Goal: Task Accomplishment & Management: Complete application form

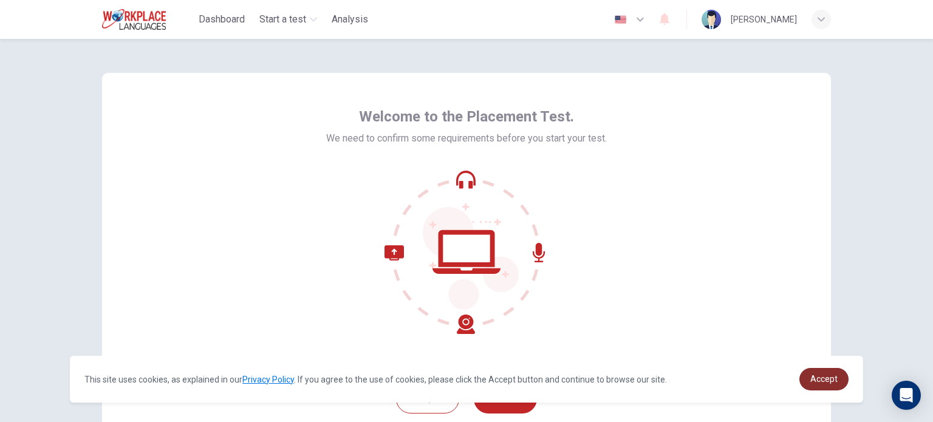
click at [828, 378] on span "Accept" at bounding box center [824, 379] width 27 height 10
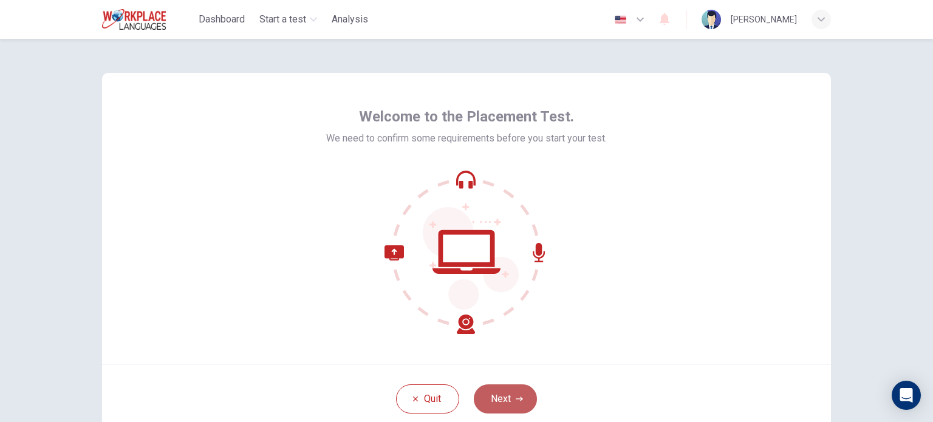
click at [498, 400] on button "Next" at bounding box center [505, 399] width 63 height 29
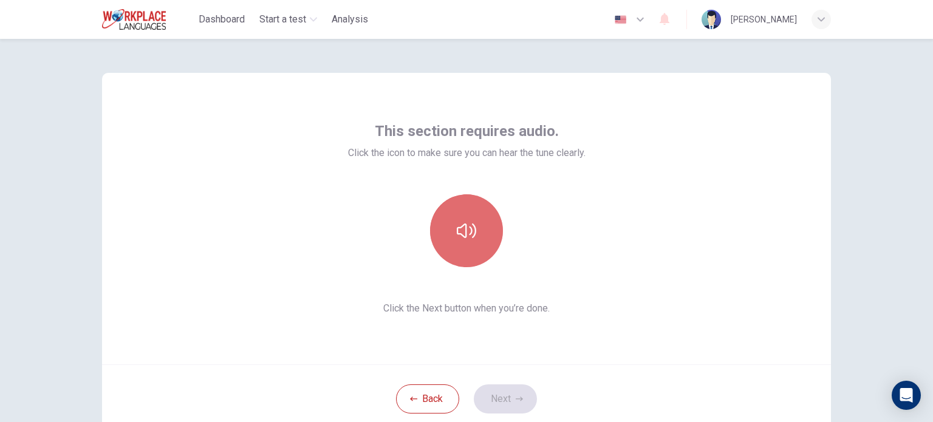
click at [467, 230] on icon "button" at bounding box center [466, 230] width 19 height 19
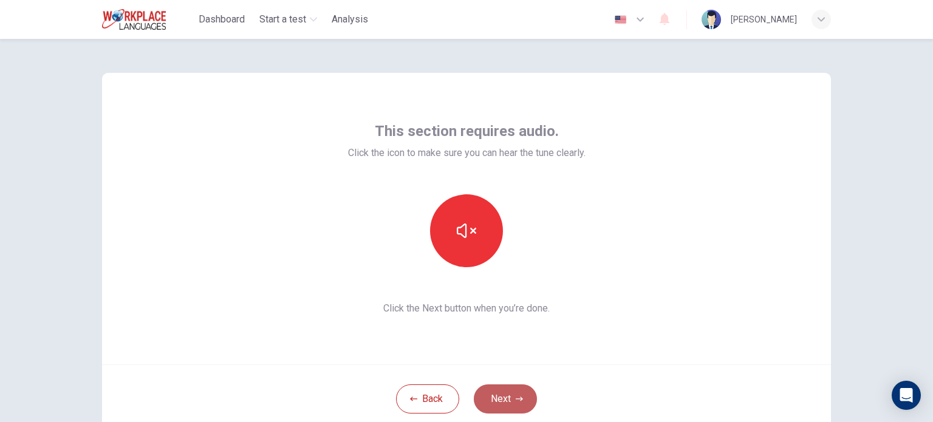
click at [502, 402] on button "Next" at bounding box center [505, 399] width 63 height 29
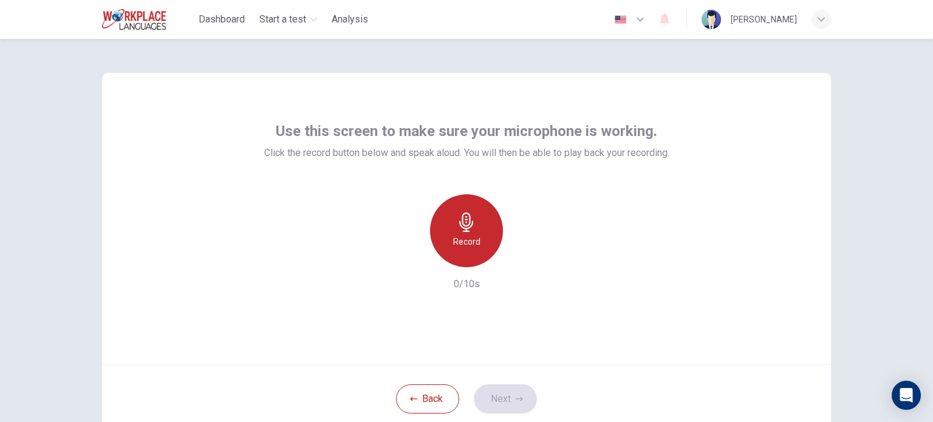
click at [465, 241] on h6 "Record" at bounding box center [466, 242] width 27 height 15
click at [452, 216] on div "Stop" at bounding box center [466, 230] width 73 height 73
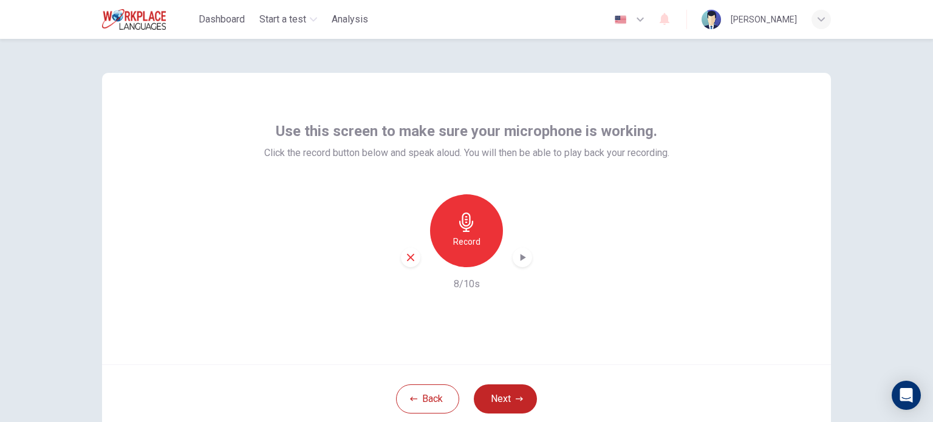
click at [521, 259] on icon "button" at bounding box center [523, 257] width 5 height 7
click at [407, 256] on icon "button" at bounding box center [410, 257] width 7 height 7
click at [465, 233] on div "Record" at bounding box center [466, 230] width 73 height 73
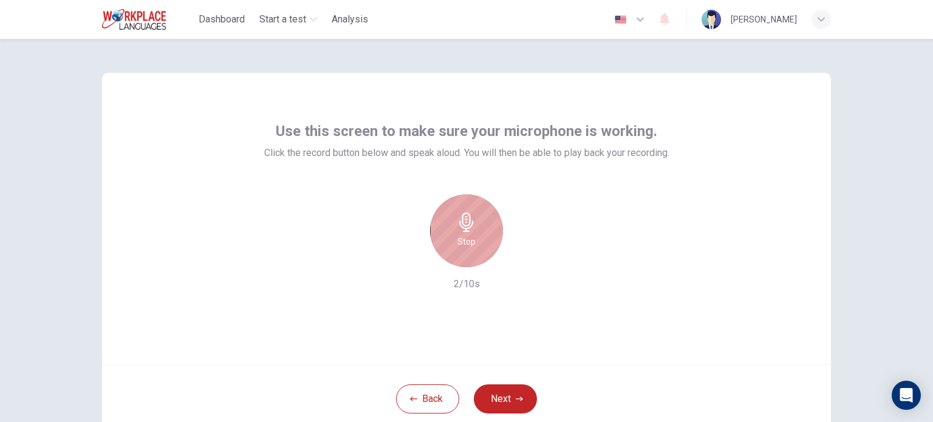
click at [465, 233] on div "Stop" at bounding box center [466, 230] width 73 height 73
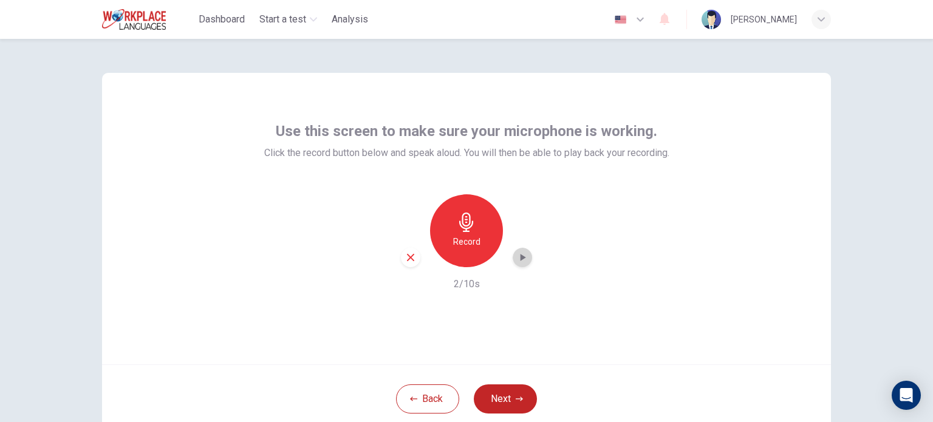
click at [521, 258] on icon "button" at bounding box center [523, 257] width 5 height 7
click at [407, 256] on icon "button" at bounding box center [410, 257] width 7 height 7
click at [462, 227] on icon "button" at bounding box center [466, 222] width 19 height 19
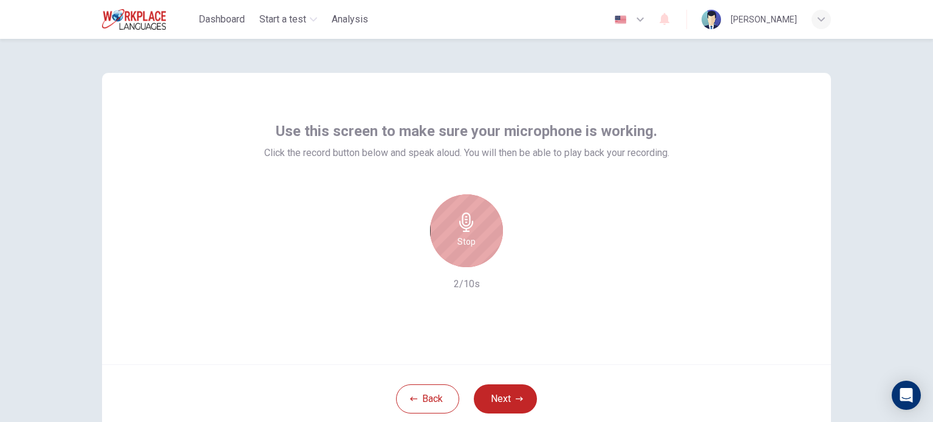
click at [464, 225] on icon "button" at bounding box center [466, 222] width 19 height 19
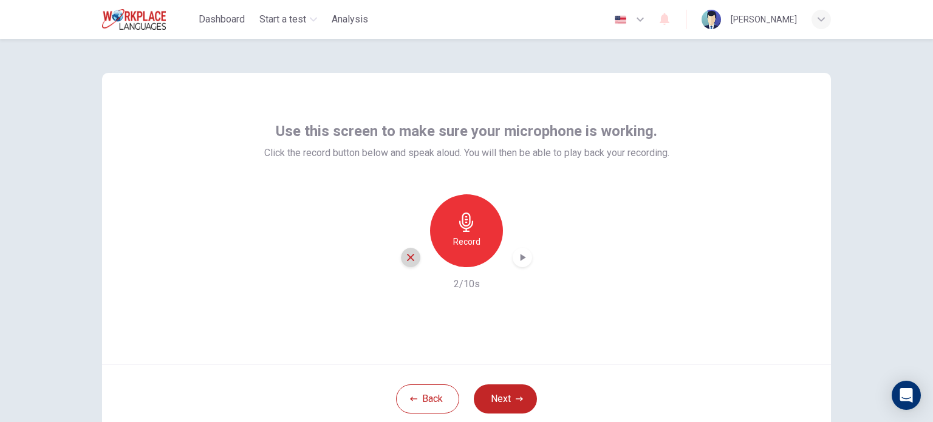
click at [405, 256] on icon "button" at bounding box center [410, 257] width 11 height 11
click at [469, 228] on icon "button" at bounding box center [466, 222] width 19 height 19
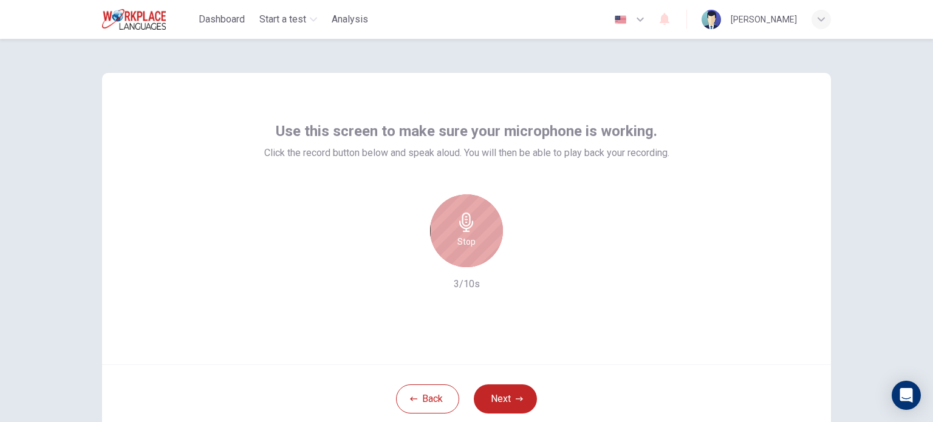
click at [458, 249] on div "Stop" at bounding box center [466, 230] width 73 height 73
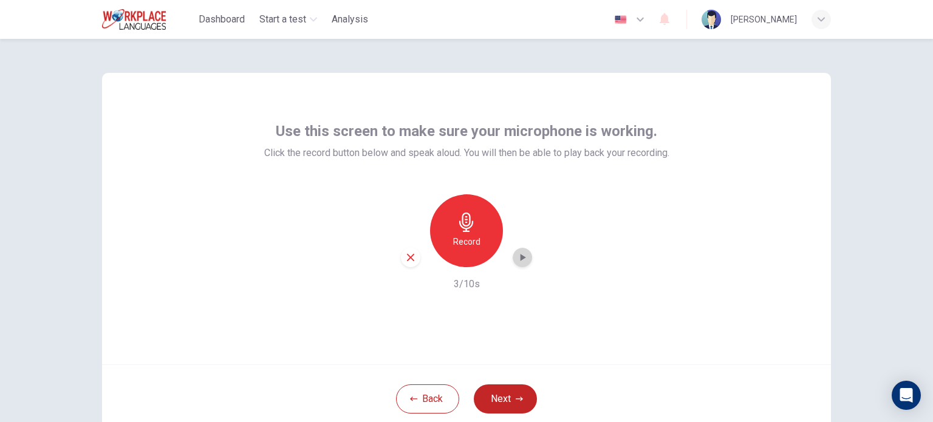
click at [517, 258] on icon "button" at bounding box center [523, 258] width 12 height 12
click at [507, 401] on button "Next" at bounding box center [505, 399] width 63 height 29
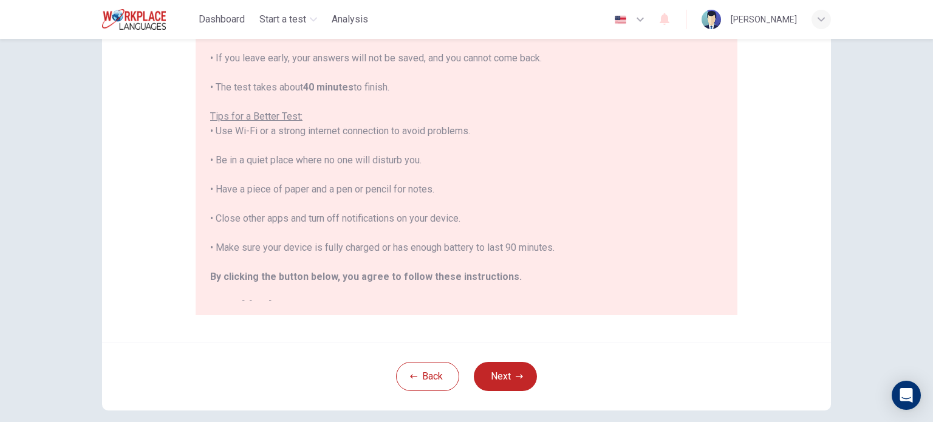
scroll to position [194, 0]
click at [494, 376] on button "Next" at bounding box center [505, 374] width 63 height 29
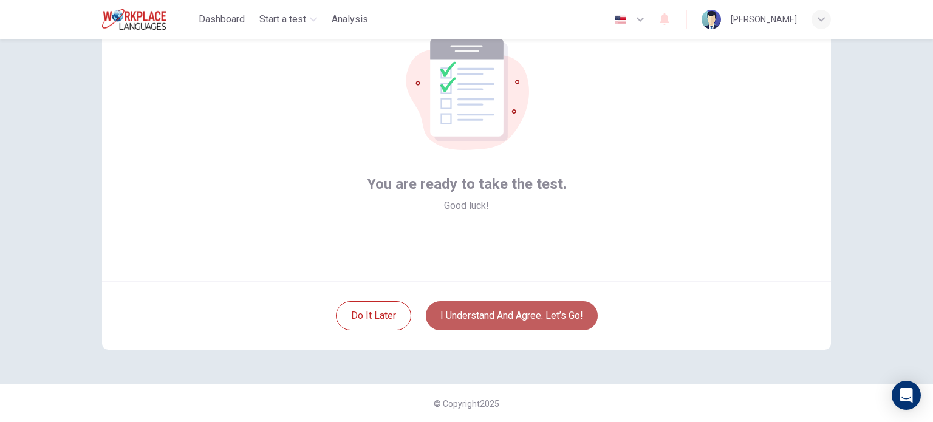
click at [486, 315] on button "I understand and agree. Let’s go!" at bounding box center [512, 315] width 172 height 29
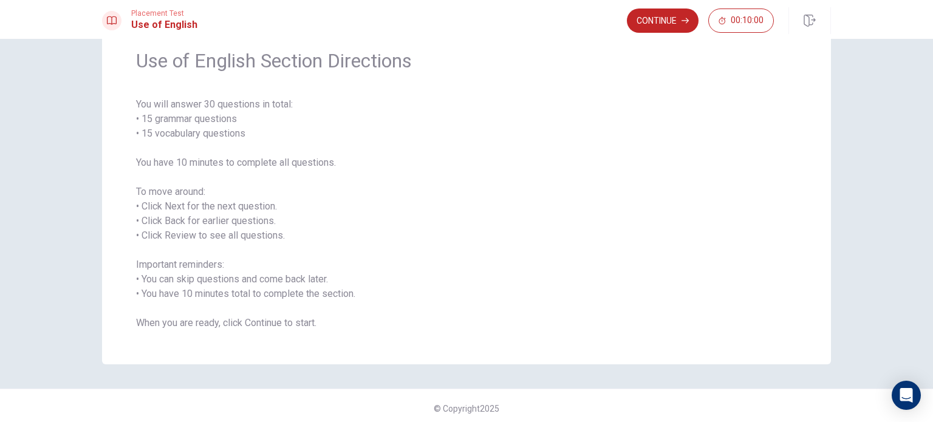
scroll to position [53, 0]
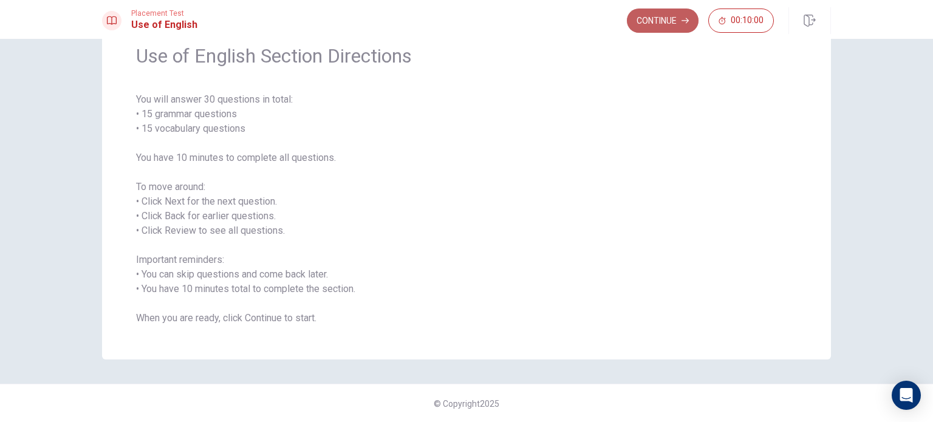
click at [656, 21] on button "Continue" at bounding box center [663, 21] width 72 height 24
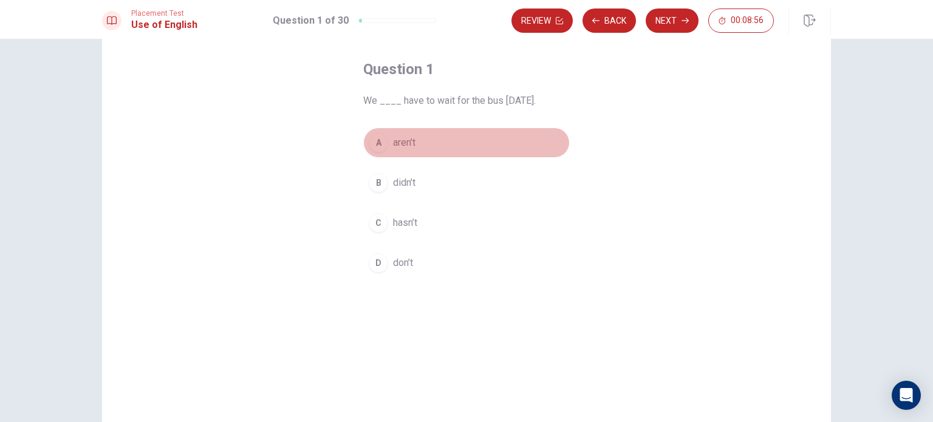
click at [377, 141] on div "A" at bounding box center [378, 142] width 19 height 19
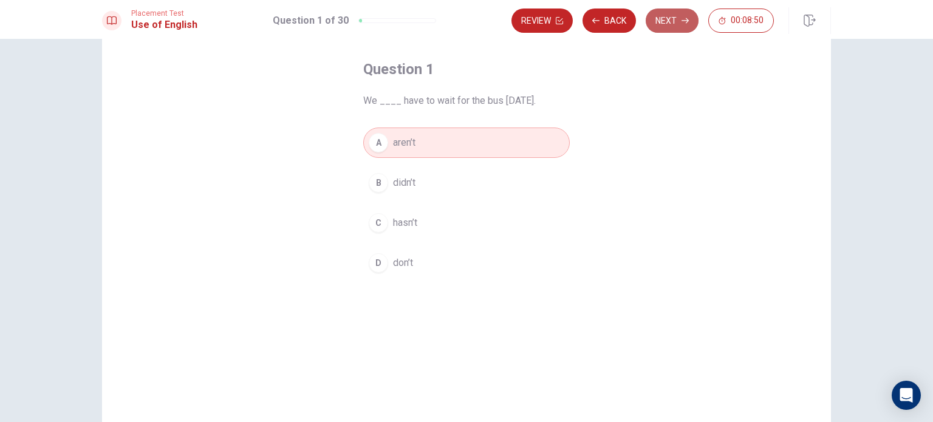
click at [672, 24] on button "Next" at bounding box center [672, 21] width 53 height 24
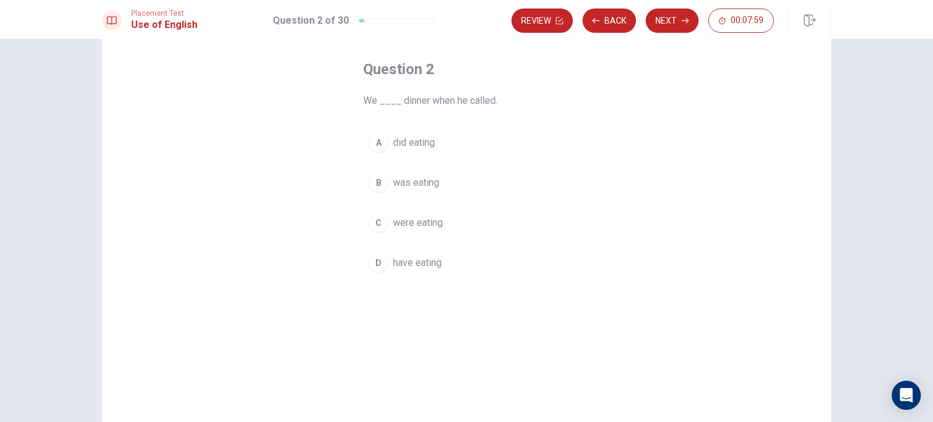
click at [377, 184] on div "B" at bounding box center [378, 182] width 19 height 19
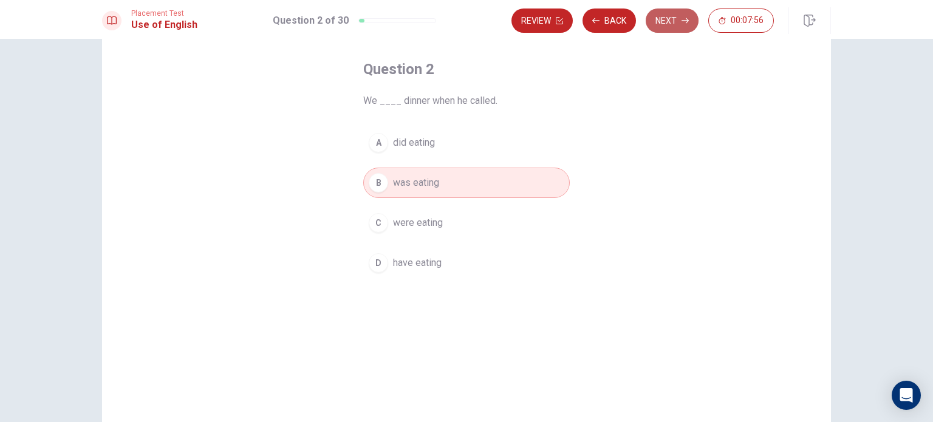
click at [673, 21] on button "Next" at bounding box center [672, 21] width 53 height 24
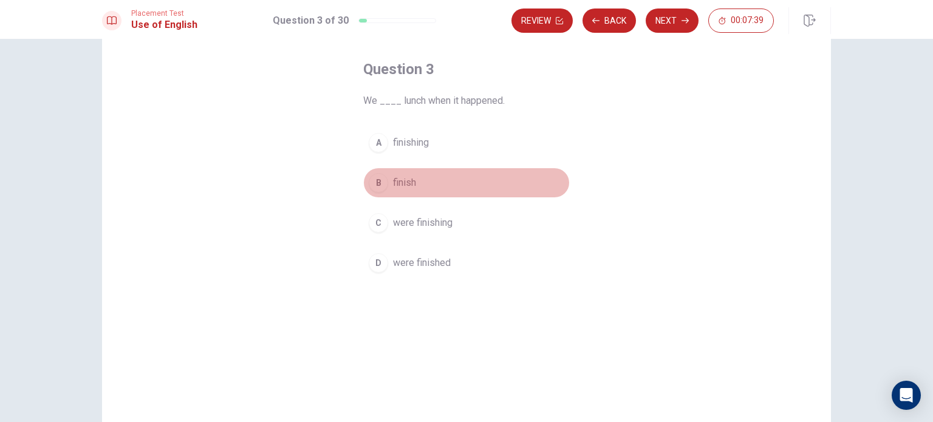
click at [384, 184] on div "B" at bounding box center [378, 182] width 19 height 19
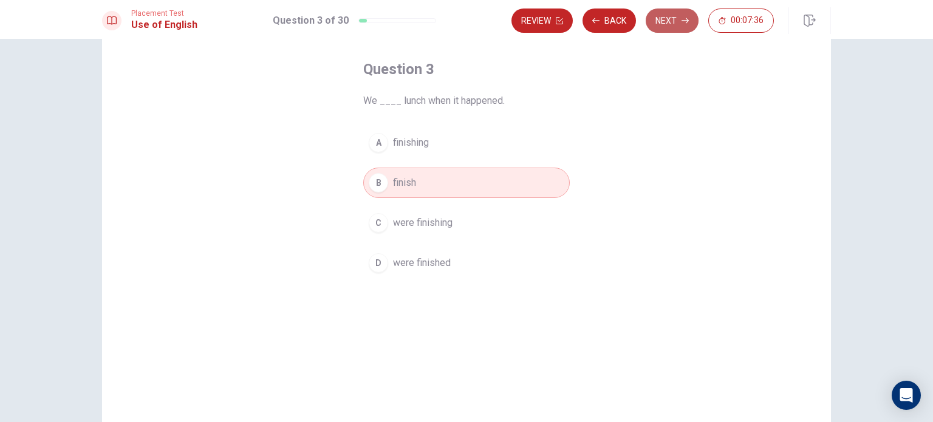
click at [674, 25] on button "Next" at bounding box center [672, 21] width 53 height 24
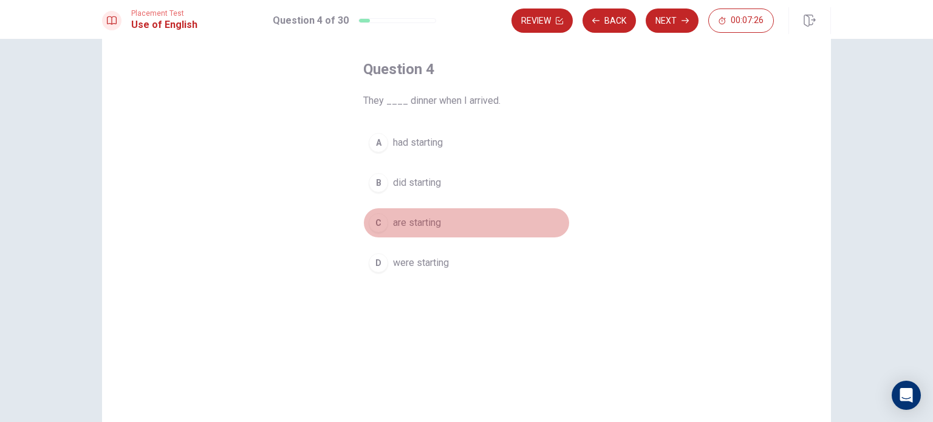
click at [378, 218] on div "C" at bounding box center [378, 222] width 19 height 19
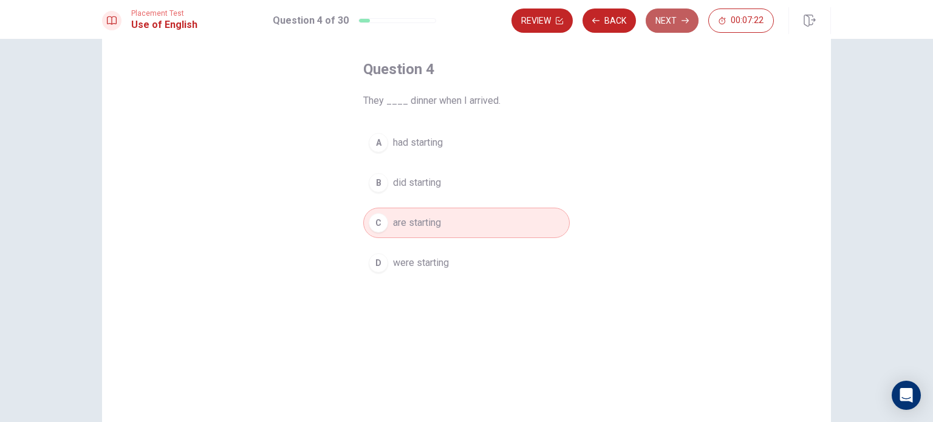
click at [670, 20] on button "Next" at bounding box center [672, 21] width 53 height 24
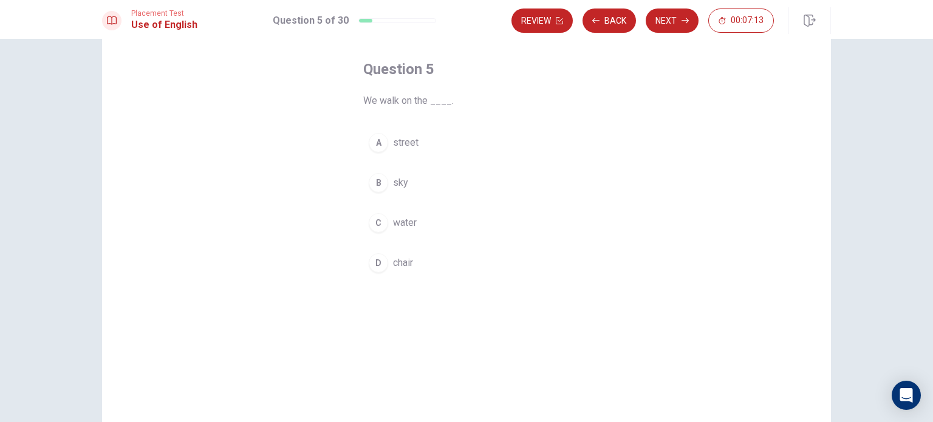
click at [373, 141] on div "A" at bounding box center [378, 142] width 19 height 19
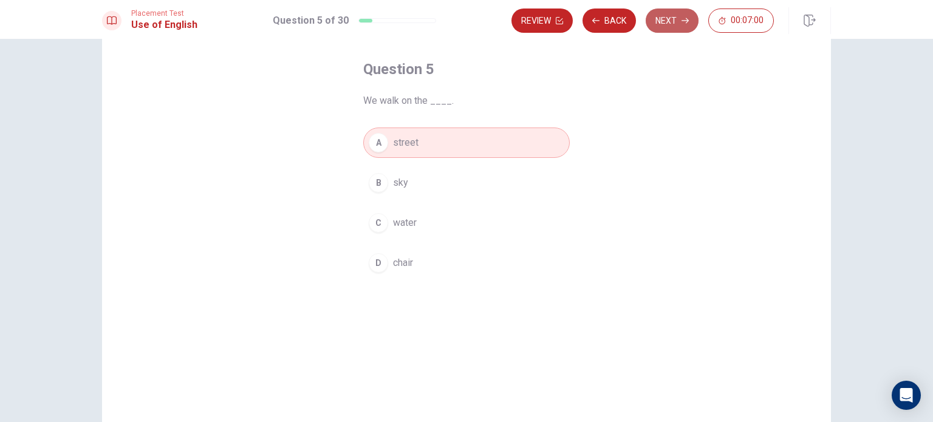
click at [672, 19] on button "Next" at bounding box center [672, 21] width 53 height 24
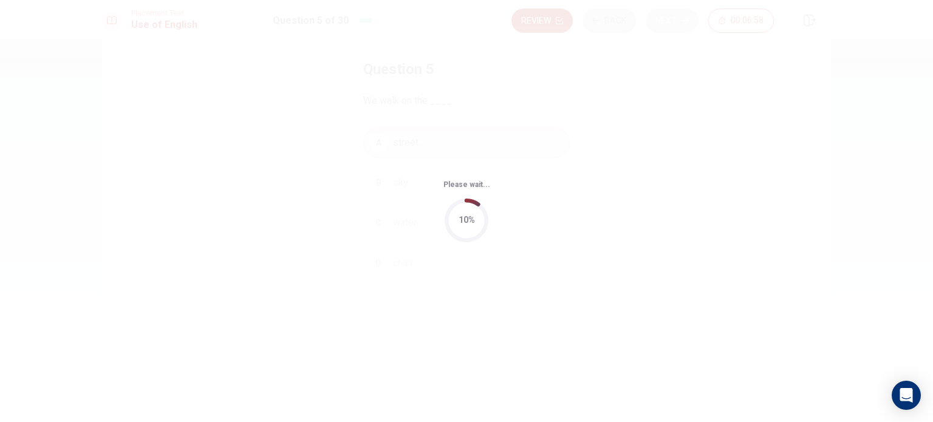
scroll to position [0, 0]
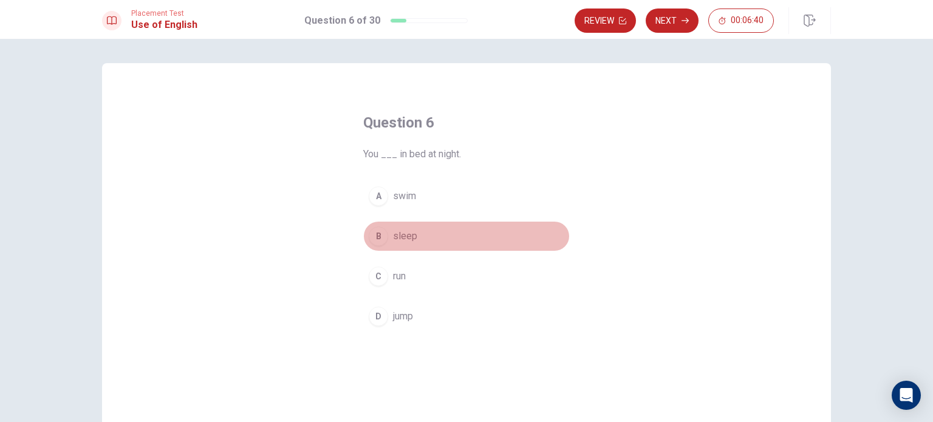
click at [376, 233] on div "B" at bounding box center [378, 236] width 19 height 19
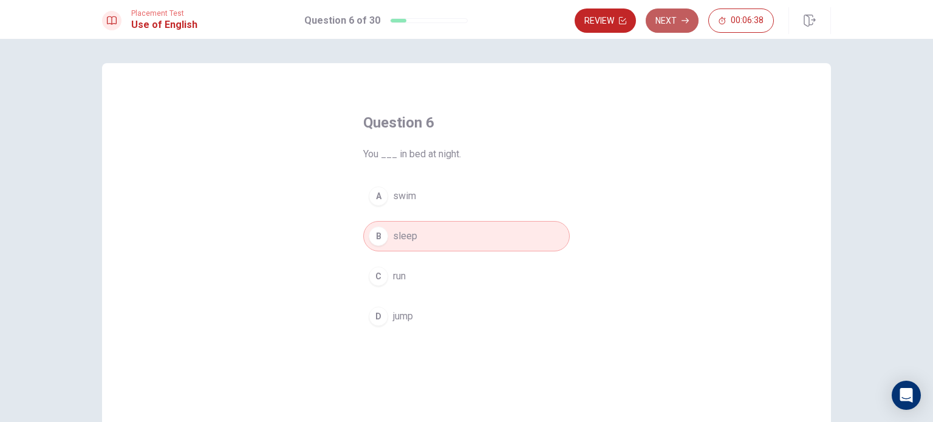
click at [662, 20] on button "Next" at bounding box center [672, 21] width 53 height 24
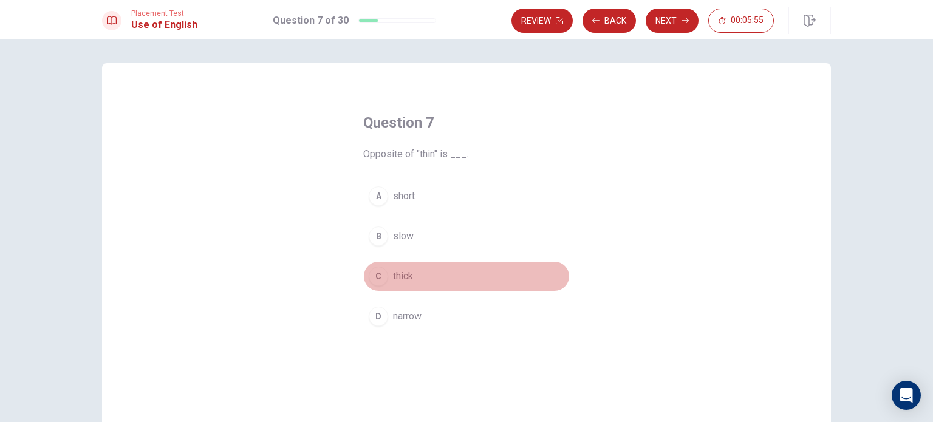
click at [376, 278] on div "C" at bounding box center [378, 276] width 19 height 19
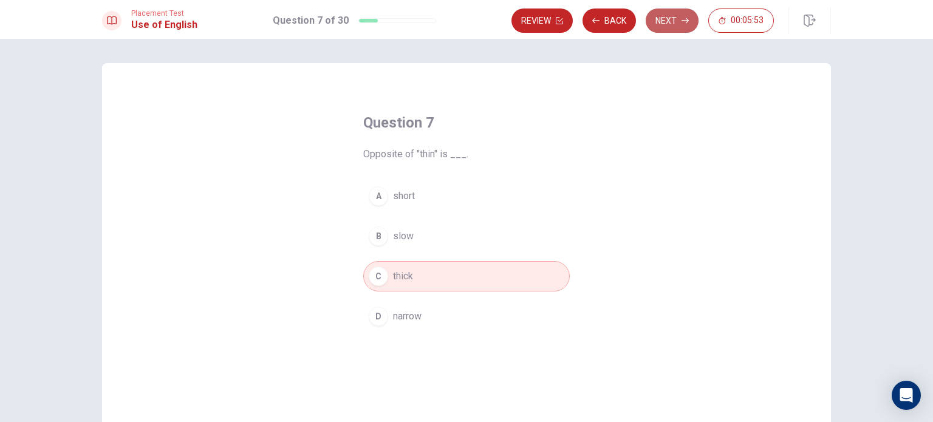
click at [676, 20] on button "Next" at bounding box center [672, 21] width 53 height 24
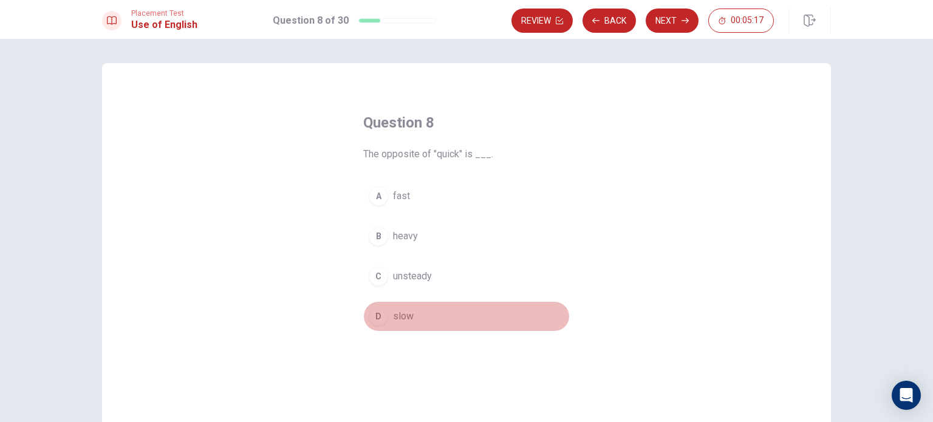
click at [373, 318] on div "D" at bounding box center [378, 316] width 19 height 19
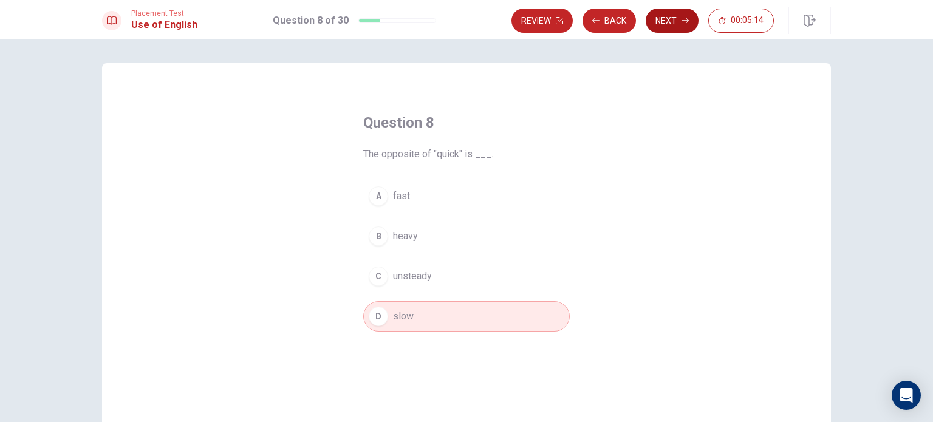
click at [677, 21] on button "Next" at bounding box center [672, 21] width 53 height 24
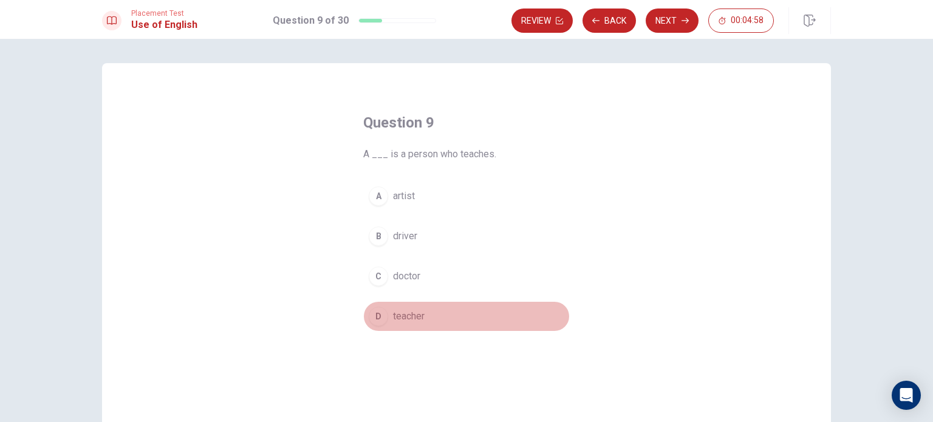
click at [379, 317] on div "D" at bounding box center [378, 316] width 19 height 19
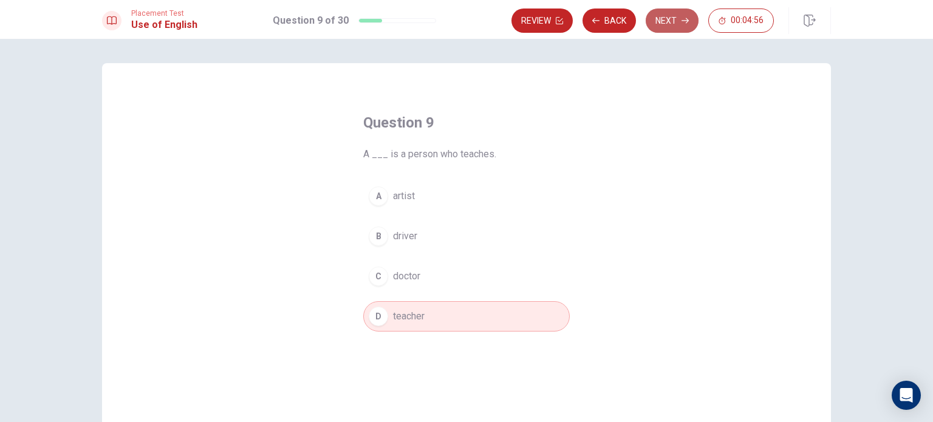
click at [664, 19] on button "Next" at bounding box center [672, 21] width 53 height 24
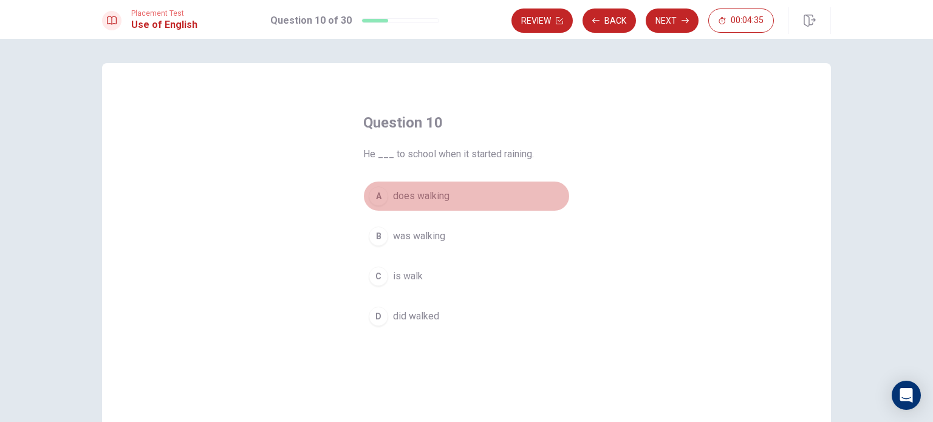
click at [419, 196] on span "does walking" at bounding box center [421, 196] width 57 height 15
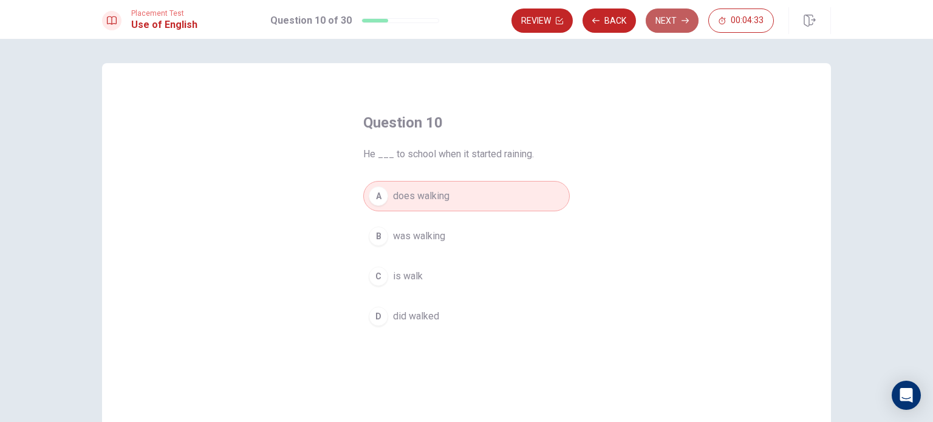
click at [671, 17] on button "Next" at bounding box center [672, 21] width 53 height 24
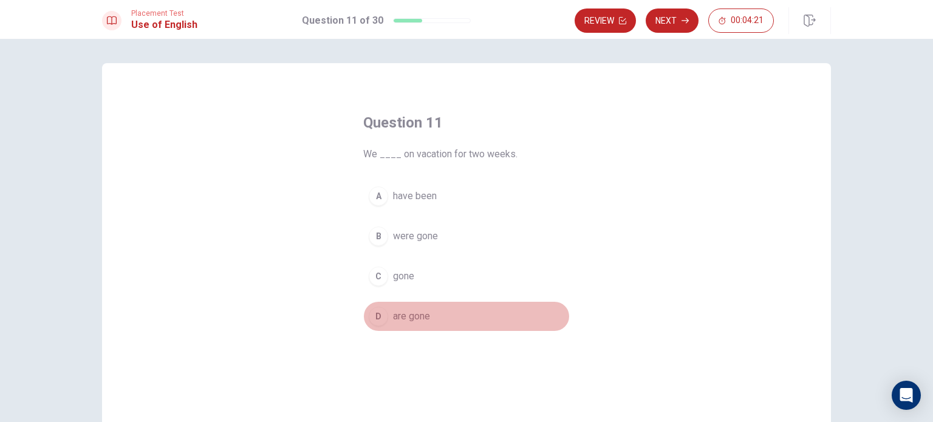
click at [397, 321] on span "are gone" at bounding box center [411, 316] width 37 height 15
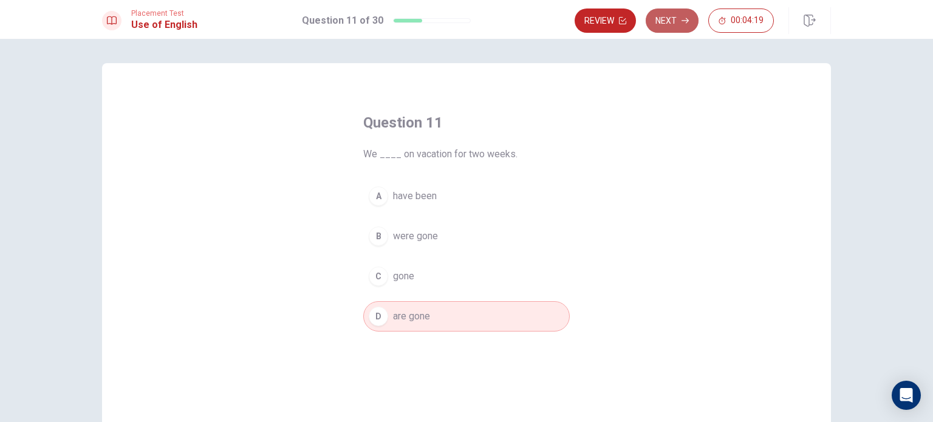
click at [662, 16] on button "Next" at bounding box center [672, 21] width 53 height 24
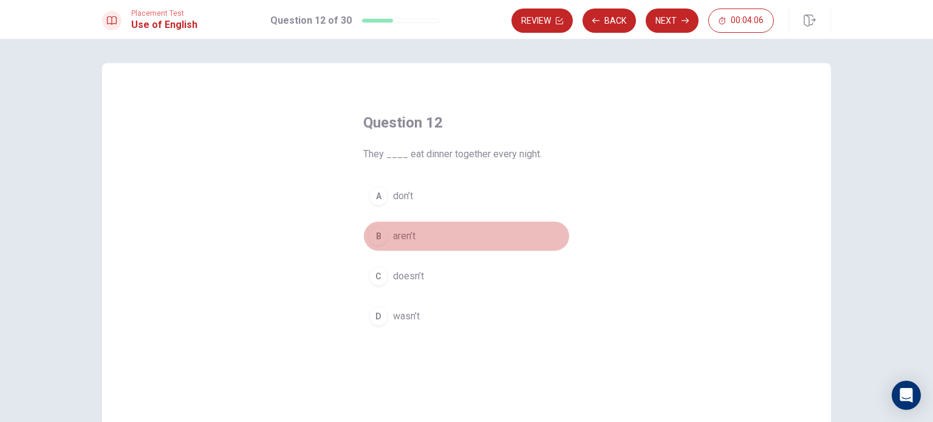
click at [374, 231] on div "B" at bounding box center [378, 236] width 19 height 19
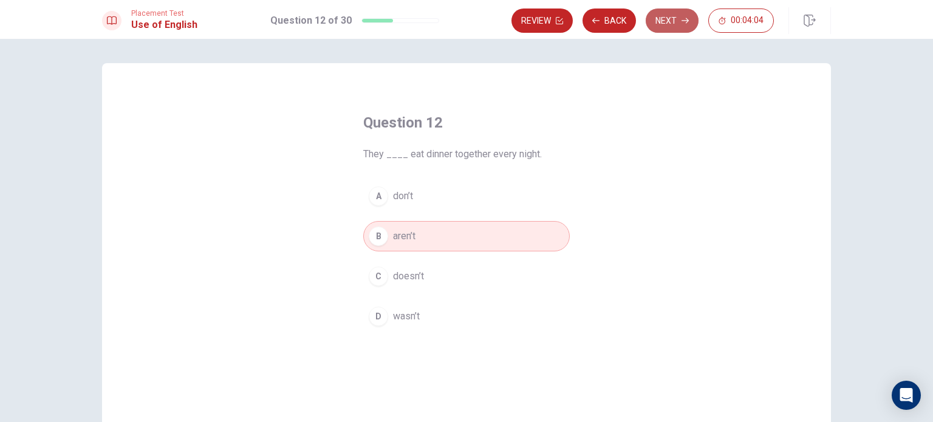
click at [667, 18] on button "Next" at bounding box center [672, 21] width 53 height 24
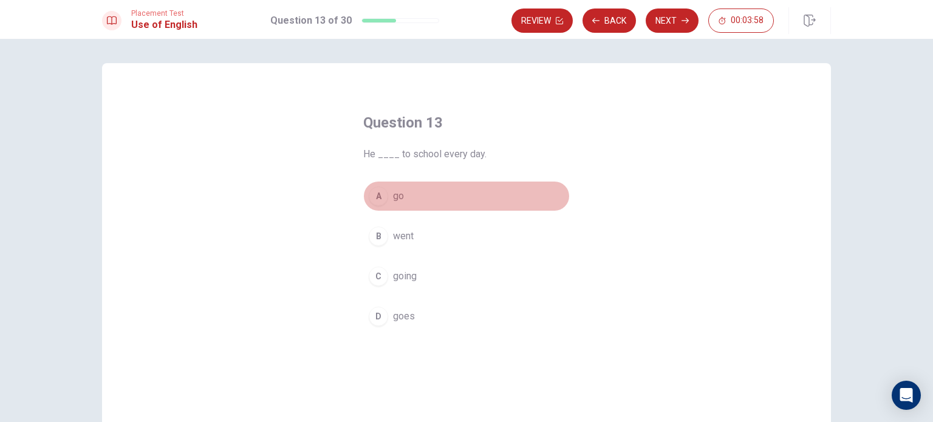
click at [375, 196] on div "A" at bounding box center [378, 196] width 19 height 19
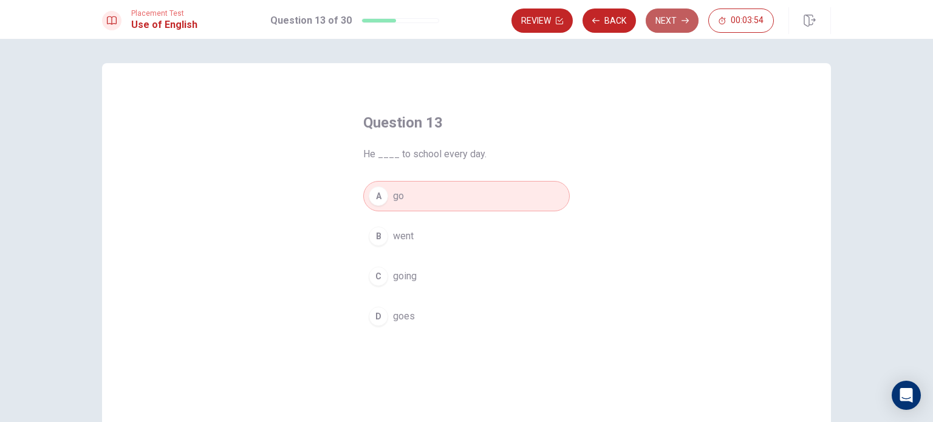
click at [670, 21] on button "Next" at bounding box center [672, 21] width 53 height 24
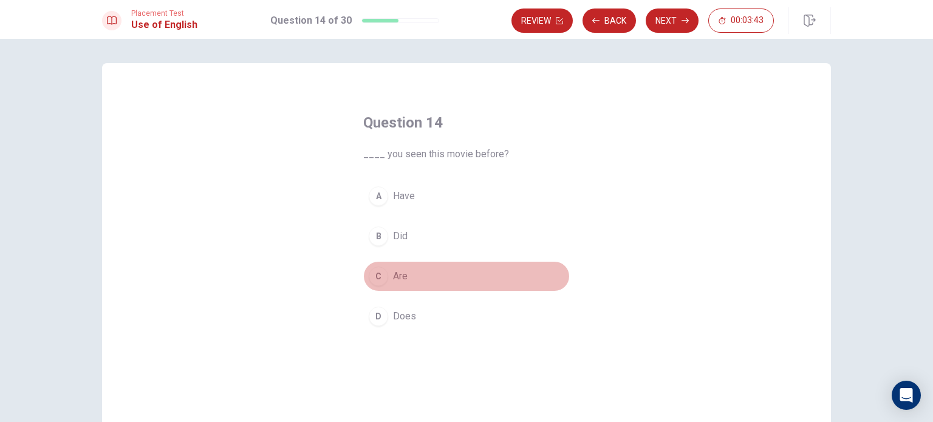
click at [379, 273] on div "C" at bounding box center [378, 276] width 19 height 19
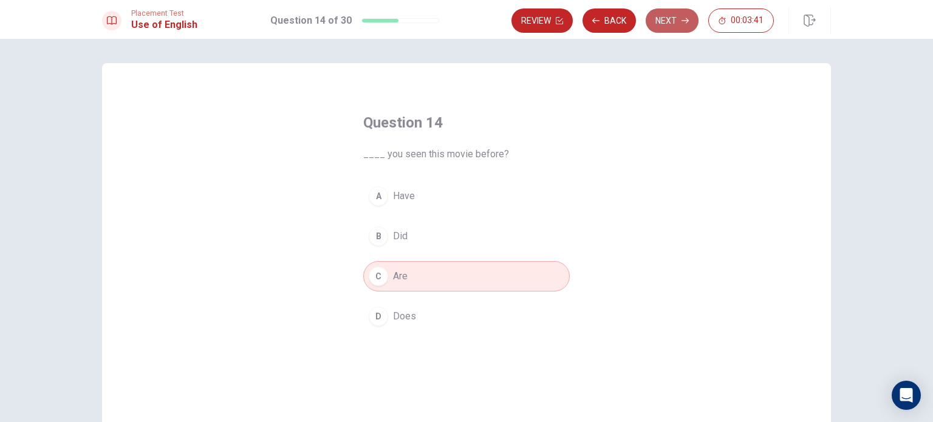
click at [669, 15] on button "Next" at bounding box center [672, 21] width 53 height 24
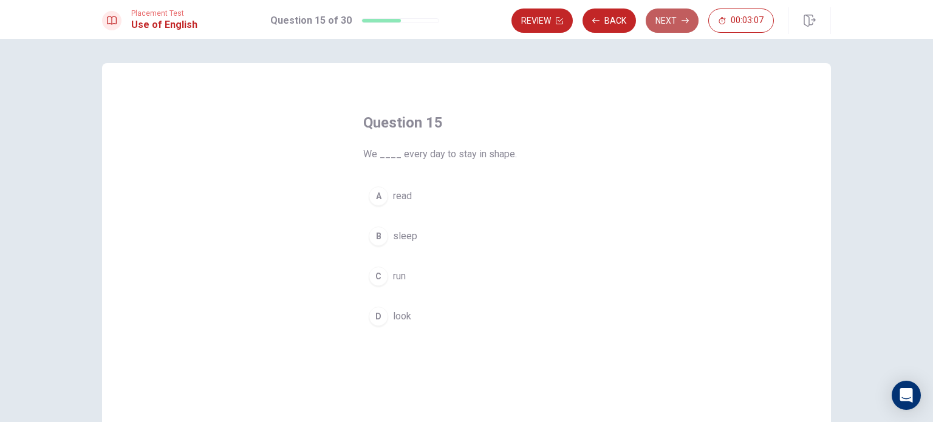
click at [673, 21] on button "Next" at bounding box center [672, 21] width 53 height 24
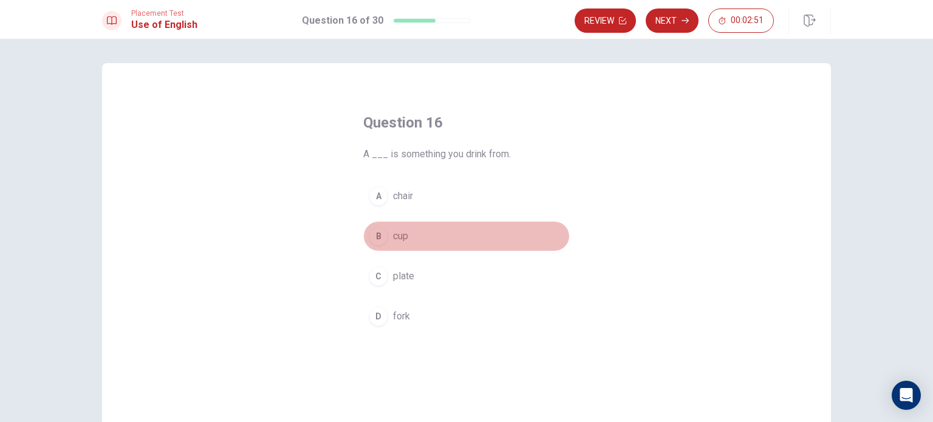
click at [373, 238] on div "B" at bounding box center [378, 236] width 19 height 19
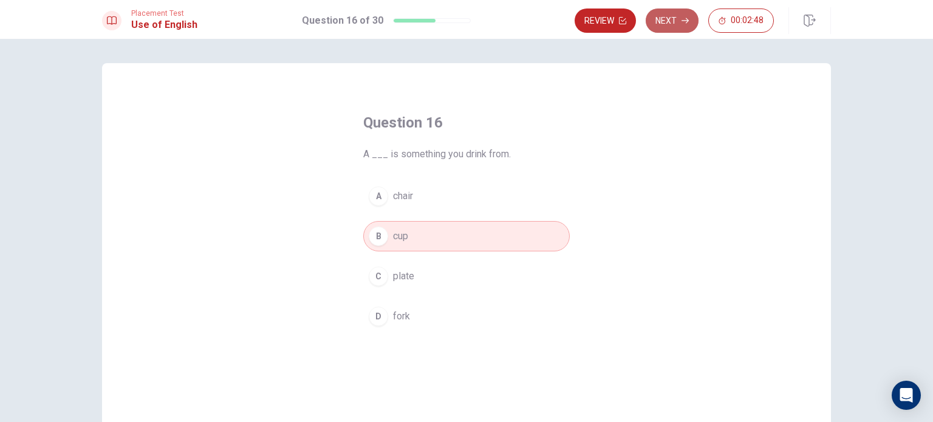
click at [664, 19] on button "Next" at bounding box center [672, 21] width 53 height 24
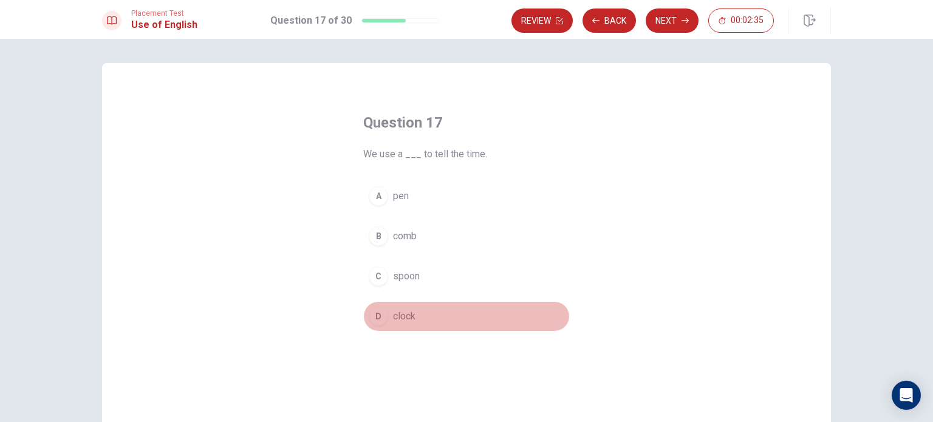
click at [374, 316] on div "D" at bounding box center [378, 316] width 19 height 19
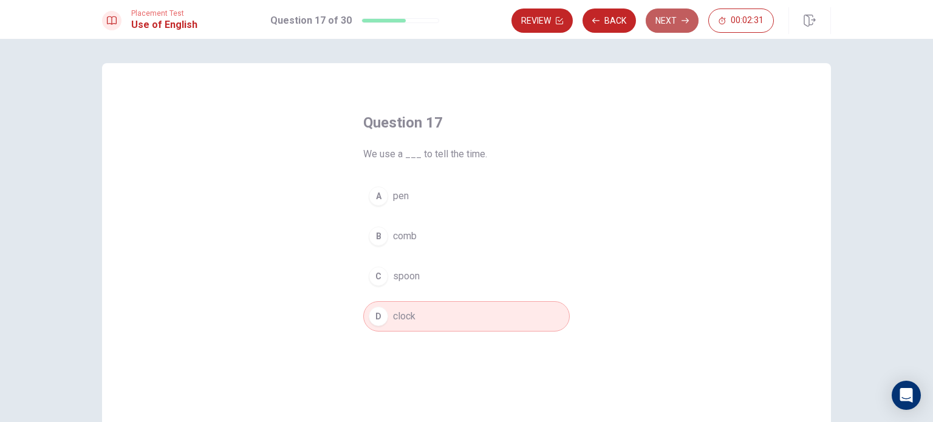
click at [664, 22] on button "Next" at bounding box center [672, 21] width 53 height 24
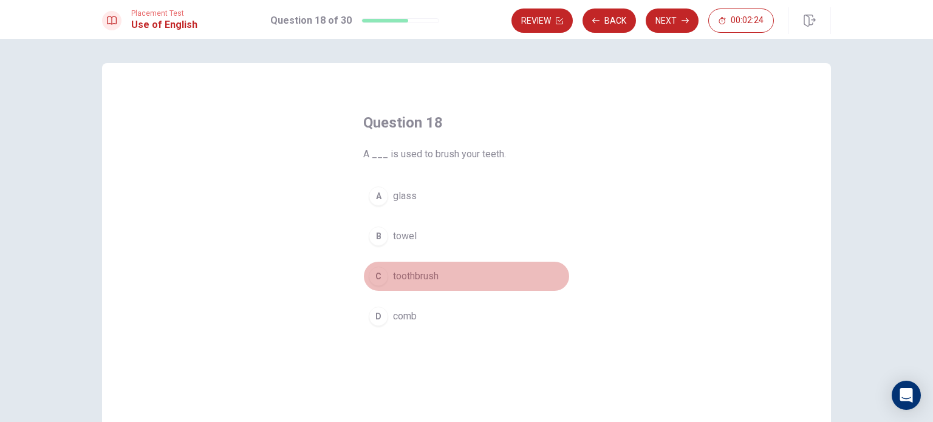
click at [377, 275] on div "C" at bounding box center [378, 276] width 19 height 19
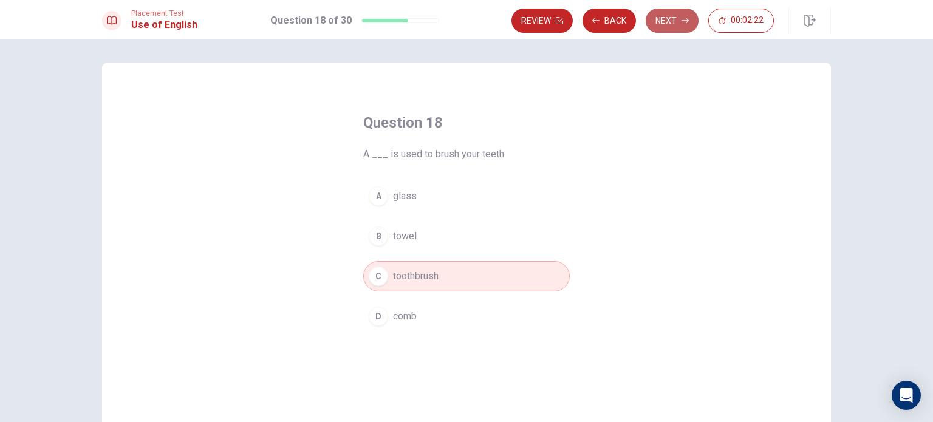
click at [667, 21] on button "Next" at bounding box center [672, 21] width 53 height 24
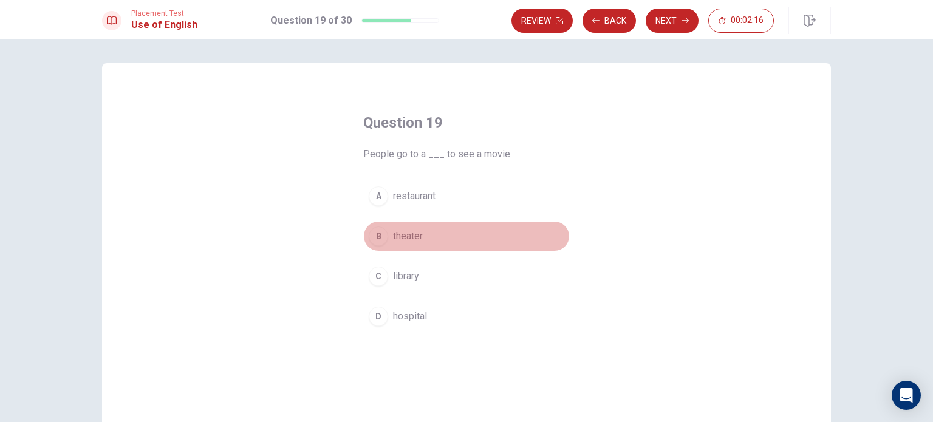
click at [377, 233] on div "B" at bounding box center [378, 236] width 19 height 19
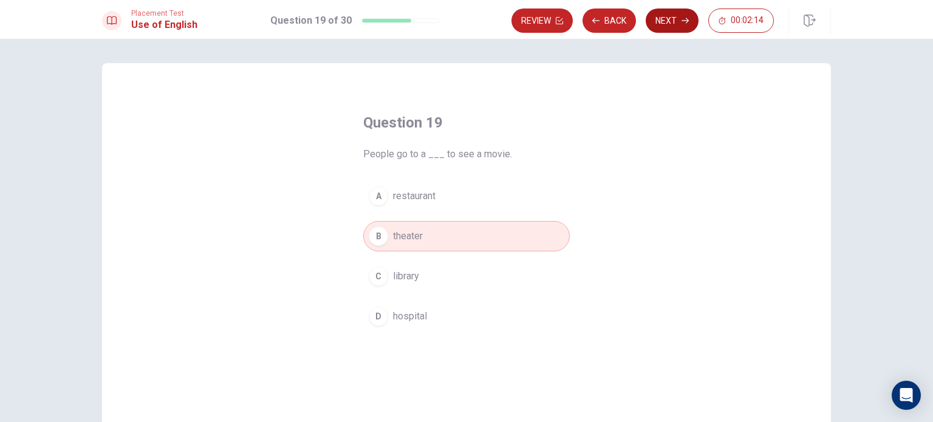
click at [676, 14] on button "Next" at bounding box center [672, 21] width 53 height 24
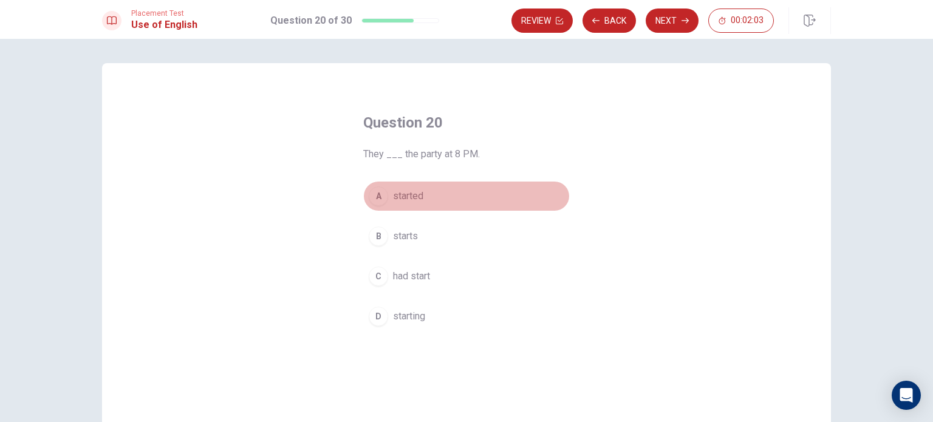
click at [384, 196] on div "A" at bounding box center [378, 196] width 19 height 19
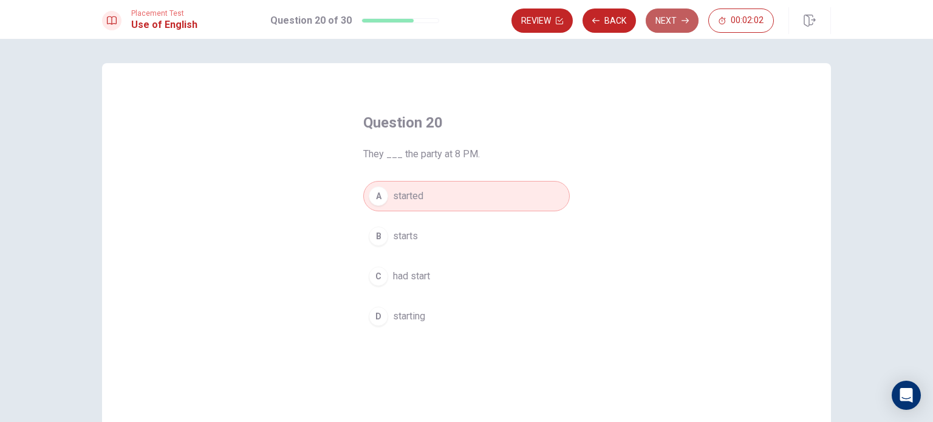
click at [674, 19] on button "Next" at bounding box center [672, 21] width 53 height 24
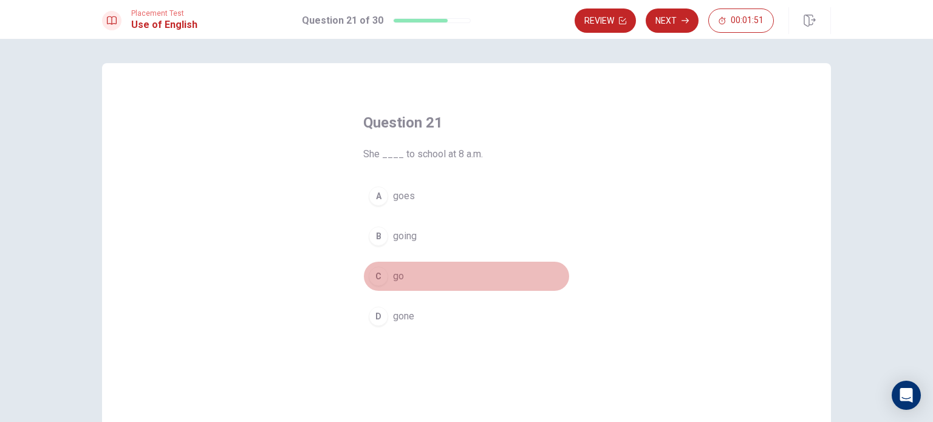
click at [375, 277] on div "C" at bounding box center [378, 276] width 19 height 19
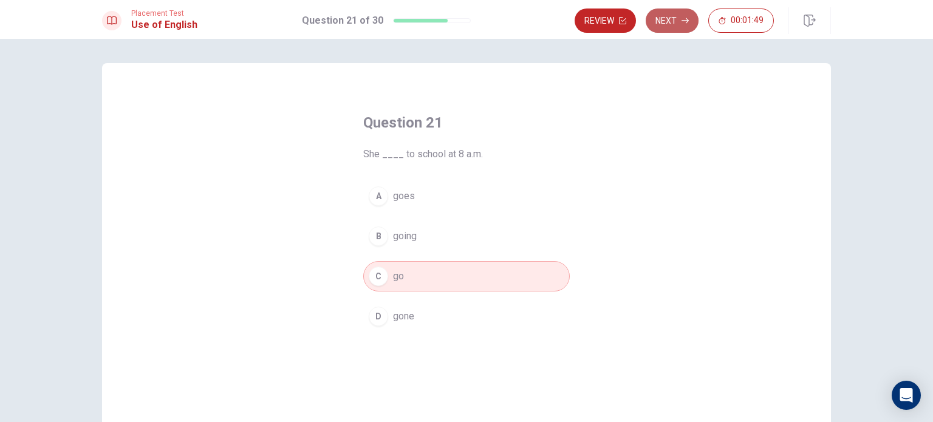
click at [673, 19] on button "Next" at bounding box center [672, 21] width 53 height 24
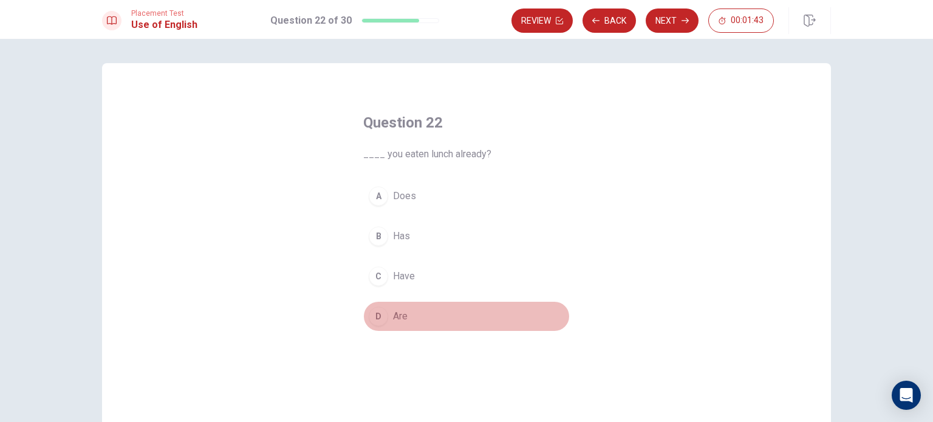
click at [382, 322] on div "D" at bounding box center [378, 316] width 19 height 19
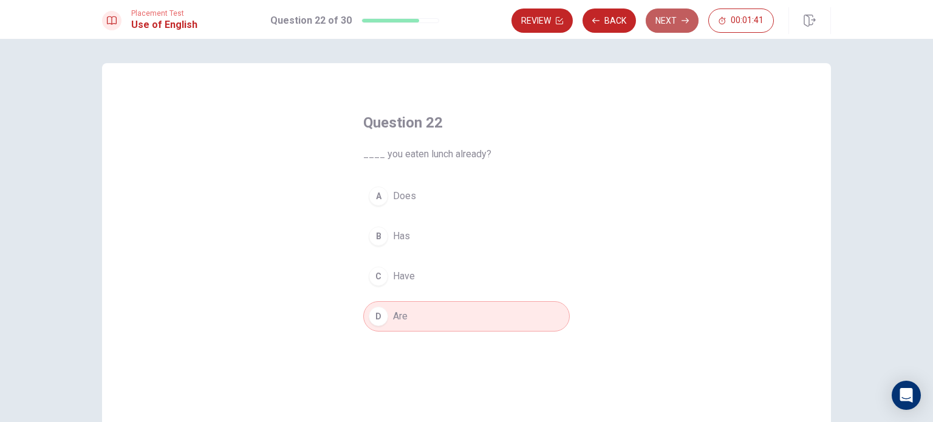
click at [665, 22] on button "Next" at bounding box center [672, 21] width 53 height 24
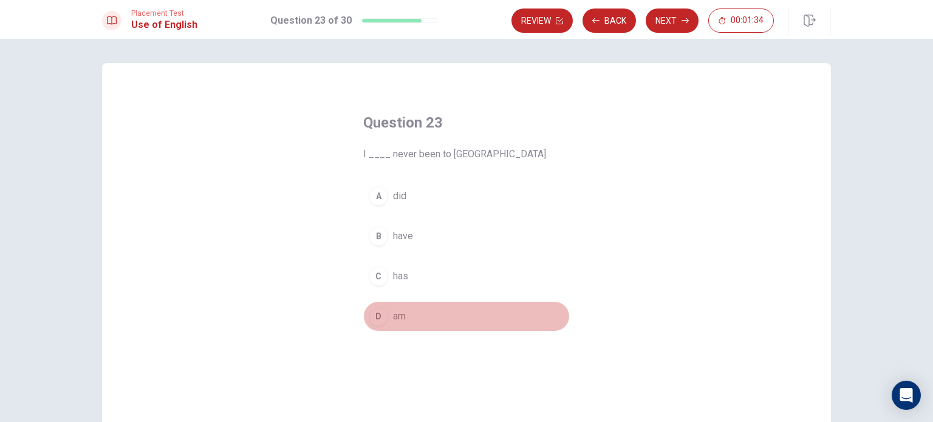
click at [385, 317] on button "D am" at bounding box center [466, 316] width 207 height 30
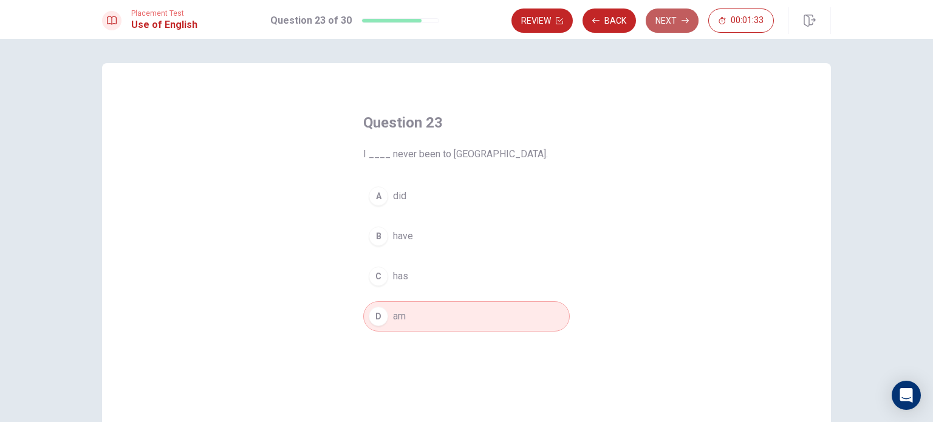
click at [664, 16] on button "Next" at bounding box center [672, 21] width 53 height 24
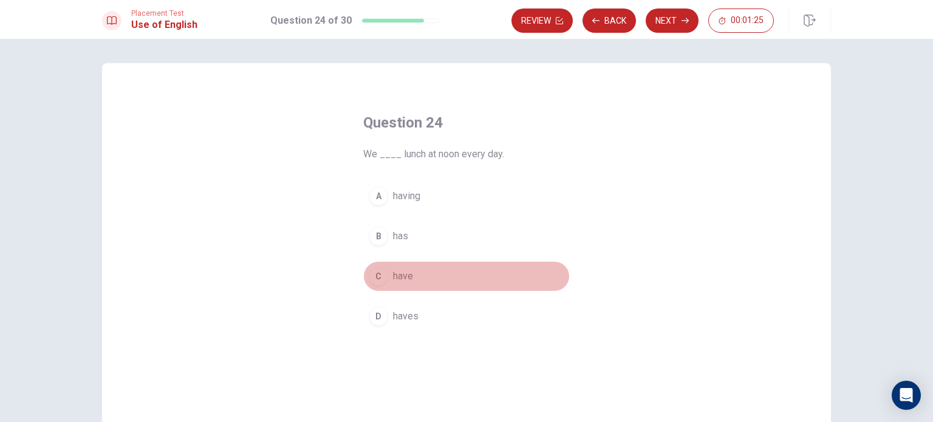
click at [386, 273] on button "C have" at bounding box center [466, 276] width 207 height 30
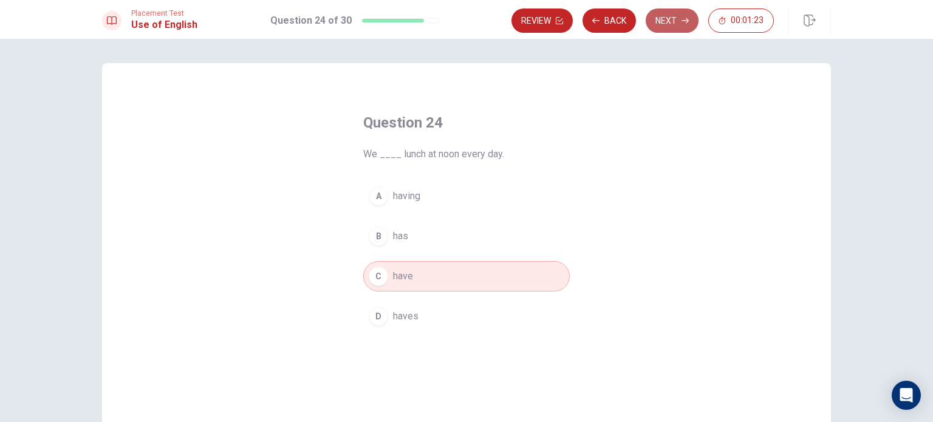
click at [661, 22] on button "Next" at bounding box center [672, 21] width 53 height 24
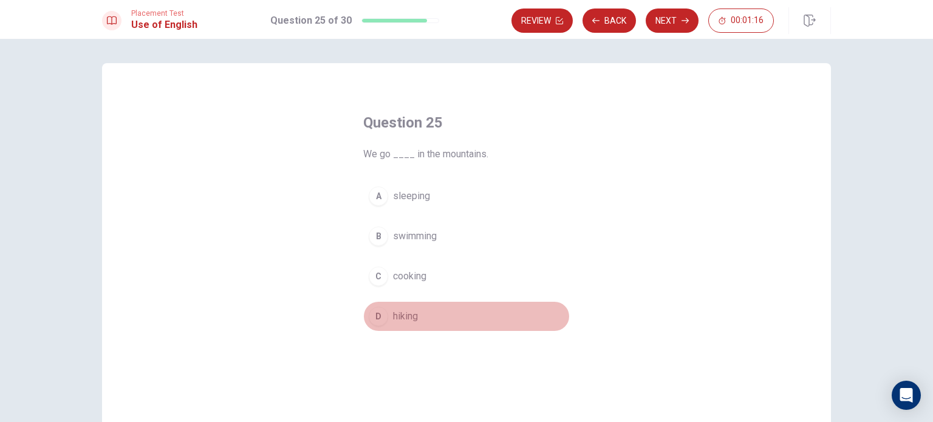
click at [378, 315] on div "D" at bounding box center [378, 316] width 19 height 19
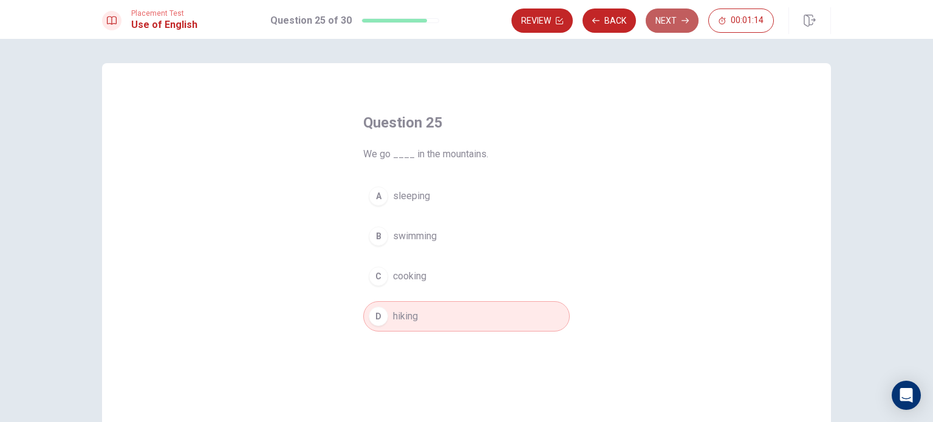
click at [684, 19] on icon "button" at bounding box center [685, 20] width 7 height 7
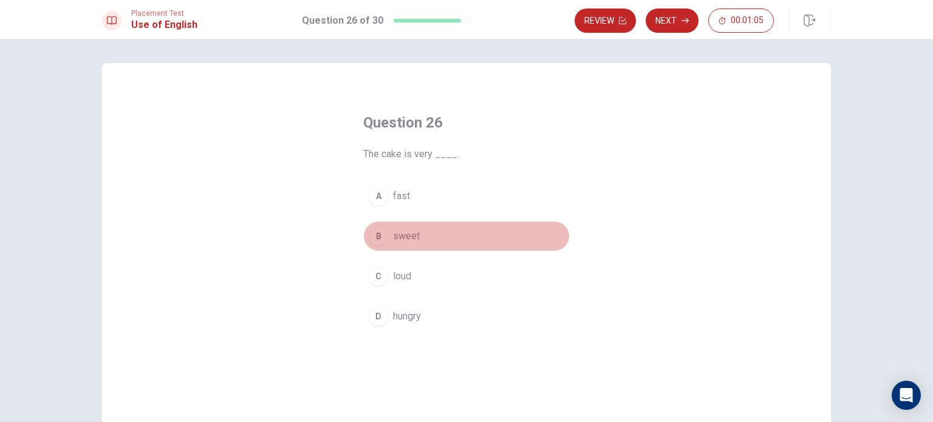
click at [374, 236] on div "B" at bounding box center [378, 236] width 19 height 19
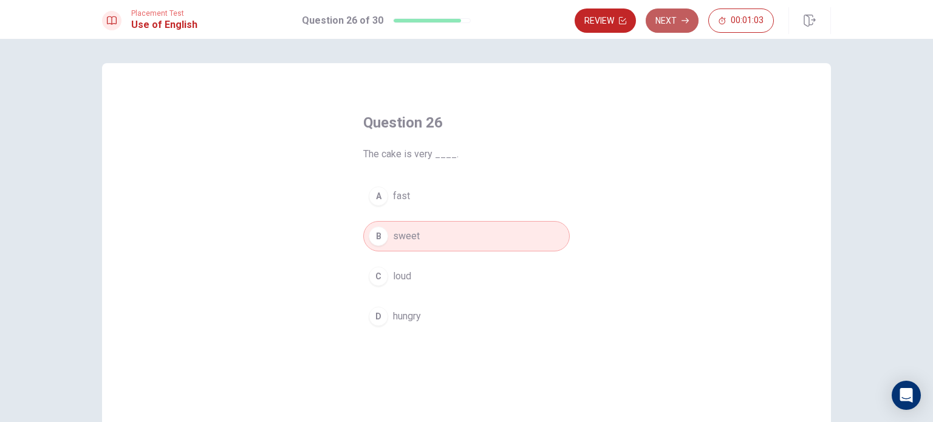
click at [674, 23] on button "Next" at bounding box center [672, 21] width 53 height 24
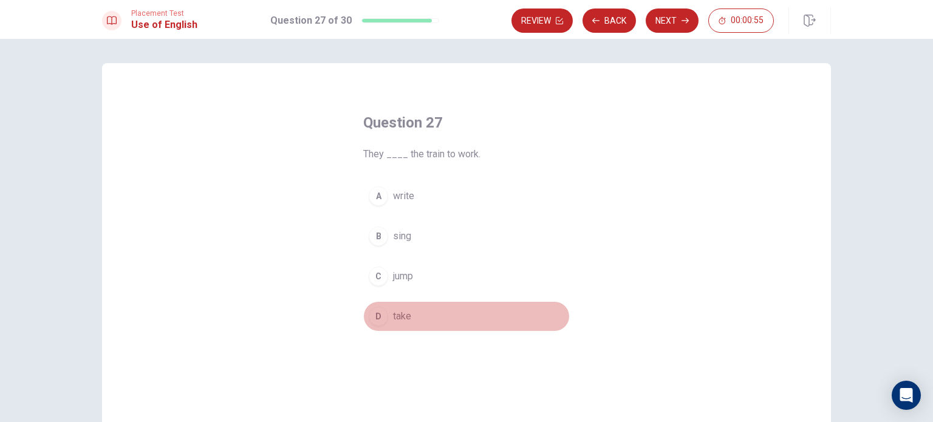
click at [384, 317] on div "D" at bounding box center [378, 316] width 19 height 19
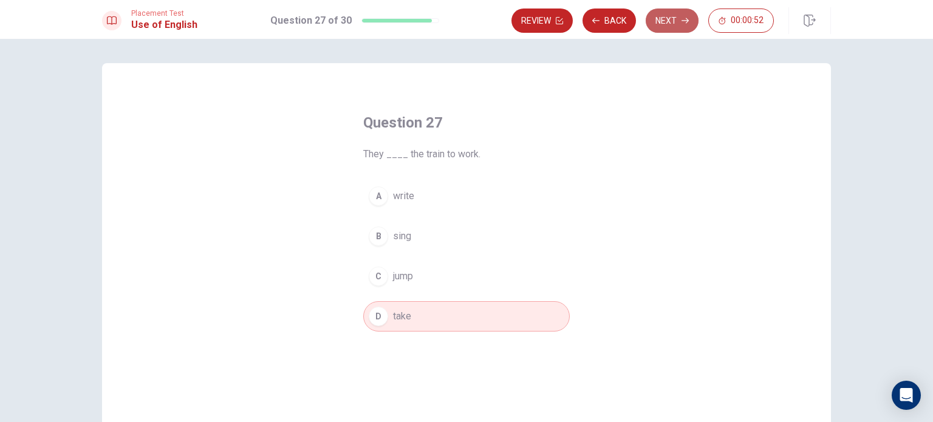
click at [677, 16] on button "Next" at bounding box center [672, 21] width 53 height 24
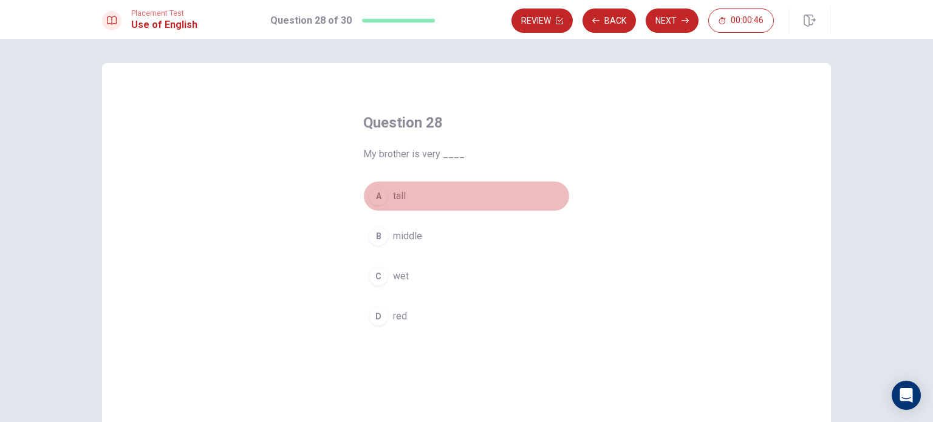
click at [387, 201] on button "A tall" at bounding box center [466, 196] width 207 height 30
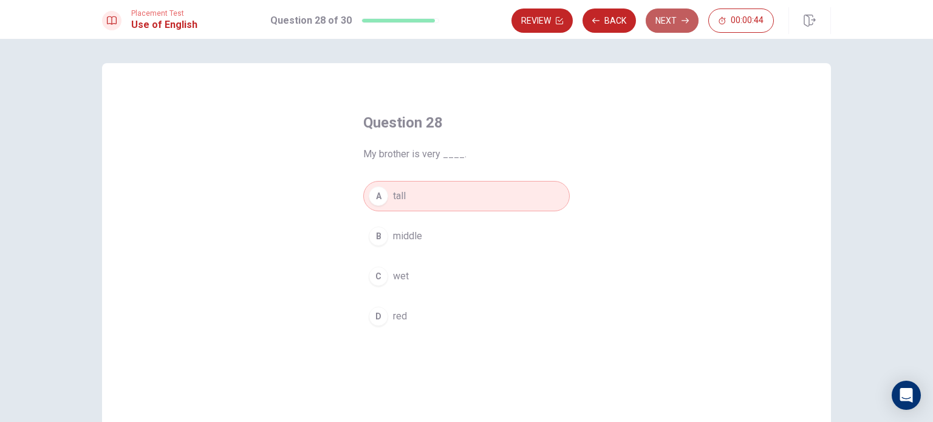
click at [675, 26] on button "Next" at bounding box center [672, 21] width 53 height 24
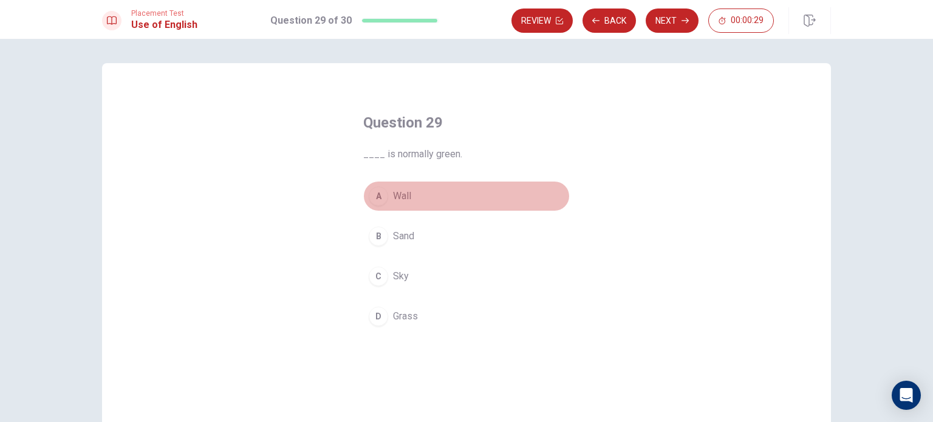
click at [385, 196] on button "A Wall" at bounding box center [466, 196] width 207 height 30
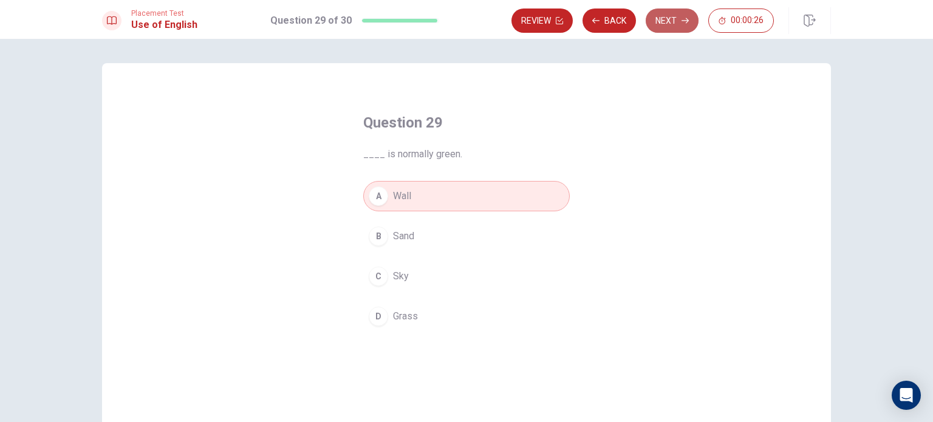
click at [672, 15] on button "Next" at bounding box center [672, 21] width 53 height 24
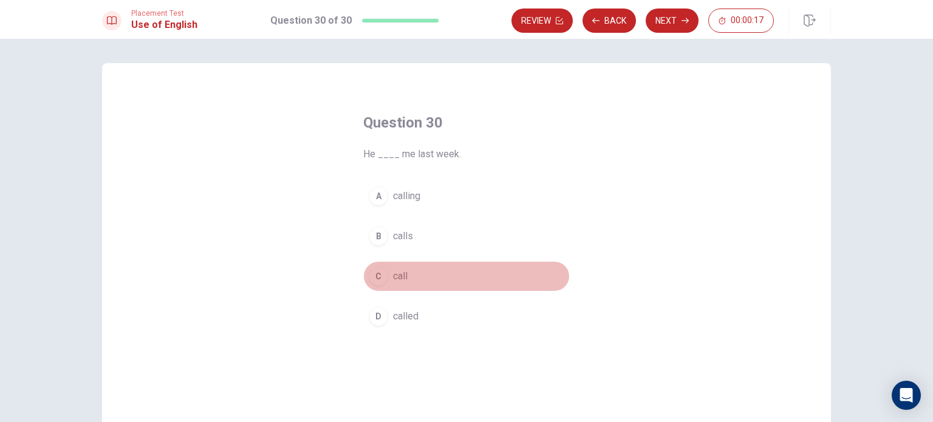
click at [393, 275] on span "call" at bounding box center [400, 276] width 15 height 15
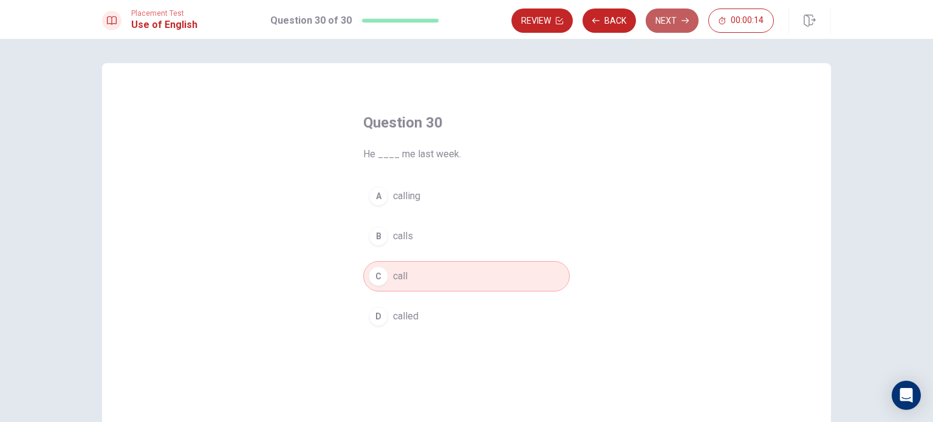
click at [672, 29] on button "Next" at bounding box center [672, 21] width 53 height 24
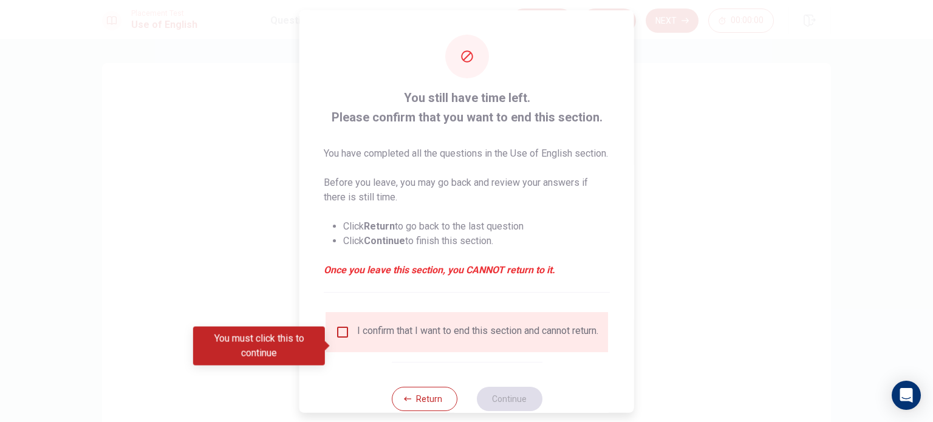
click at [340, 339] on input "You must click this to continue" at bounding box center [342, 332] width 15 height 15
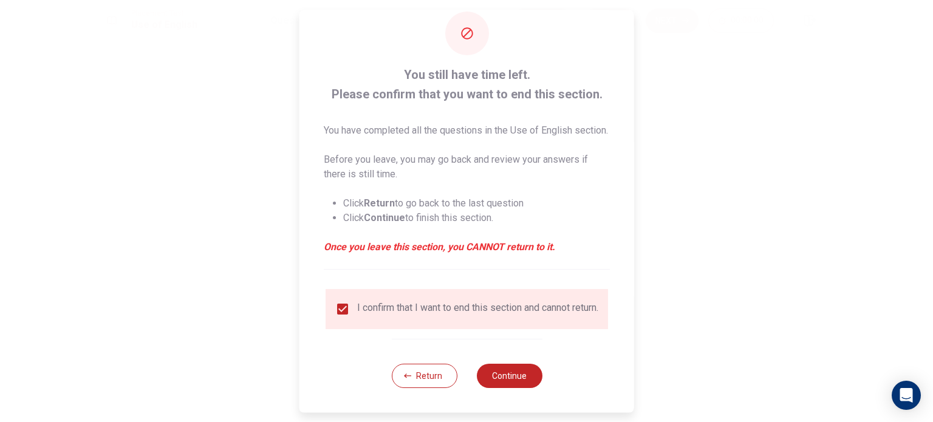
scroll to position [45, 0]
click at [493, 379] on button "Continue" at bounding box center [509, 376] width 66 height 24
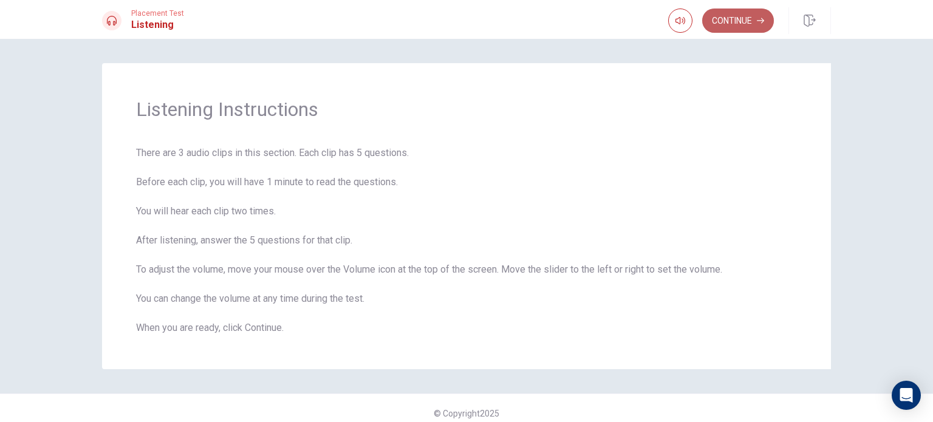
click at [732, 21] on button "Continue" at bounding box center [739, 21] width 72 height 24
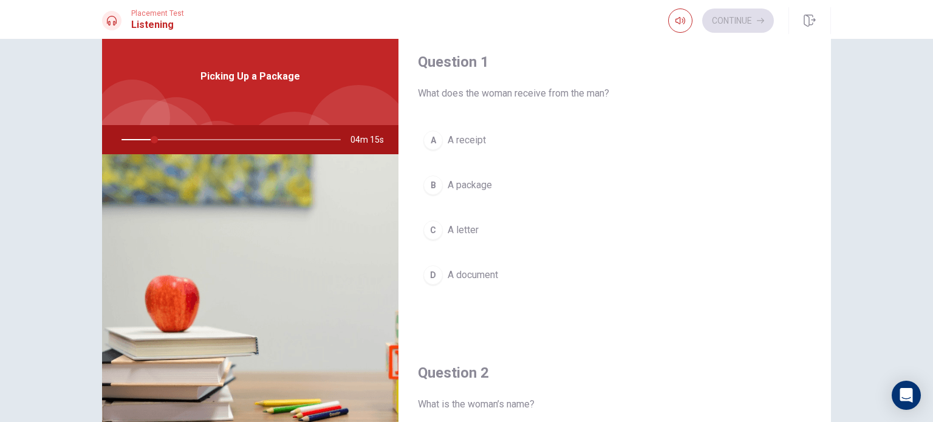
scroll to position [29, 0]
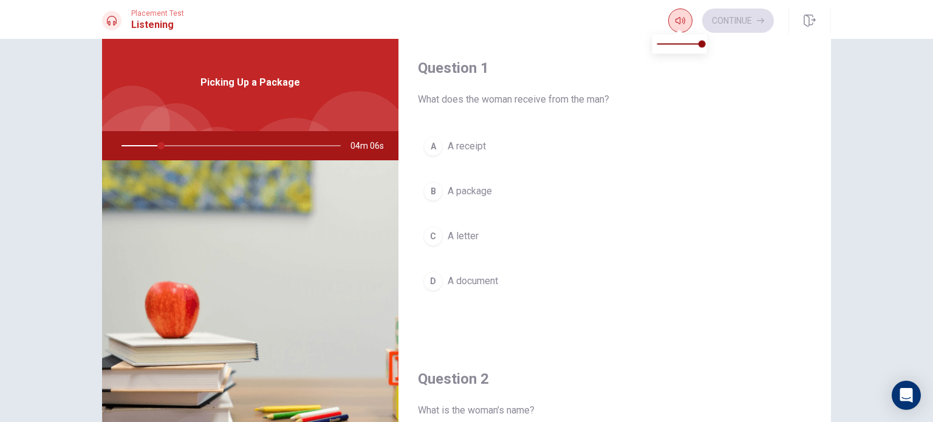
click at [679, 26] on button "button" at bounding box center [680, 21] width 24 height 24
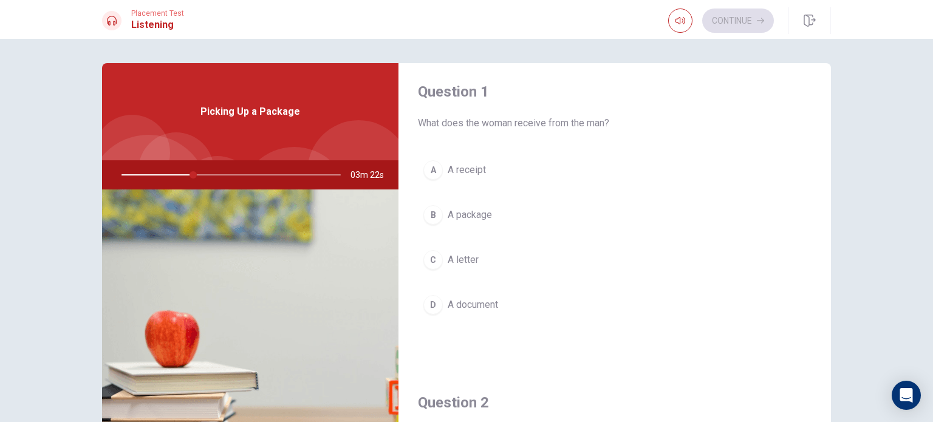
scroll to position [0, 0]
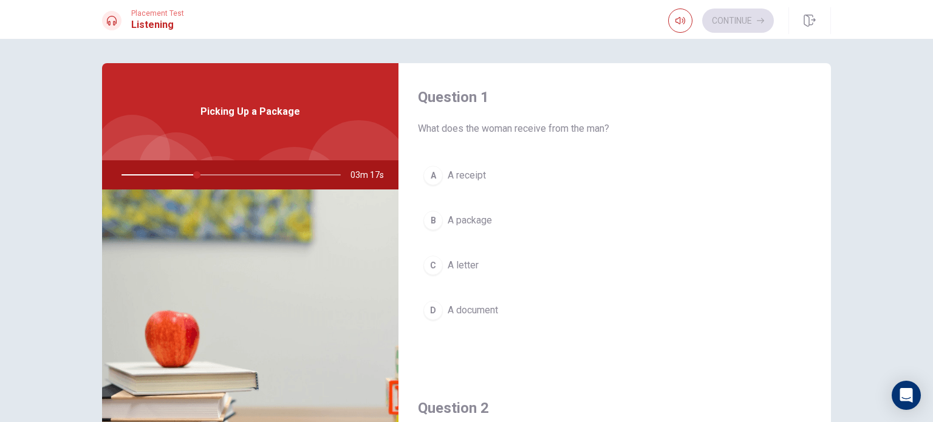
click at [433, 221] on div "B" at bounding box center [433, 220] width 19 height 19
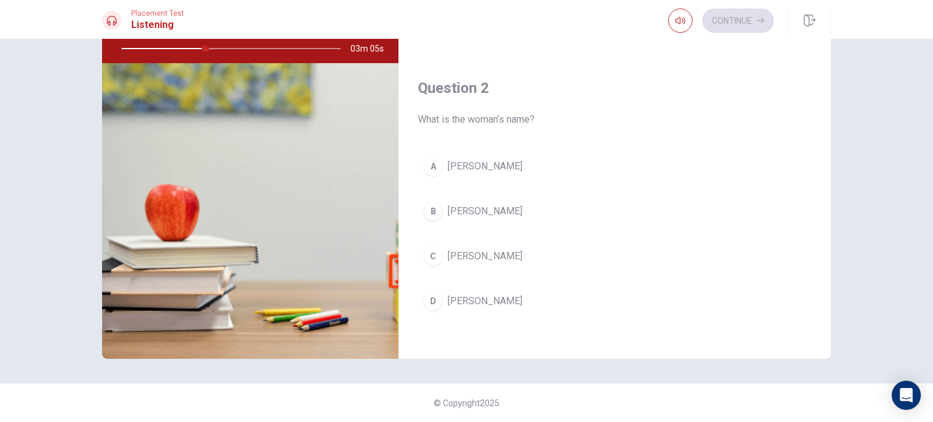
scroll to position [194, 0]
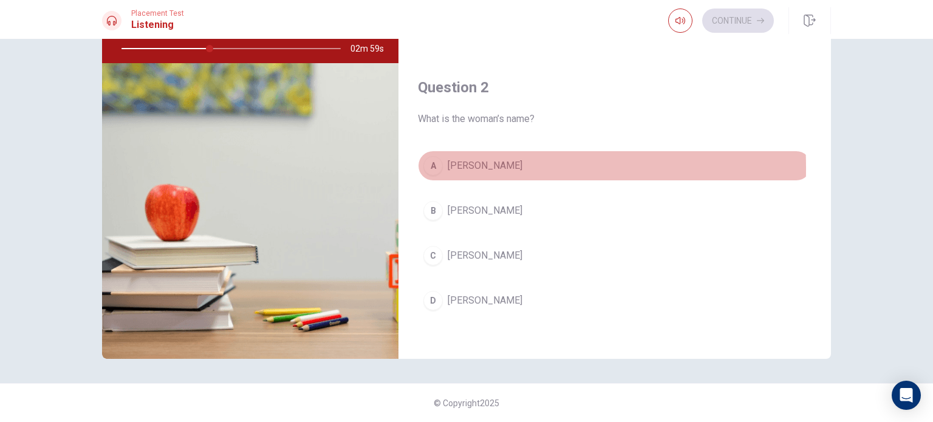
click at [429, 167] on div "A" at bounding box center [433, 165] width 19 height 19
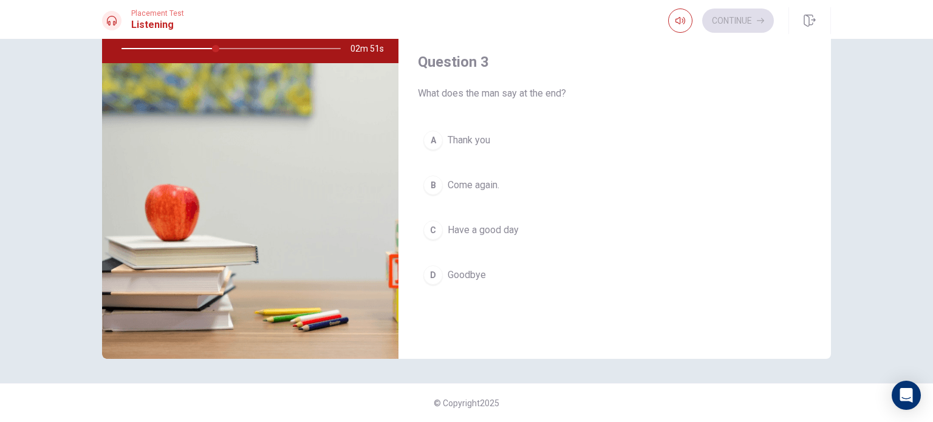
scroll to position [535, 0]
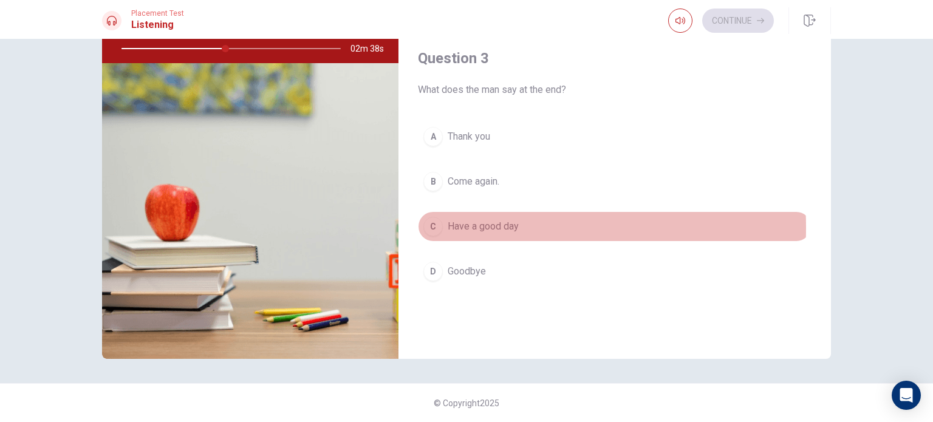
click at [429, 225] on div "C" at bounding box center [433, 226] width 19 height 19
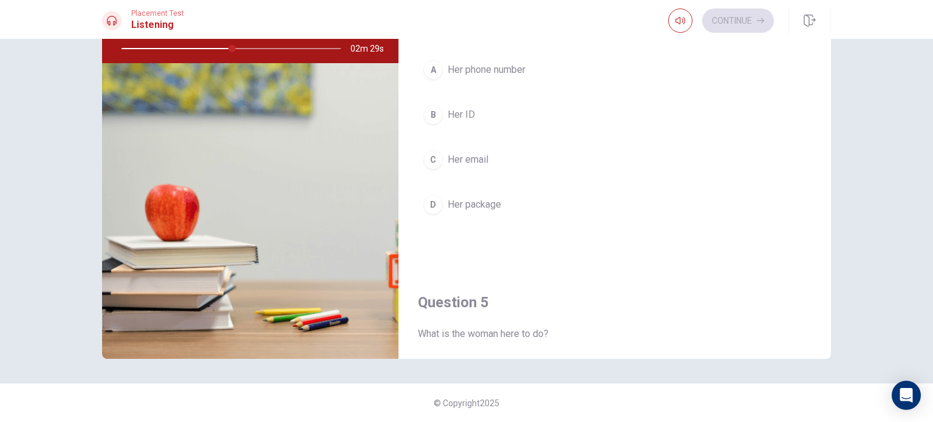
scroll to position [924, 0]
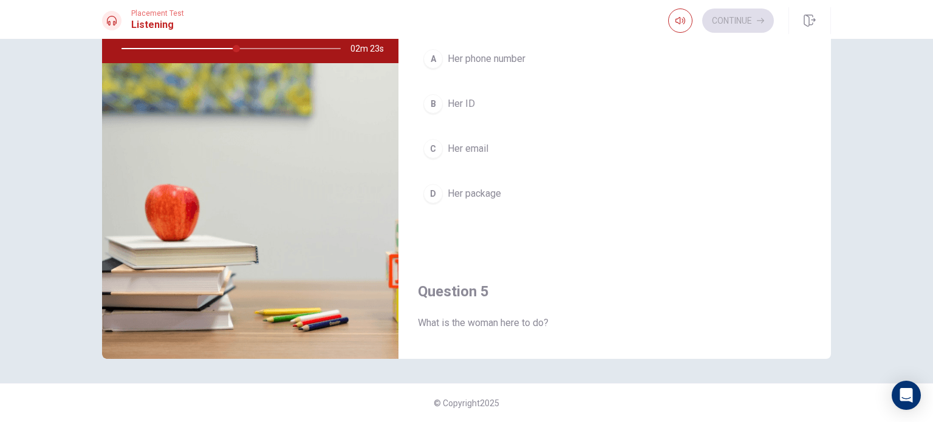
click at [219, 50] on div at bounding box center [229, 48] width 244 height 29
drag, startPoint x: 219, startPoint y: 50, endPoint x: 186, endPoint y: 49, distance: 32.8
click at [186, 49] on div at bounding box center [229, 48] width 244 height 29
drag, startPoint x: 186, startPoint y: 49, endPoint x: 174, endPoint y: 49, distance: 11.5
click at [174, 49] on div at bounding box center [229, 48] width 244 height 29
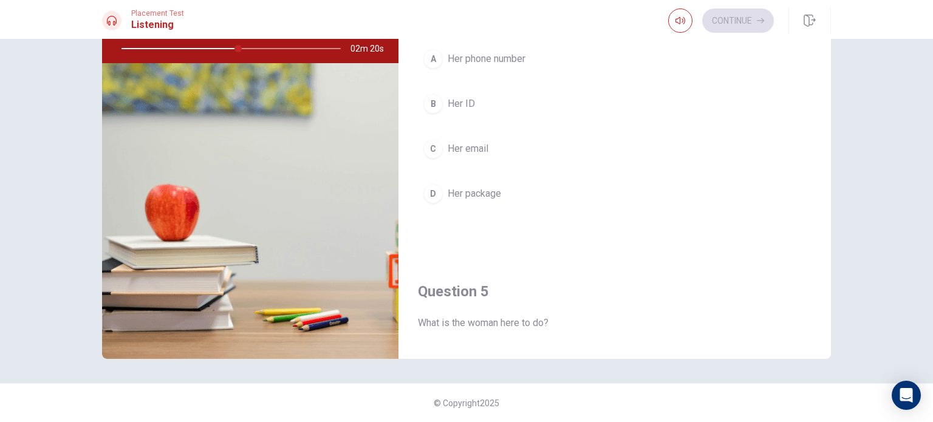
click at [174, 49] on div at bounding box center [229, 48] width 244 height 29
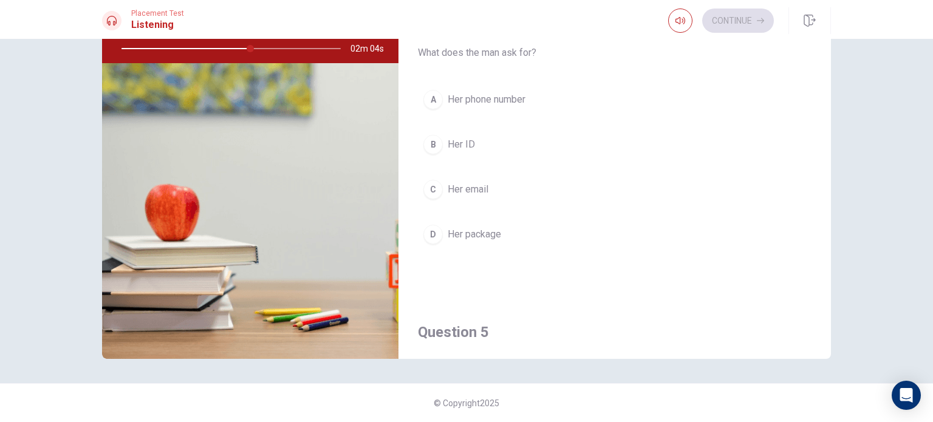
scroll to position [895, 0]
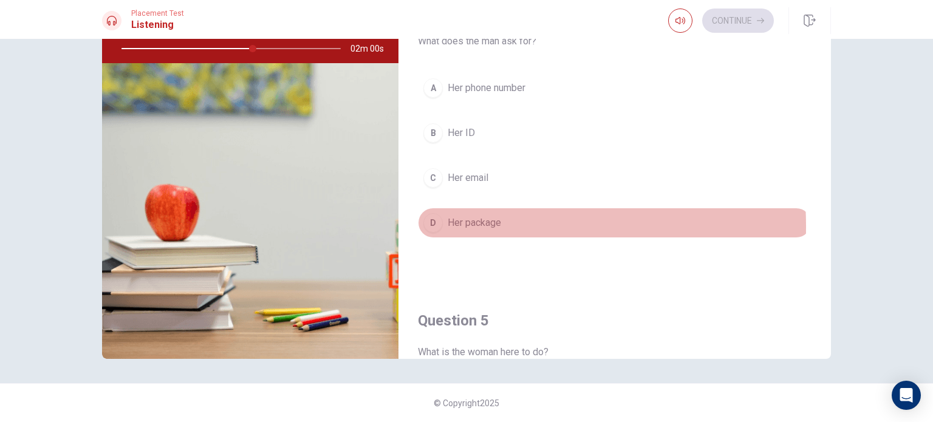
click at [440, 223] on button "D Her package" at bounding box center [615, 223] width 394 height 30
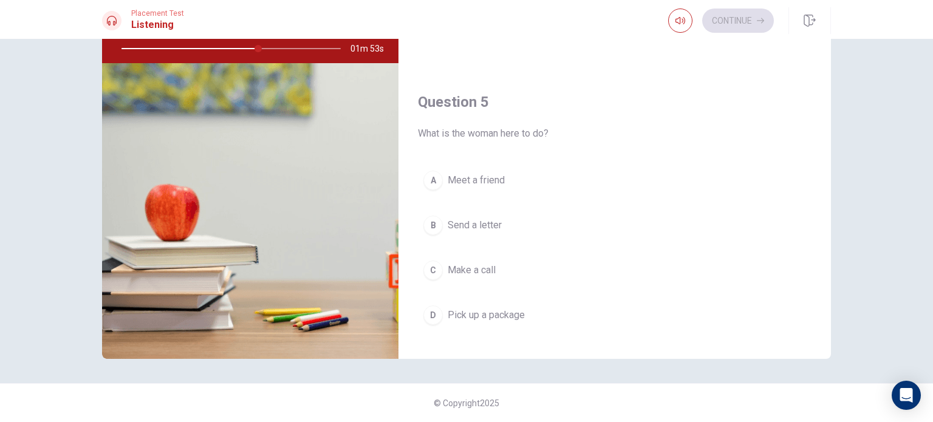
scroll to position [1128, 0]
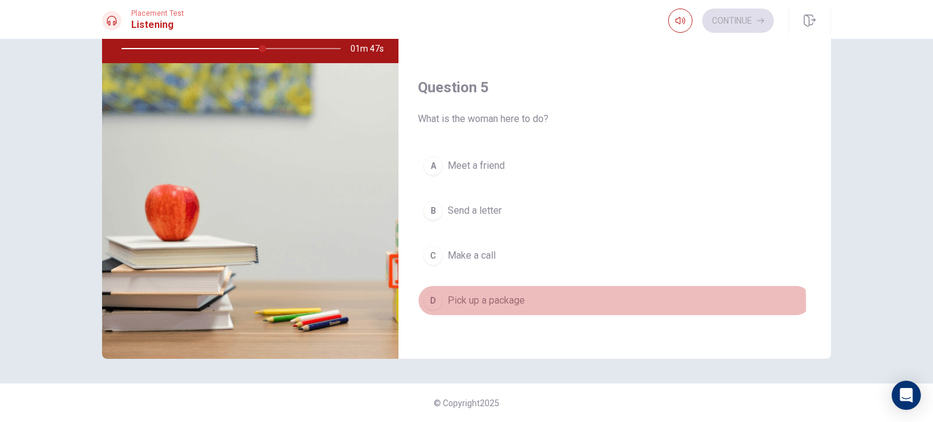
click at [428, 300] on div "D" at bounding box center [433, 300] width 19 height 19
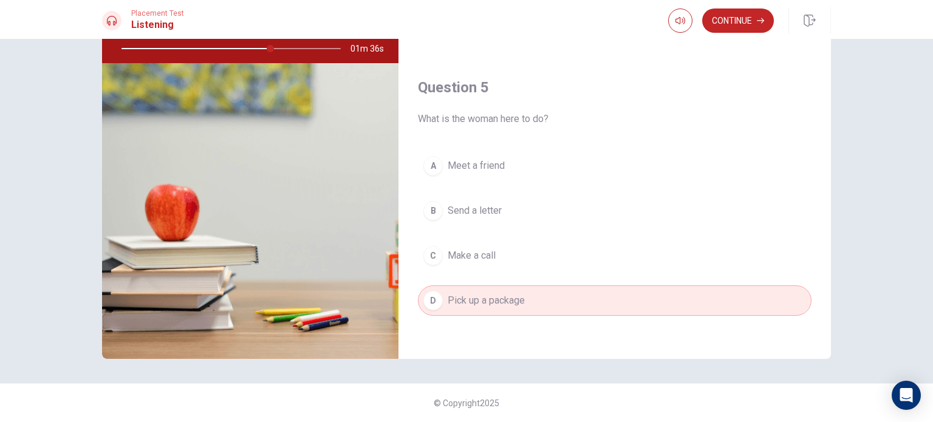
click at [260, 50] on div at bounding box center [229, 48] width 244 height 29
drag, startPoint x: 260, startPoint y: 50, endPoint x: 267, endPoint y: 46, distance: 7.9
click at [267, 46] on div at bounding box center [229, 48] width 244 height 29
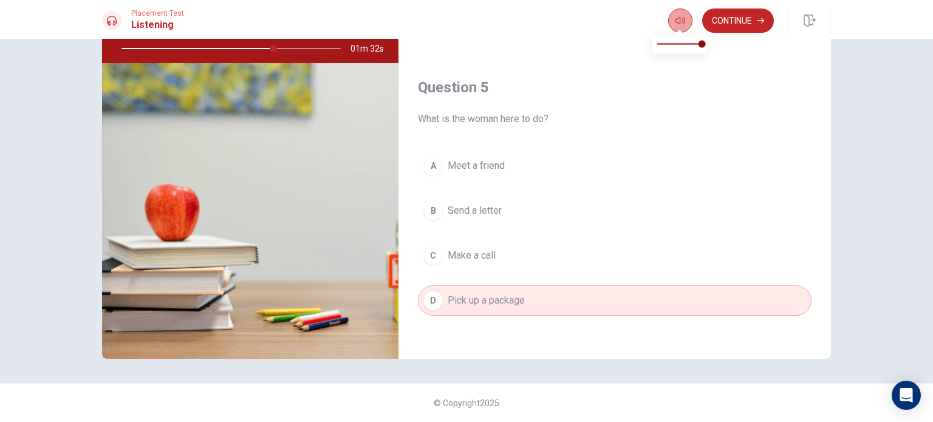
click at [681, 21] on icon "button" at bounding box center [681, 21] width 10 height 10
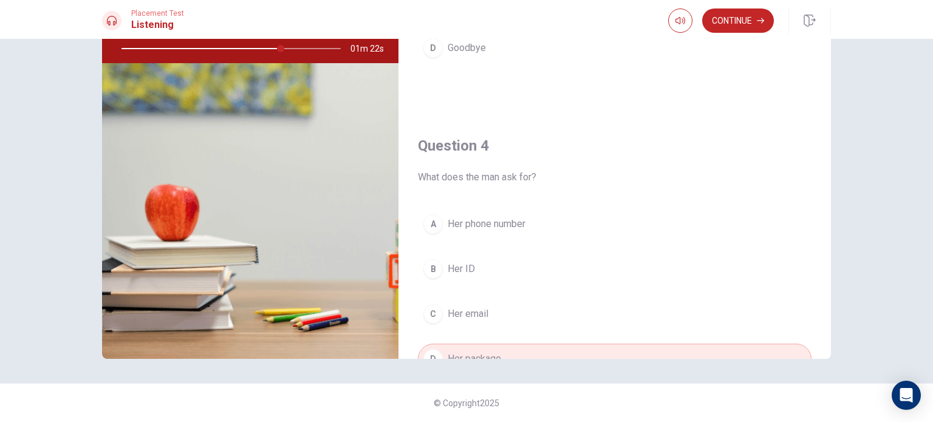
click at [828, 44] on div "Question 1 What does the woman receive from the man? A A receipt B A package C …" at bounding box center [615, 148] width 433 height 422
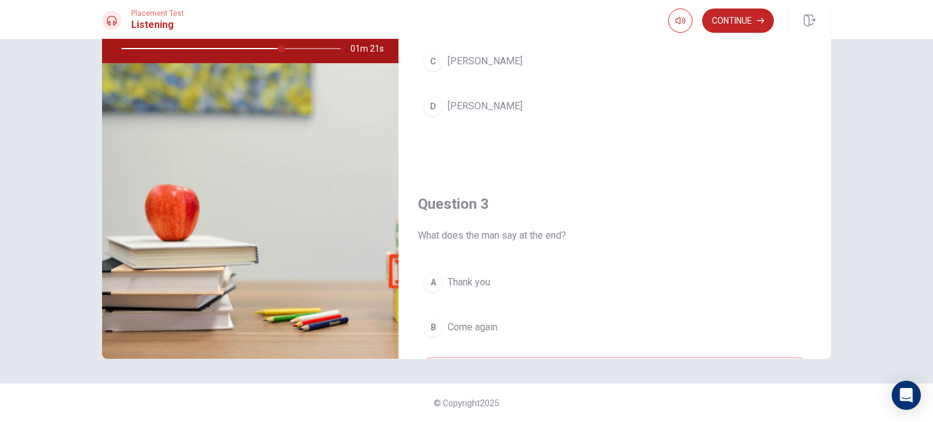
click at [828, 44] on div "Question 1 What does the woman receive from the man? A A receipt B A package C …" at bounding box center [615, 148] width 433 height 422
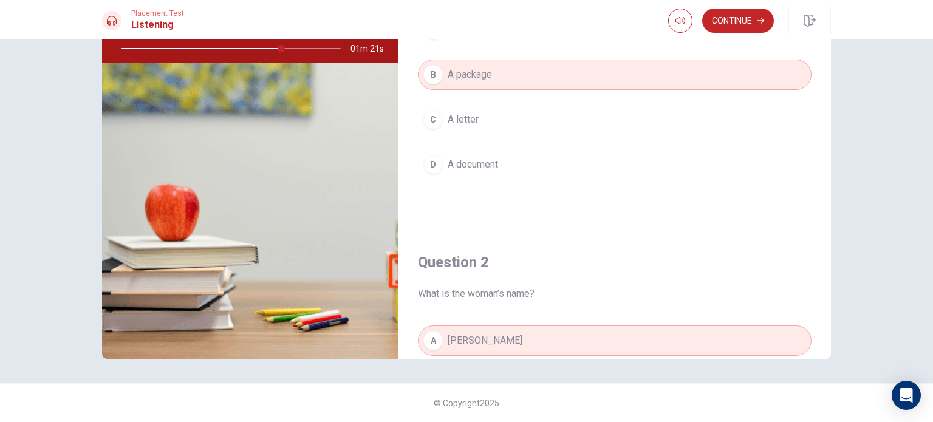
click at [828, 44] on div "Question 1 What does the woman receive from the man? A A receipt B A package C …" at bounding box center [615, 148] width 433 height 422
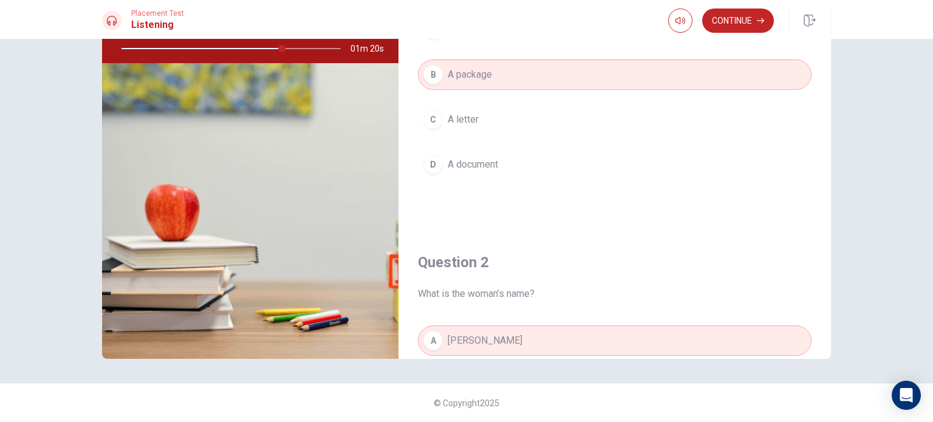
click at [828, 44] on div "Question 1 What does the woman receive from the man? A A receipt B A package C …" at bounding box center [615, 148] width 433 height 422
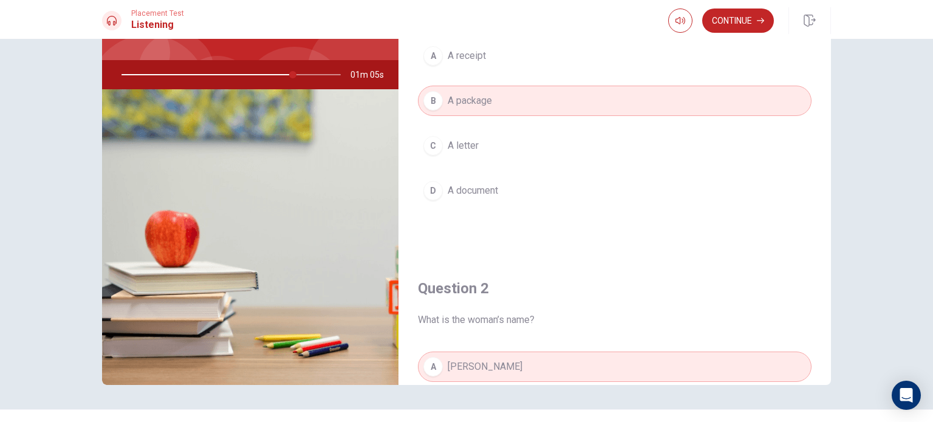
scroll to position [126, 0]
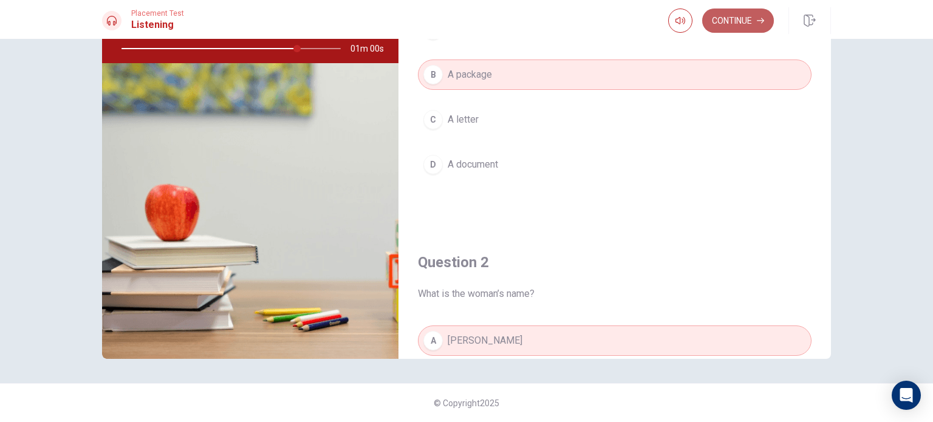
click at [737, 19] on button "Continue" at bounding box center [739, 21] width 72 height 24
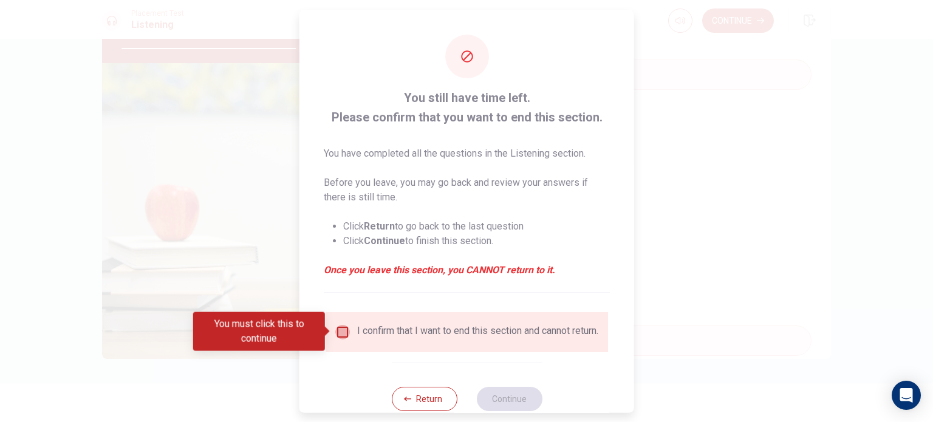
click at [342, 335] on input "You must click this to continue" at bounding box center [342, 332] width 15 height 15
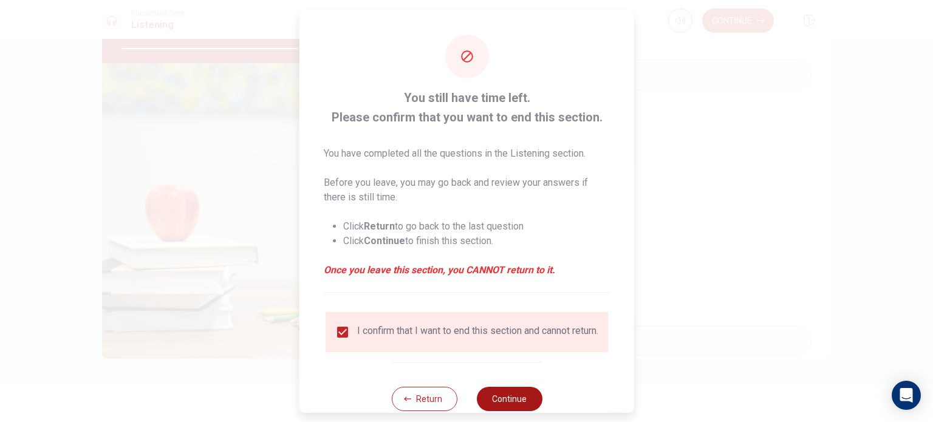
click at [517, 408] on button "Continue" at bounding box center [509, 399] width 66 height 24
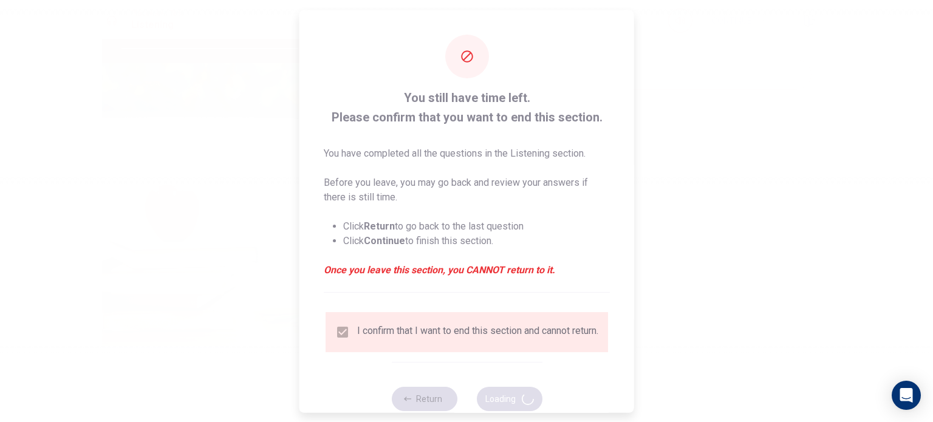
type input "83"
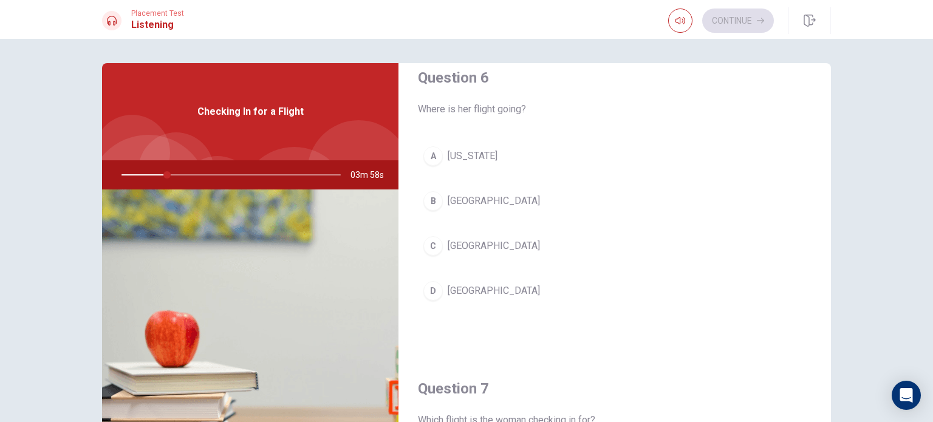
scroll to position [0, 0]
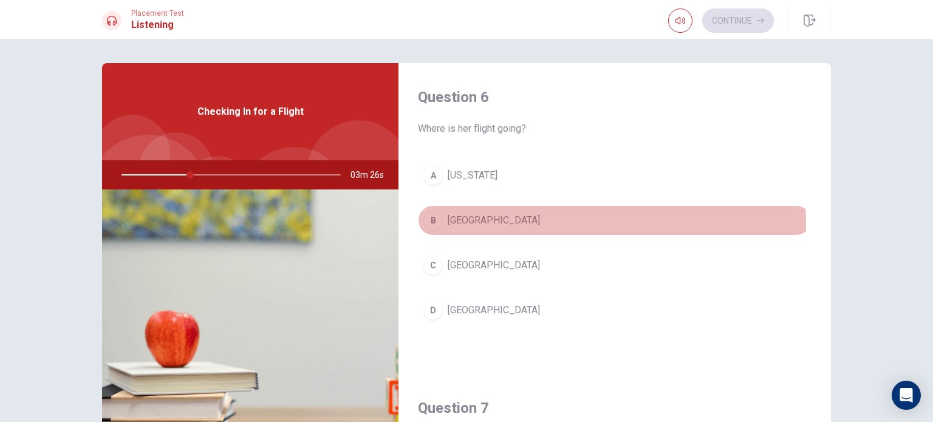
click at [433, 225] on div "B" at bounding box center [433, 220] width 19 height 19
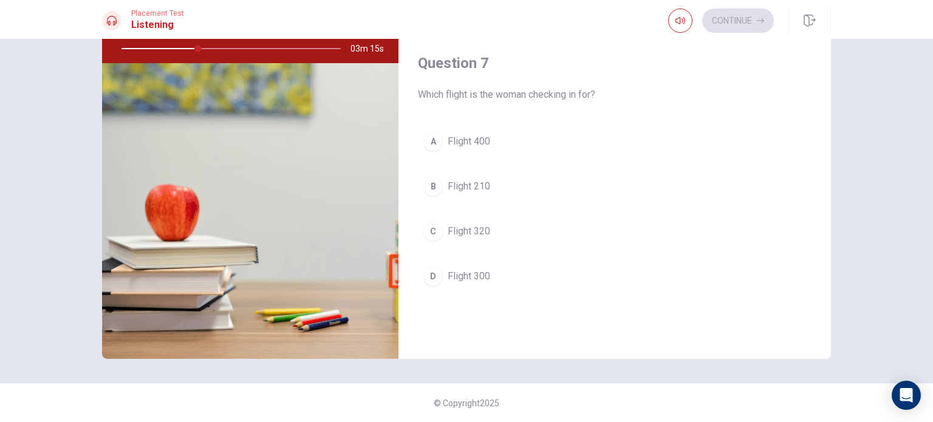
scroll to position [243, 0]
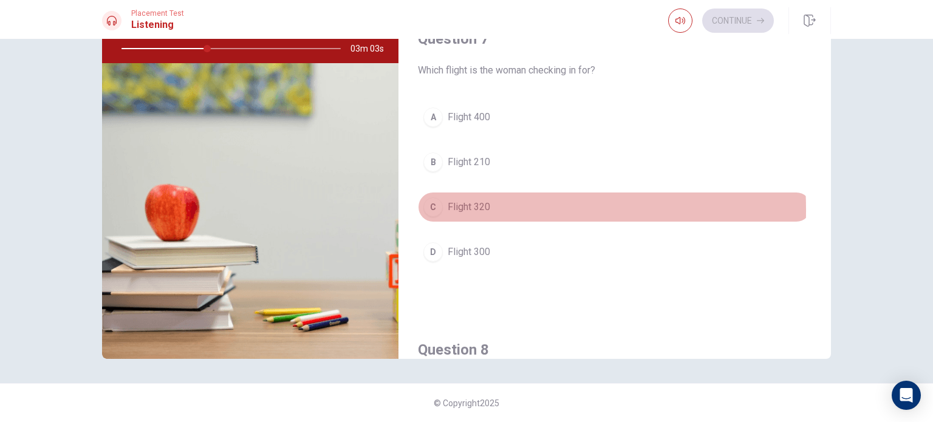
click at [428, 208] on div "C" at bounding box center [433, 207] width 19 height 19
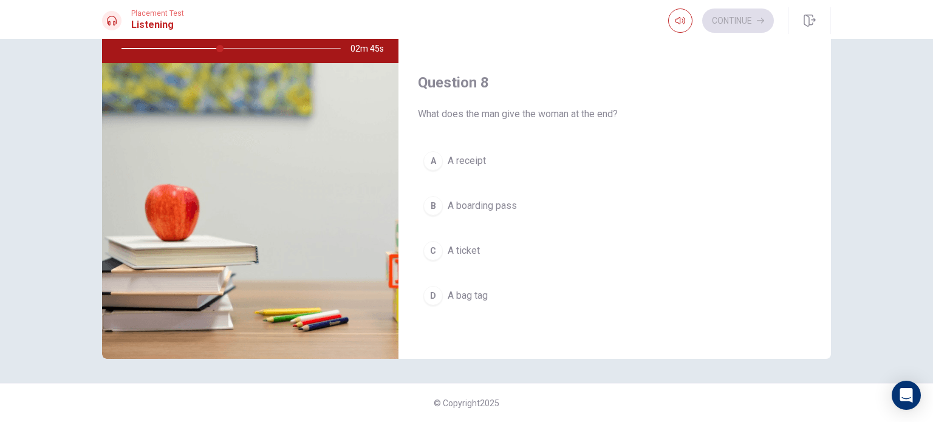
scroll to position [535, 0]
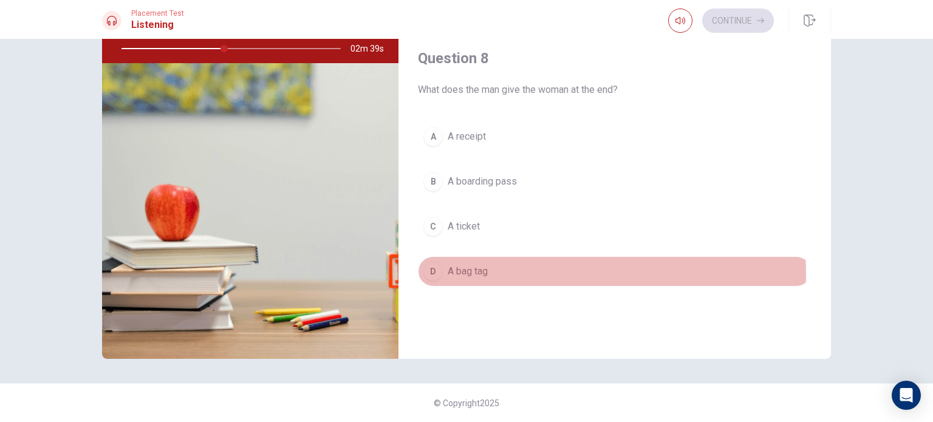
click at [431, 272] on div "D" at bounding box center [433, 271] width 19 height 19
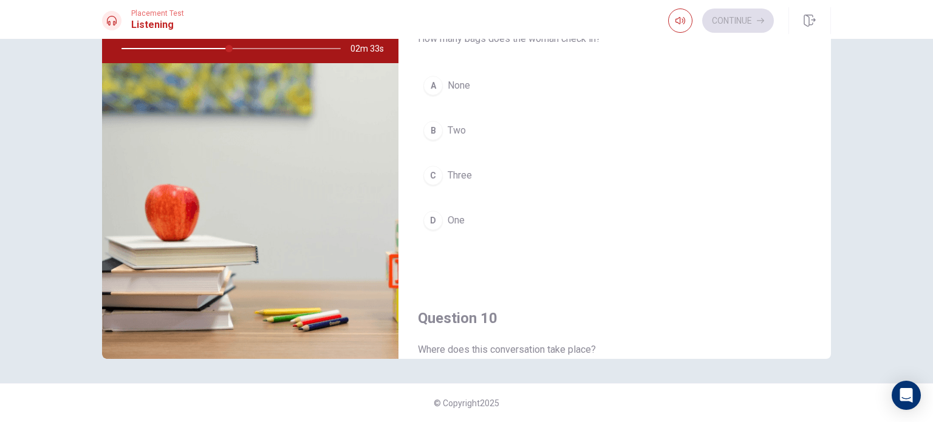
scroll to position [899, 0]
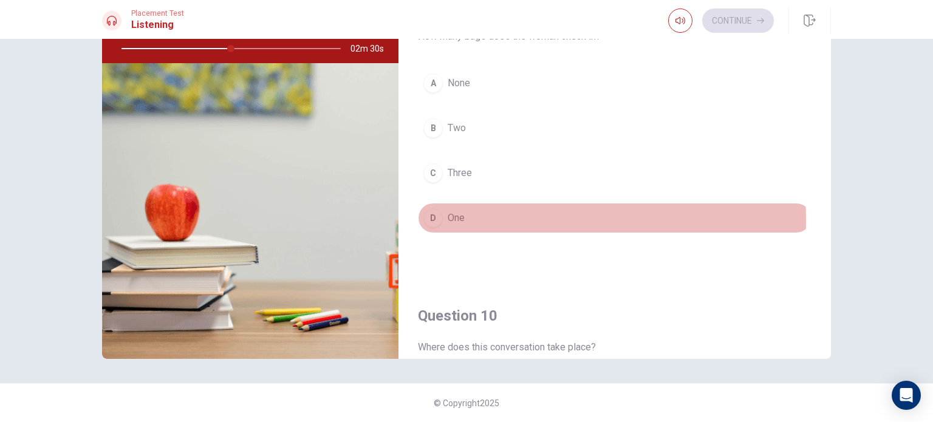
click at [428, 217] on div "D" at bounding box center [433, 217] width 19 height 19
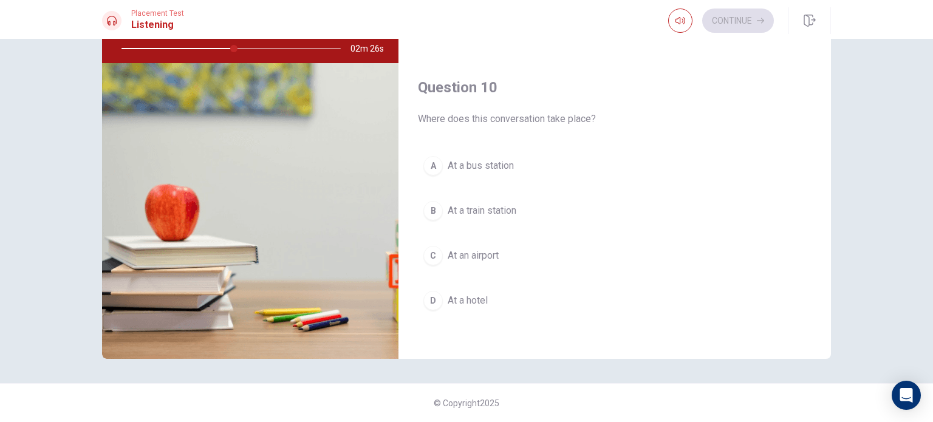
scroll to position [1128, 0]
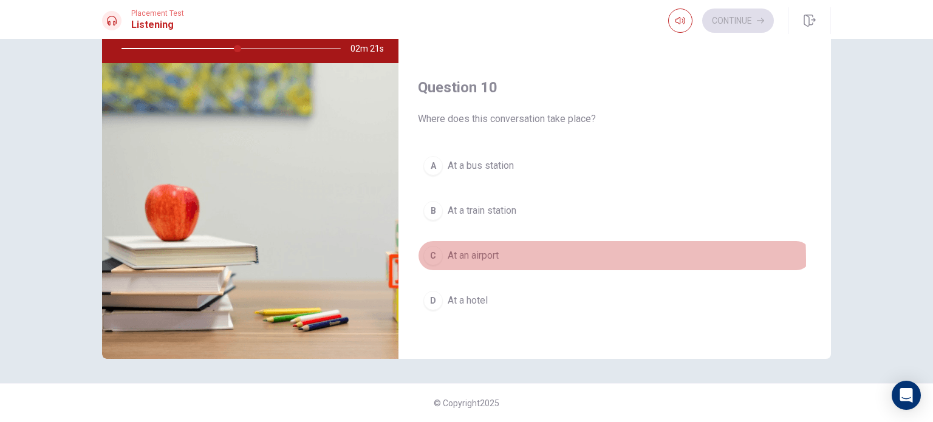
click at [430, 255] on div "C" at bounding box center [433, 255] width 19 height 19
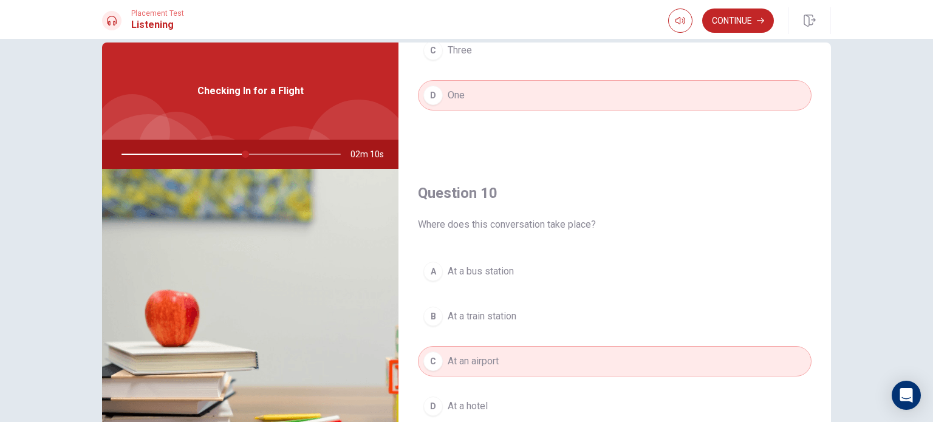
scroll to position [0, 0]
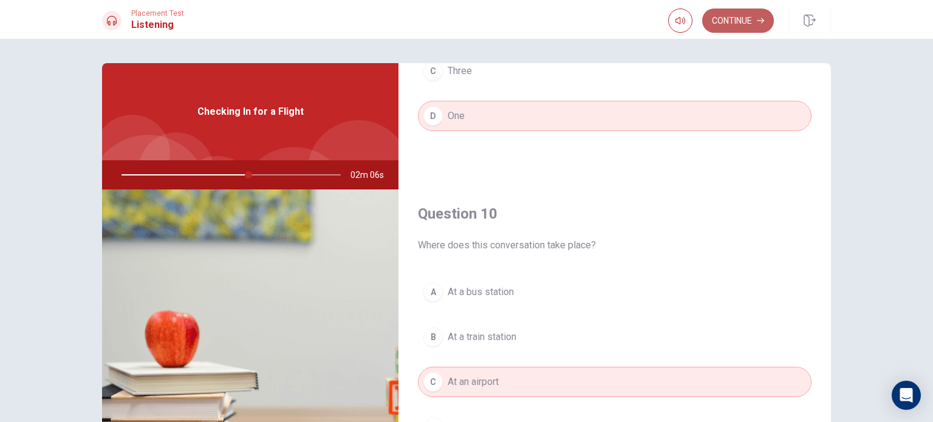
click at [738, 23] on button "Continue" at bounding box center [739, 21] width 72 height 24
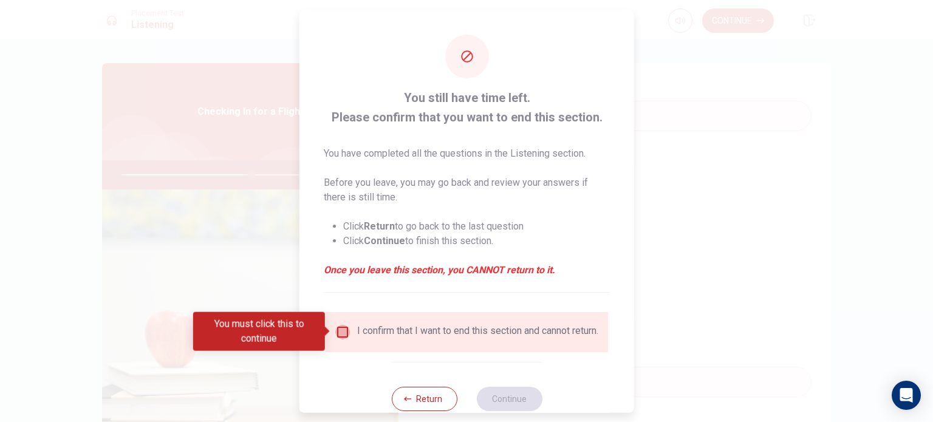
click at [340, 331] on input "You must click this to continue" at bounding box center [342, 332] width 15 height 15
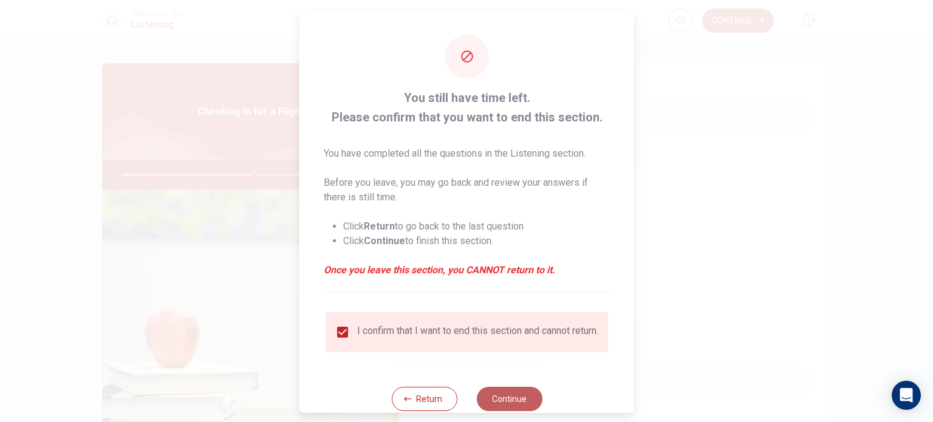
click at [505, 401] on button "Continue" at bounding box center [509, 399] width 66 height 24
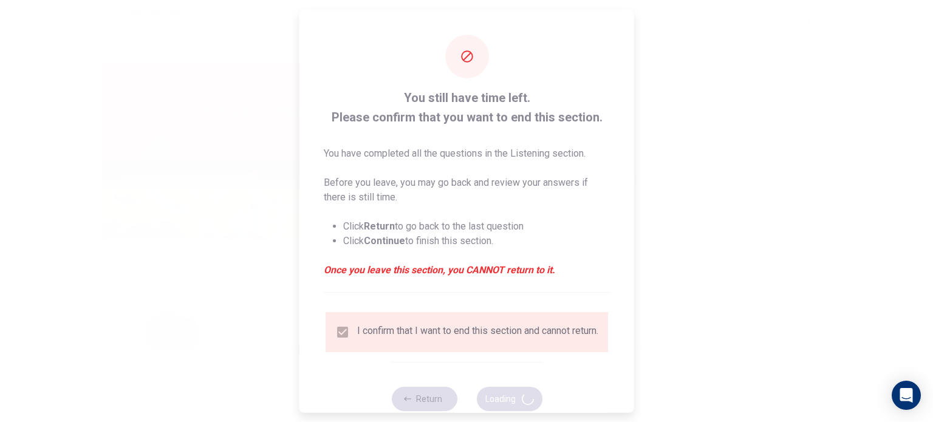
type input "61"
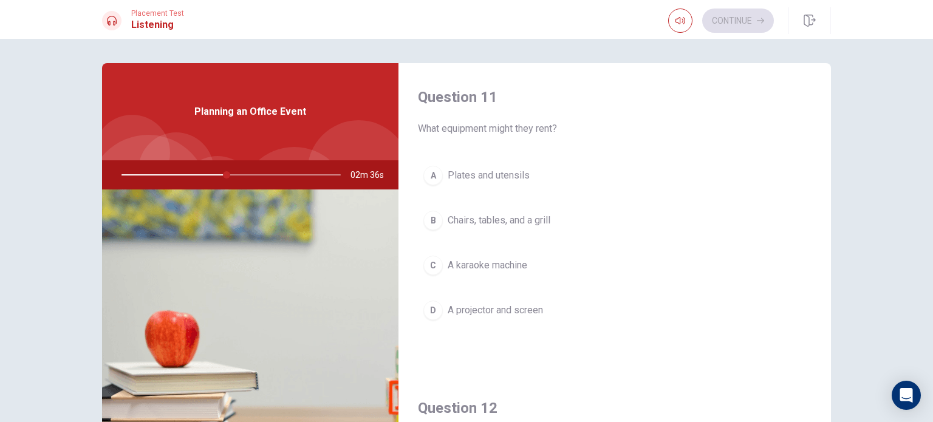
click at [438, 222] on div "B" at bounding box center [433, 220] width 19 height 19
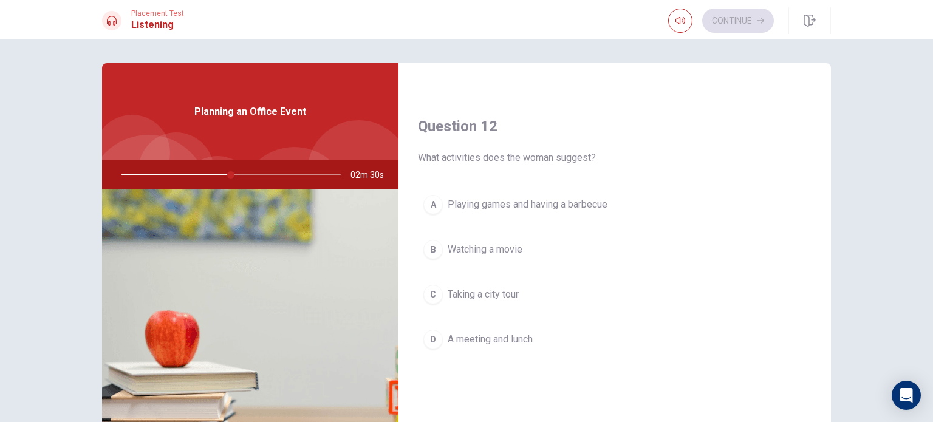
scroll to position [304, 0]
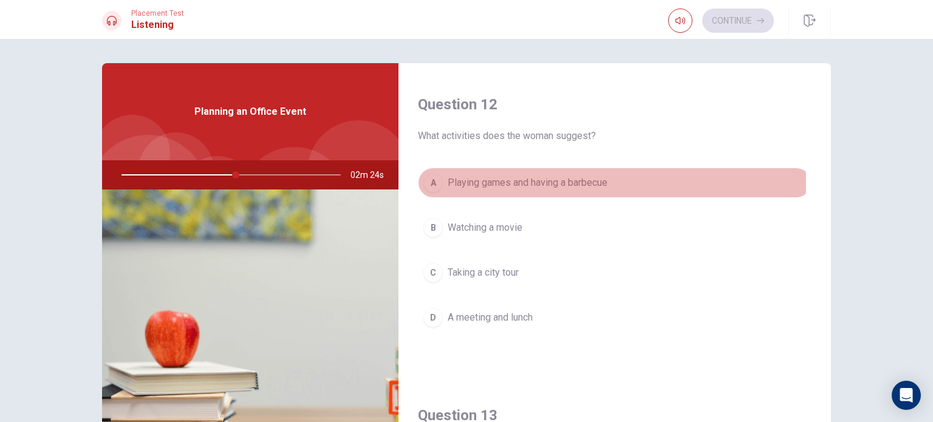
click at [438, 181] on div "A" at bounding box center [433, 182] width 19 height 19
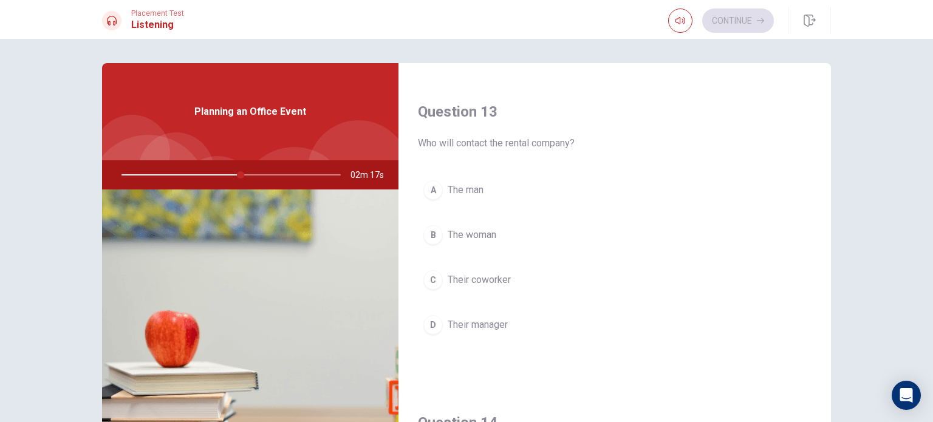
scroll to position [668, 0]
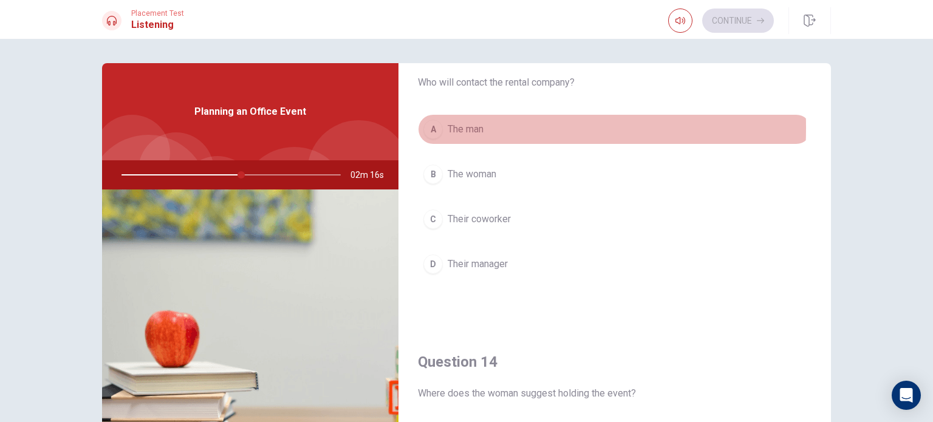
click at [431, 126] on div "A" at bounding box center [433, 129] width 19 height 19
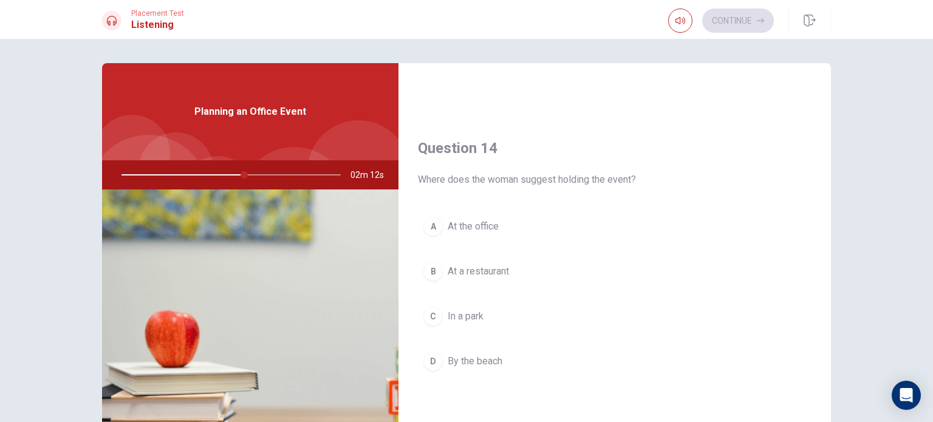
scroll to position [912, 0]
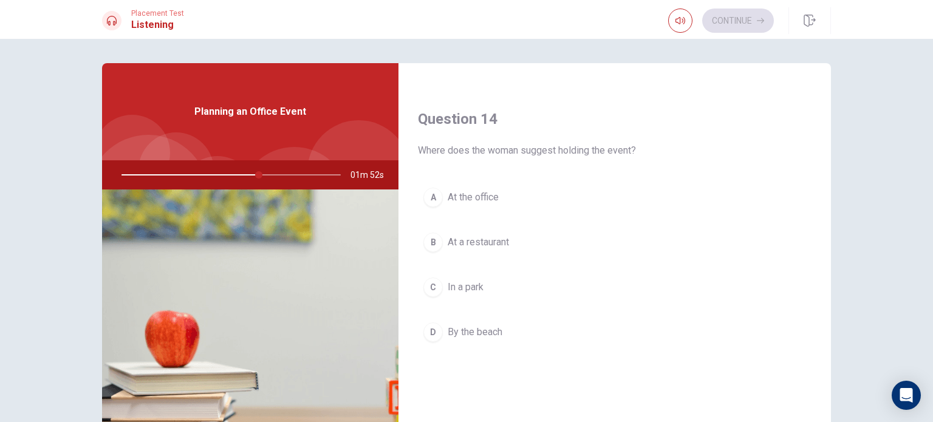
click at [428, 198] on div "A" at bounding box center [433, 197] width 19 height 19
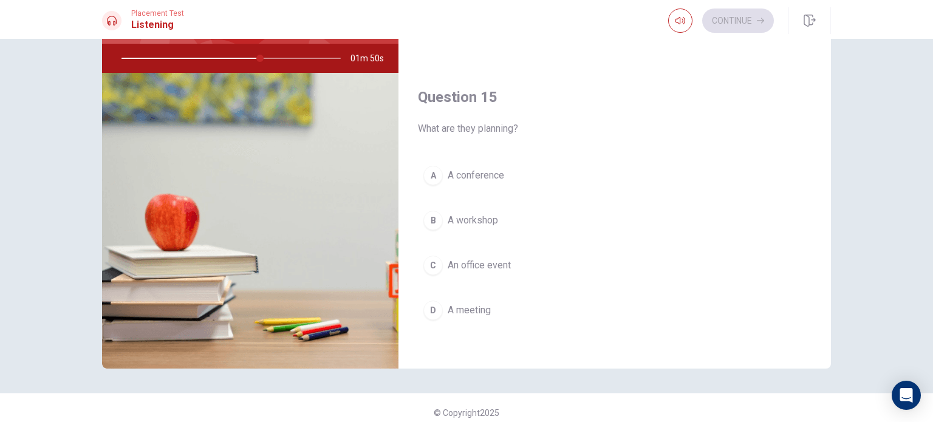
scroll to position [122, 0]
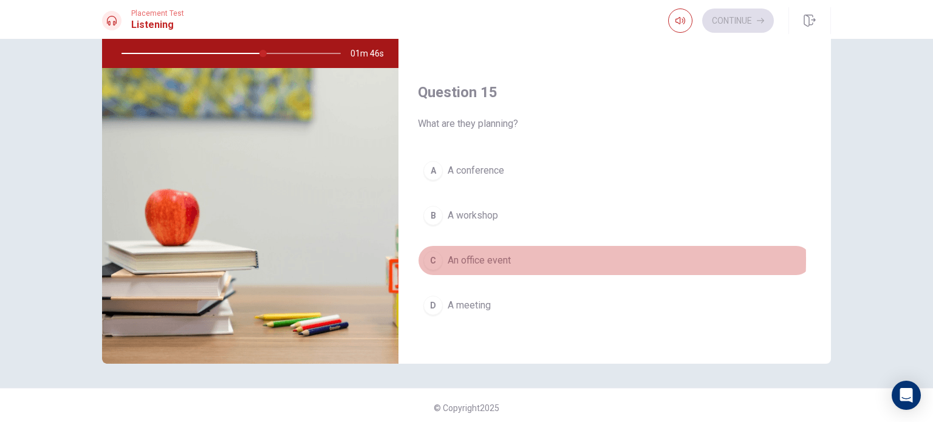
click at [425, 255] on div "C" at bounding box center [433, 260] width 19 height 19
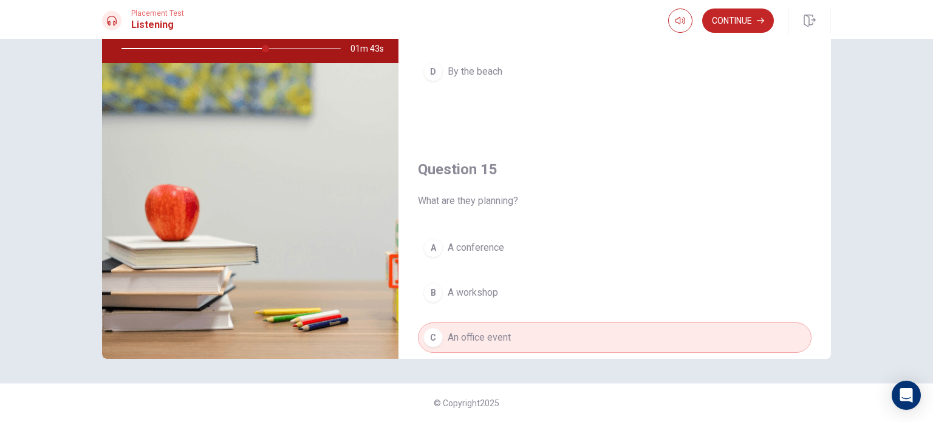
scroll to position [1006, 0]
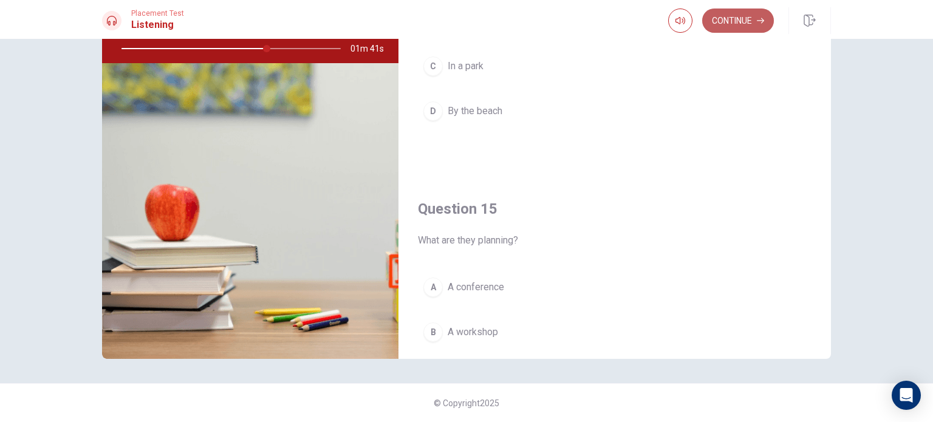
click at [743, 19] on button "Continue" at bounding box center [739, 21] width 72 height 24
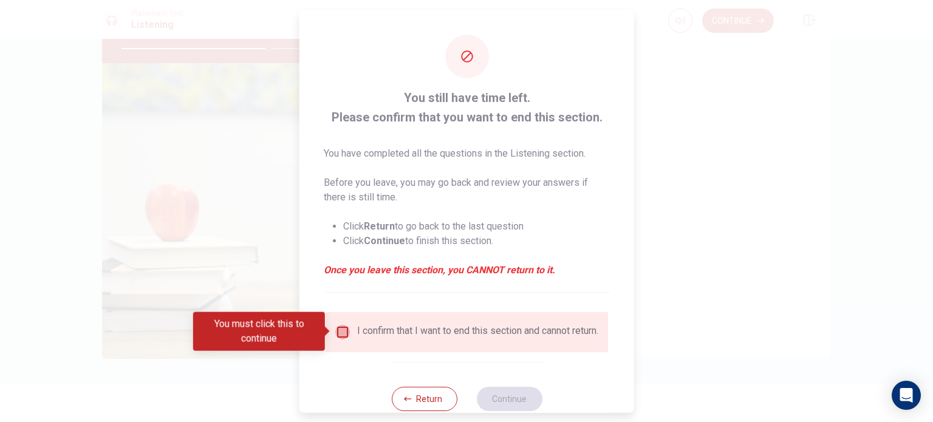
click at [342, 329] on input "You must click this to continue" at bounding box center [342, 332] width 15 height 15
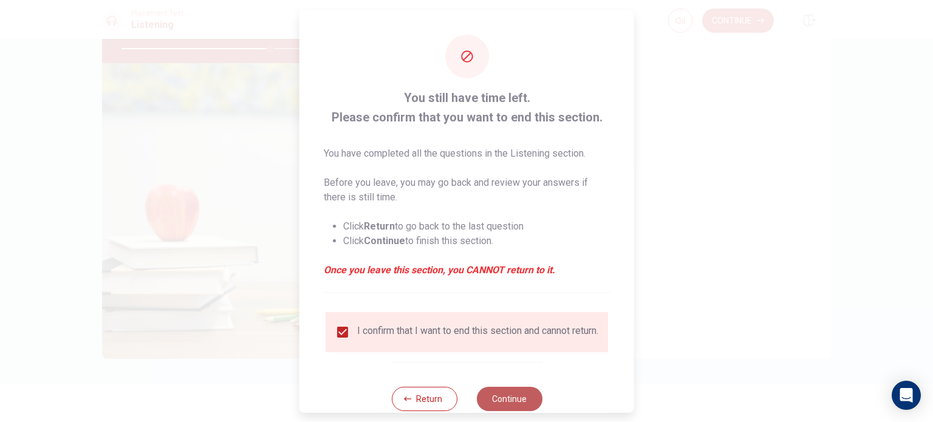
click at [504, 400] on button "Continue" at bounding box center [509, 399] width 66 height 24
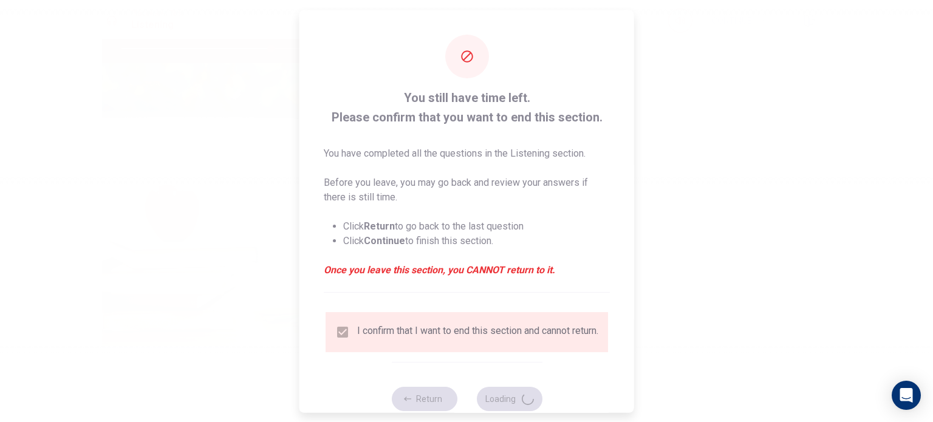
type input "69"
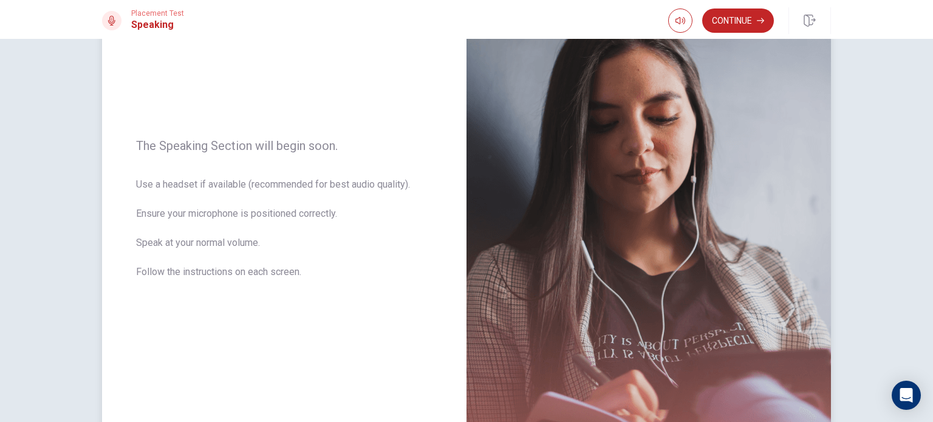
scroll to position [51, 0]
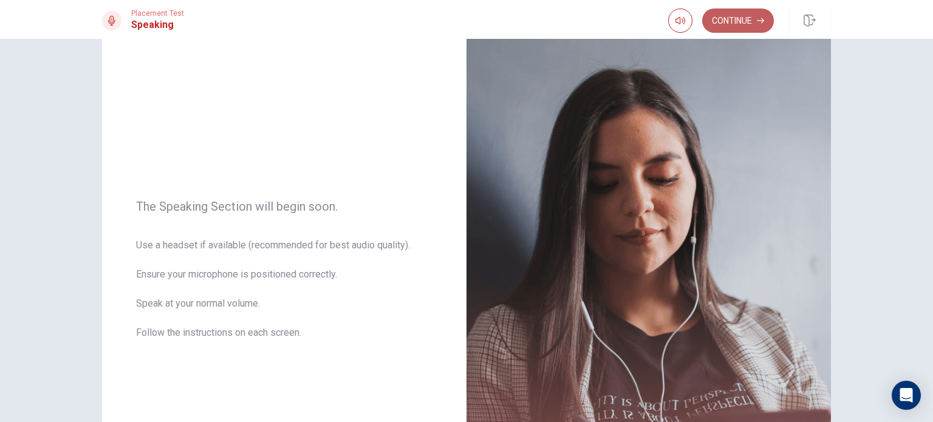
click at [744, 24] on button "Continue" at bounding box center [739, 21] width 72 height 24
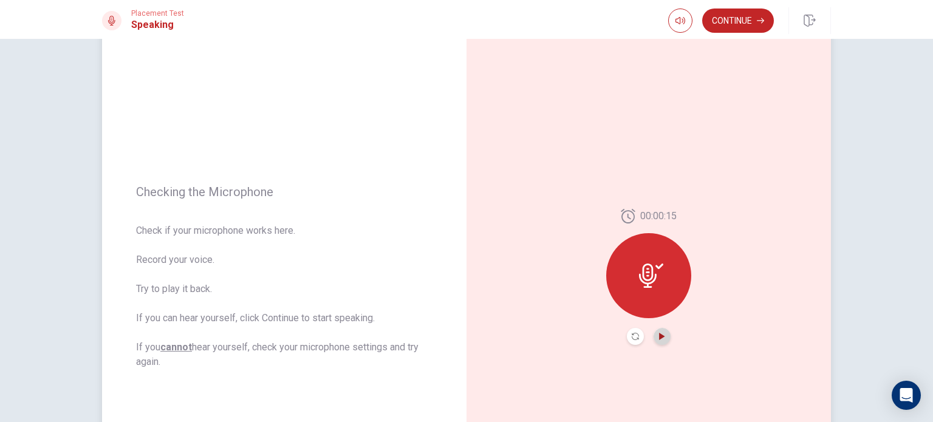
click at [659, 337] on icon "Play Audio" at bounding box center [661, 336] width 5 height 7
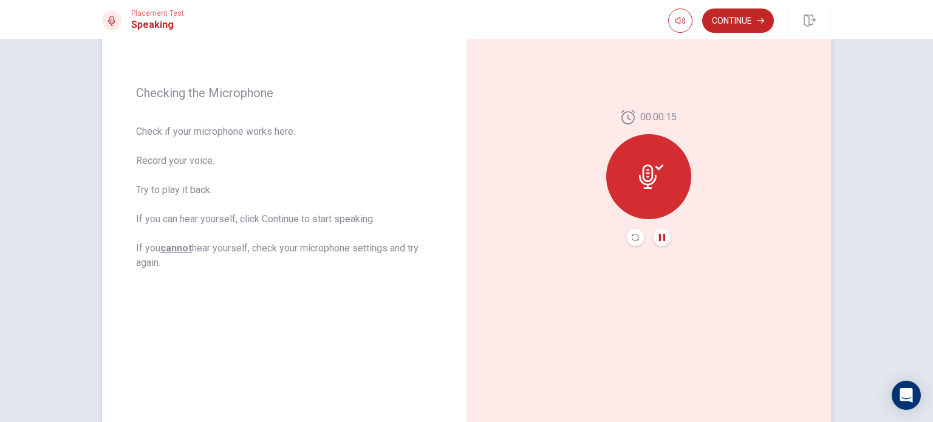
scroll to position [112, 0]
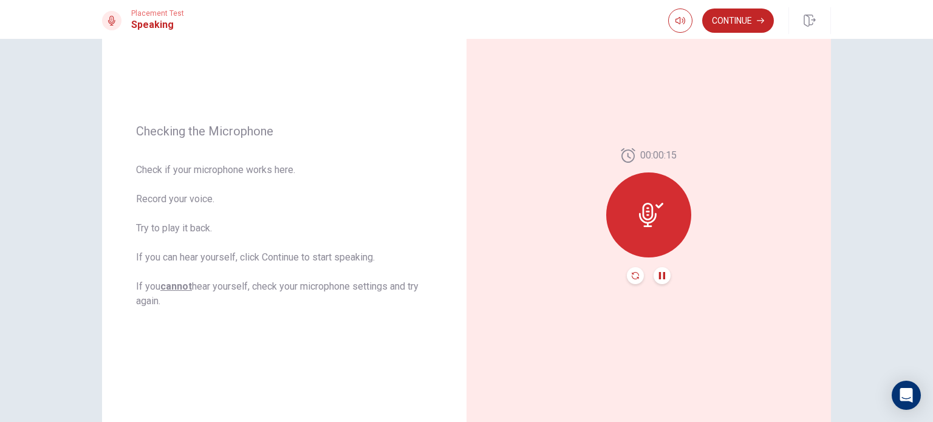
click at [632, 274] on icon "Record Again" at bounding box center [635, 275] width 7 height 7
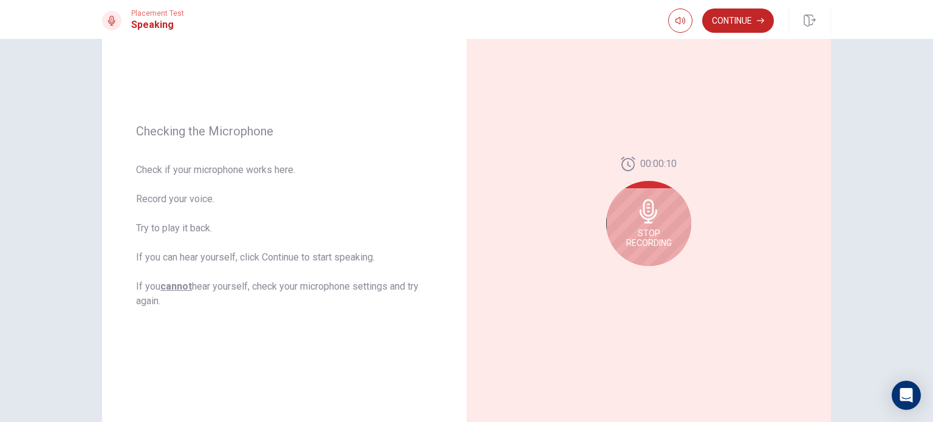
click at [650, 224] on div "Stop Recording" at bounding box center [648, 223] width 85 height 85
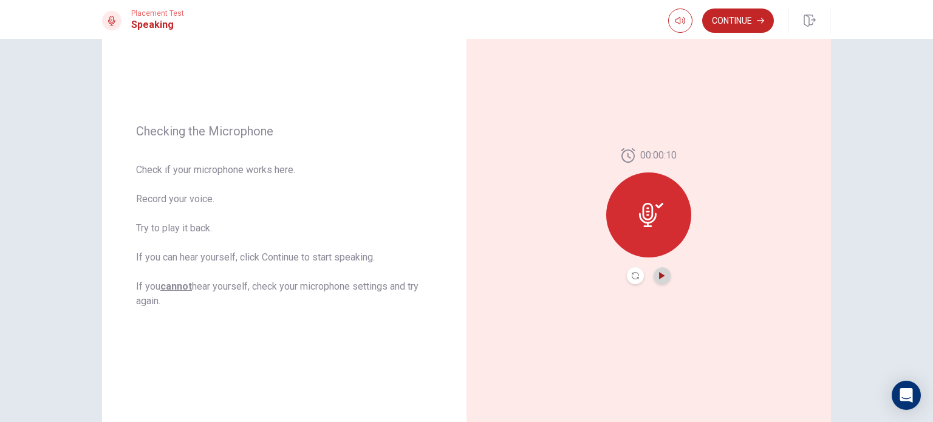
click at [659, 277] on icon "Play Audio" at bounding box center [661, 275] width 5 height 7
click at [727, 18] on button "Continue" at bounding box center [739, 21] width 72 height 24
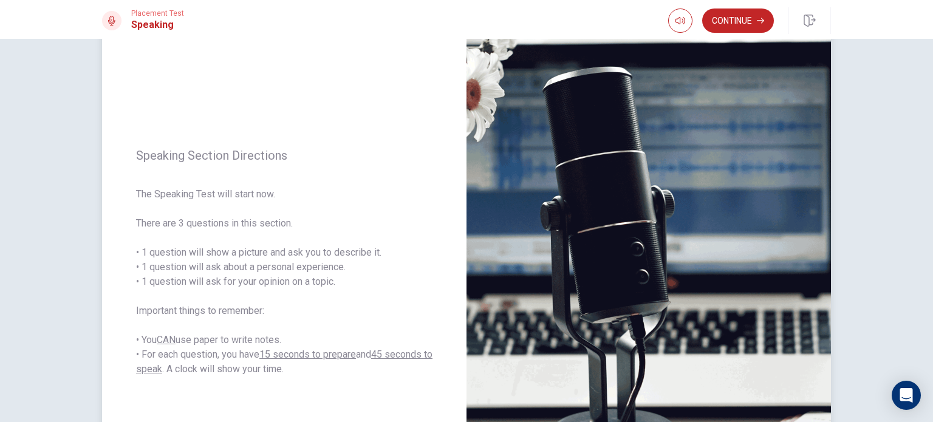
scroll to position [0, 0]
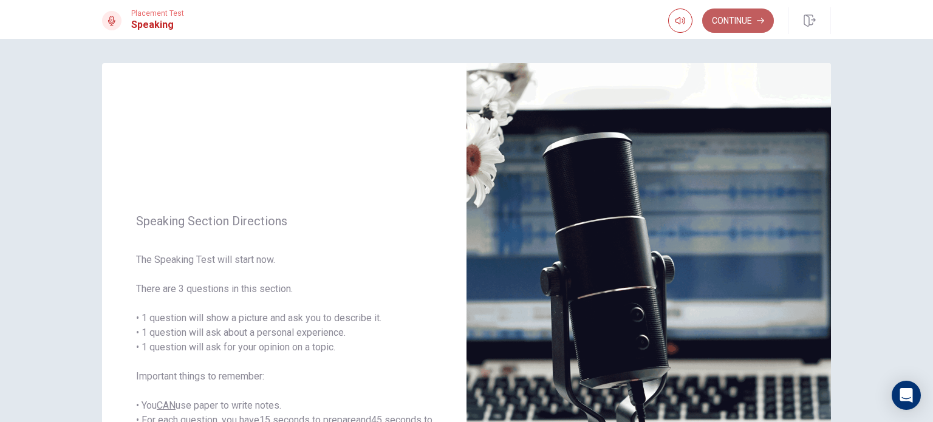
click at [729, 19] on button "Continue" at bounding box center [739, 21] width 72 height 24
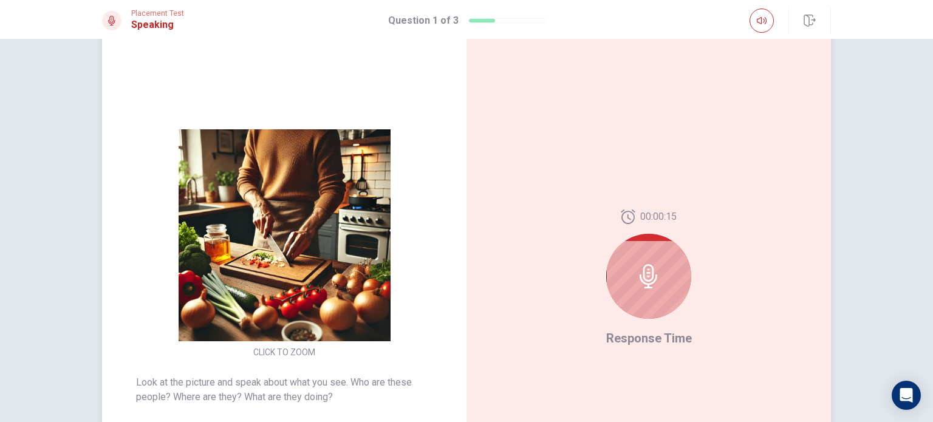
scroll to position [110, 0]
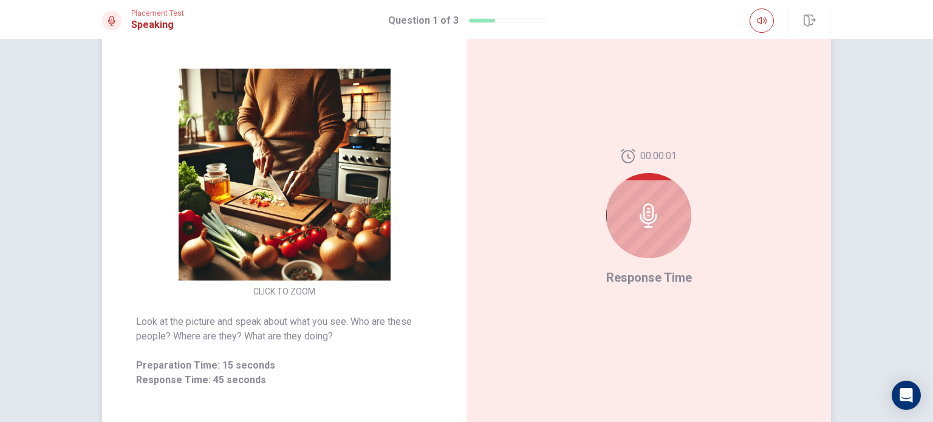
click at [639, 211] on icon at bounding box center [649, 216] width 24 height 24
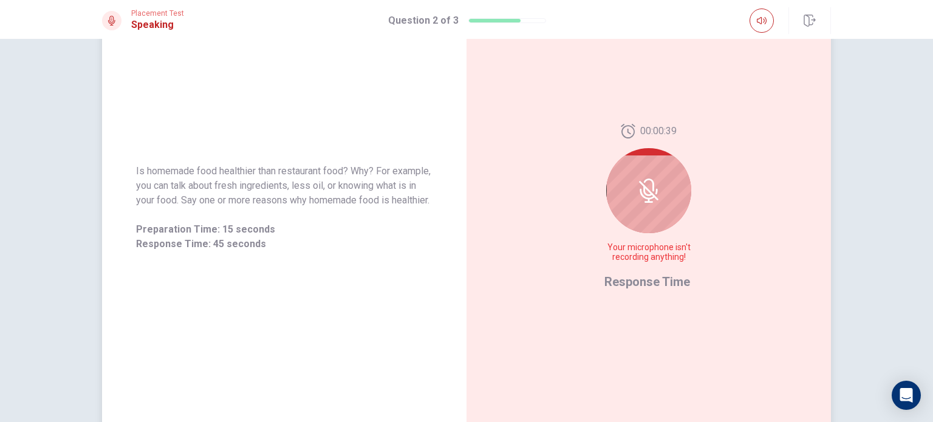
scroll to position [122, 0]
click at [639, 205] on div at bounding box center [648, 189] width 85 height 85
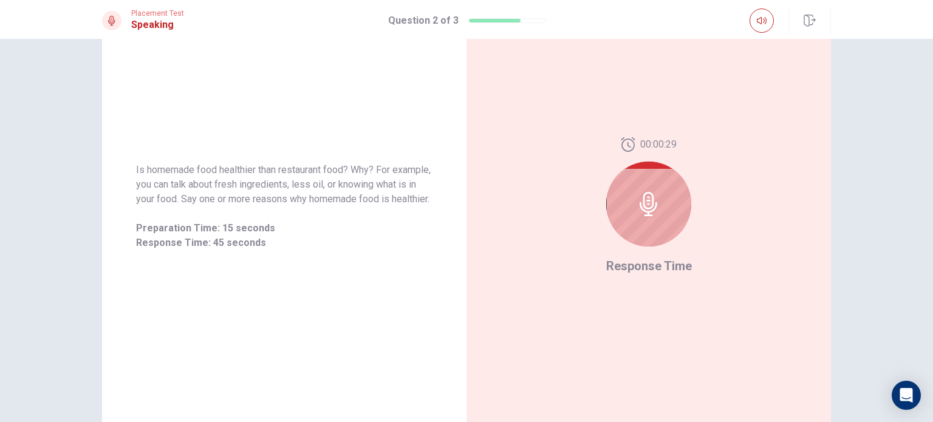
click at [645, 202] on icon at bounding box center [649, 204] width 24 height 24
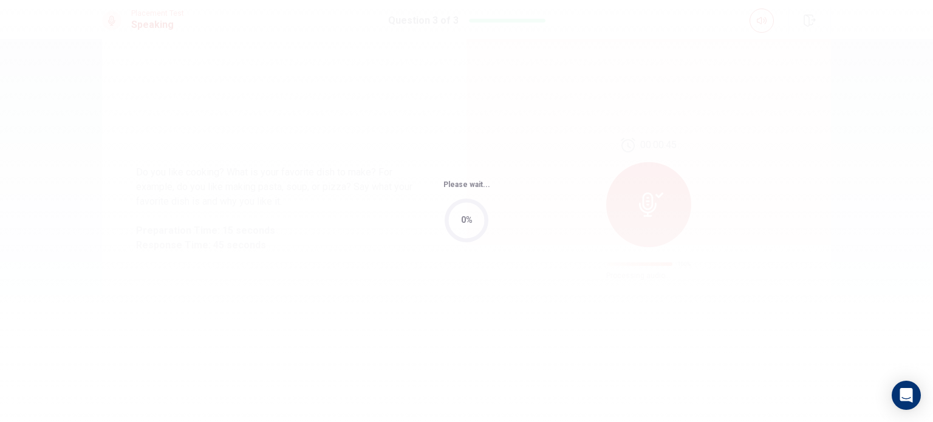
scroll to position [0, 0]
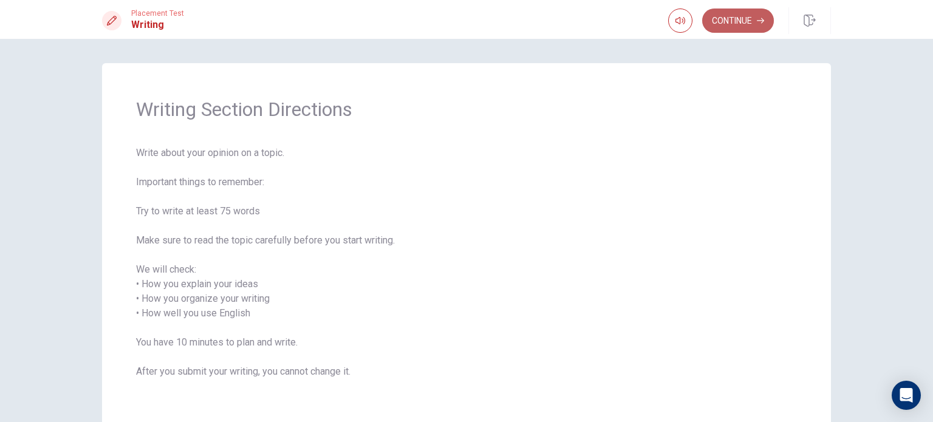
click at [738, 22] on button "Continue" at bounding box center [739, 21] width 72 height 24
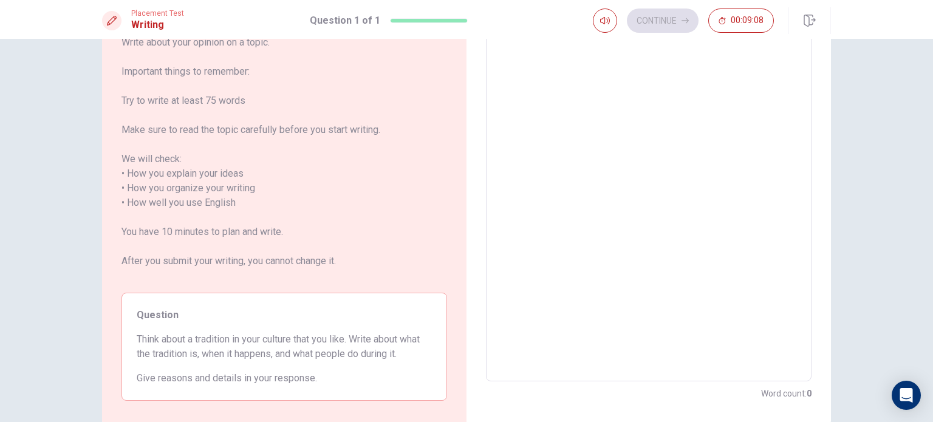
scroll to position [61, 0]
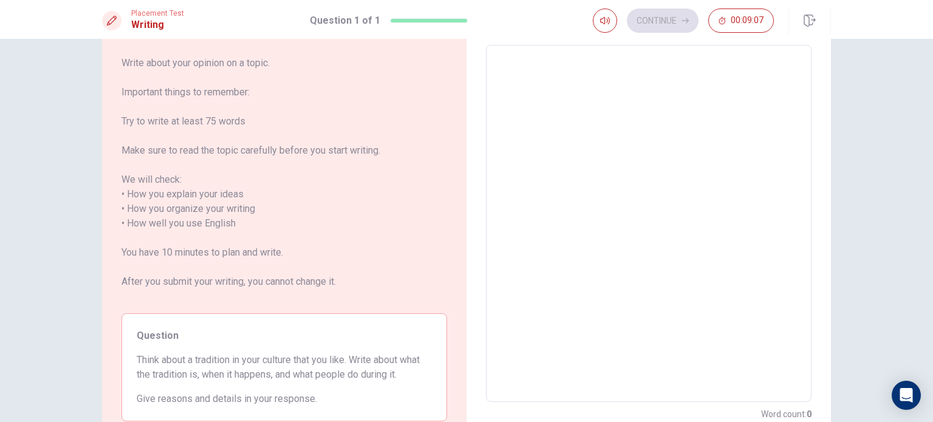
click at [517, 66] on textarea at bounding box center [649, 223] width 309 height 337
type textarea "I"
type textarea "x"
type textarea "In"
type textarea "x"
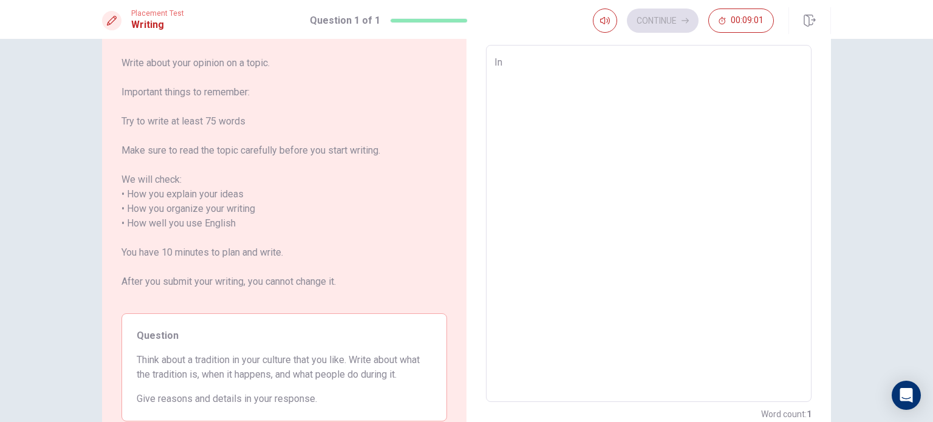
type textarea "In"
type textarea "x"
type textarea "In m"
type textarea "x"
type textarea "In mi"
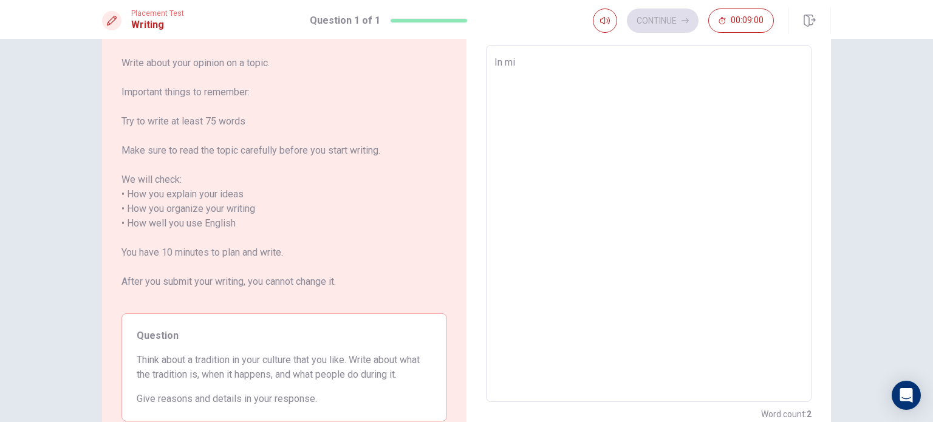
type textarea "x"
type textarea "In mi"
type textarea "x"
type textarea "In mi"
type textarea "x"
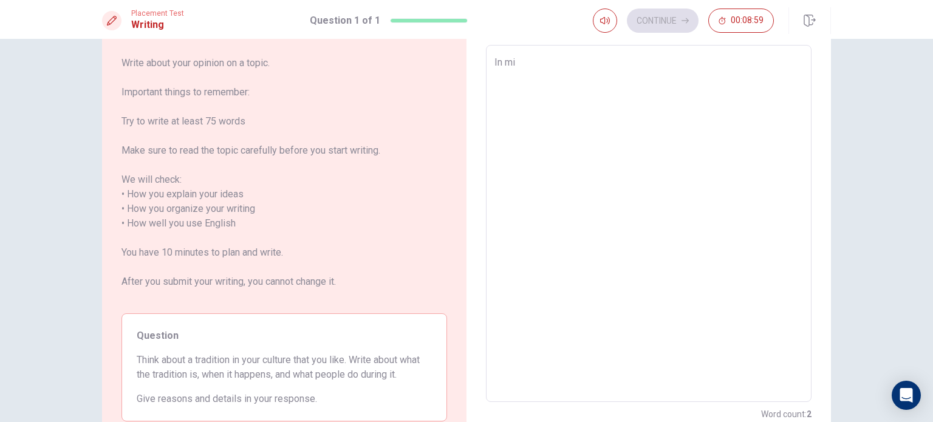
type textarea "In m"
type textarea "x"
type textarea "In my"
type textarea "x"
type textarea "In my"
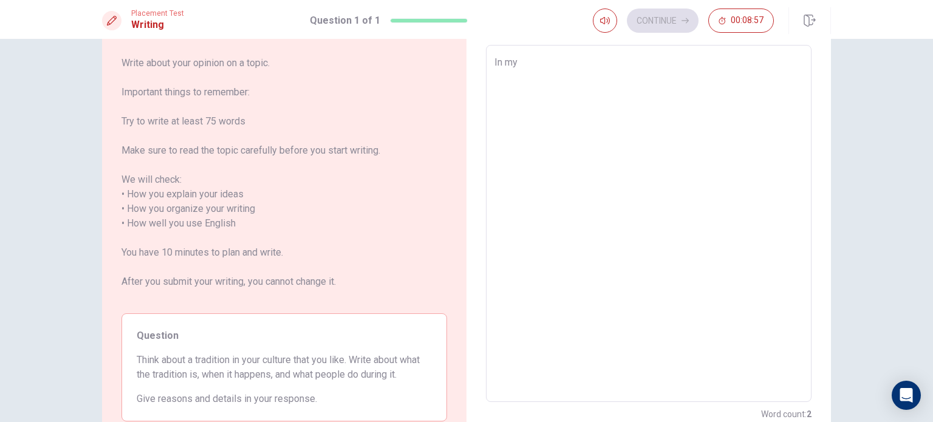
type textarea "x"
type textarea "In my c"
type textarea "x"
type textarea "In my cu"
type textarea "x"
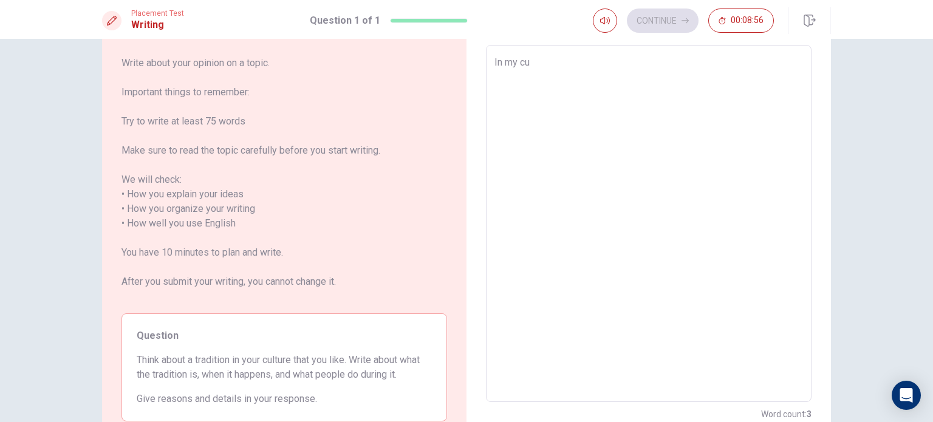
type textarea "In my cul"
type textarea "x"
type textarea "In my cult"
type textarea "x"
type textarea "In my cultu"
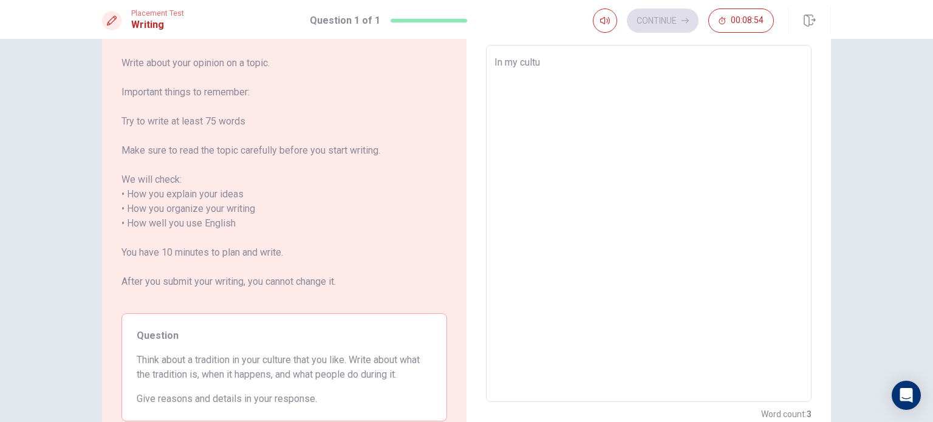
type textarea "x"
type textarea "In my cultur"
type textarea "x"
type textarea "In my culture"
type textarea "x"
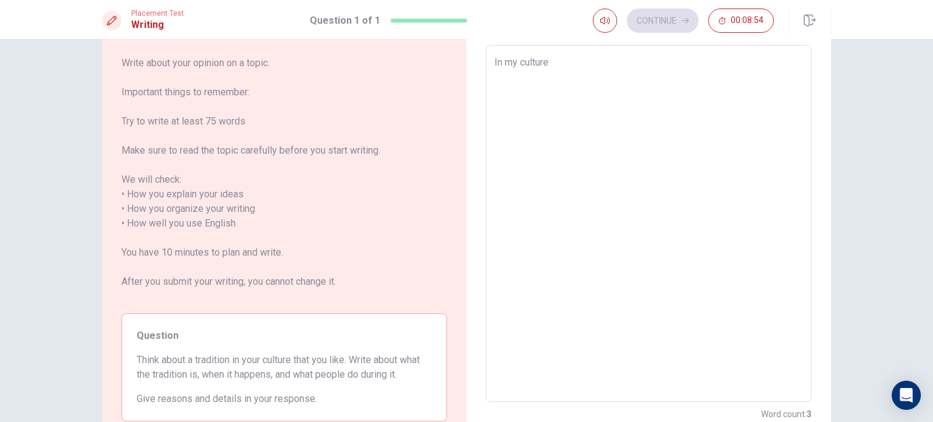
type textarea "In my culture"
type textarea "x"
type textarea "In my culture e"
type textarea "x"
type textarea "In my culture es"
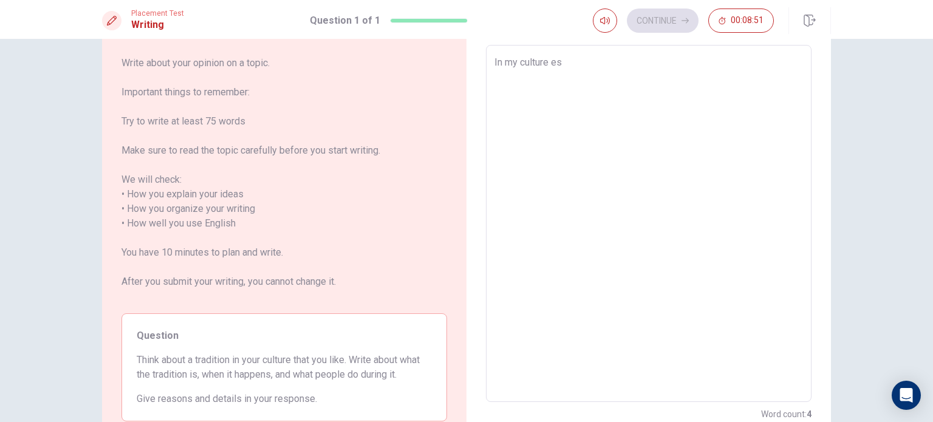
type textarea "x"
type textarea "In my culture es"
type textarea "x"
type textarea "In my culture es t"
type textarea "x"
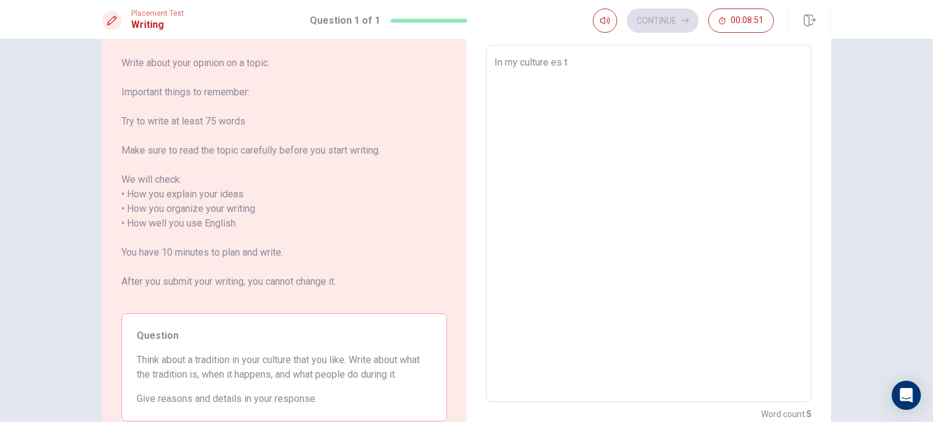
type textarea "In my culture es tr"
type textarea "x"
type textarea "In my culture es tra"
type textarea "x"
type textarea "In my culture es trad"
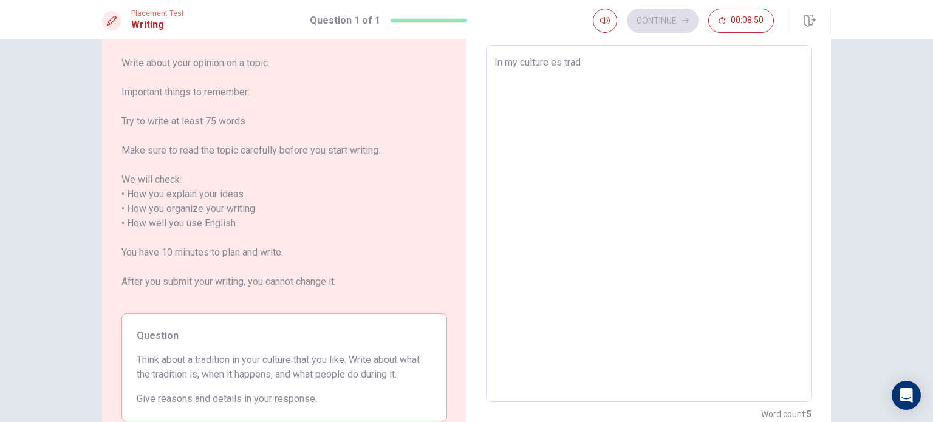
type textarea "x"
type textarea "In my culture es tradi"
type textarea "x"
type textarea "In my culture es tradit"
type textarea "x"
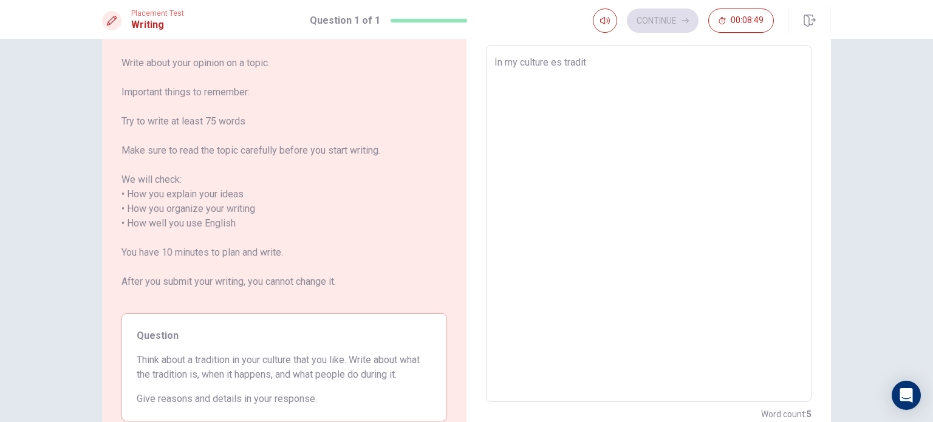
type textarea "In my culture es tradi"
type textarea "x"
type textarea "In my culture es trad"
type textarea "x"
type textarea "In my culture es tra"
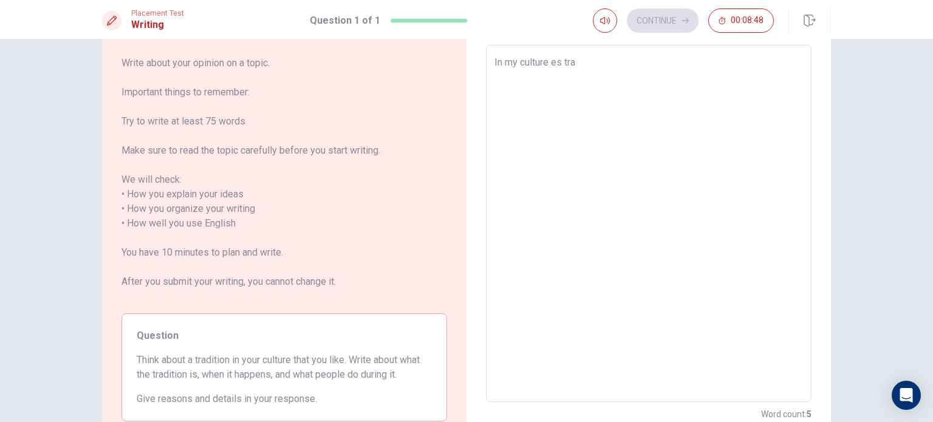
type textarea "x"
type textarea "In my culture es tr"
type textarea "x"
type textarea "In my culture es t"
type textarea "x"
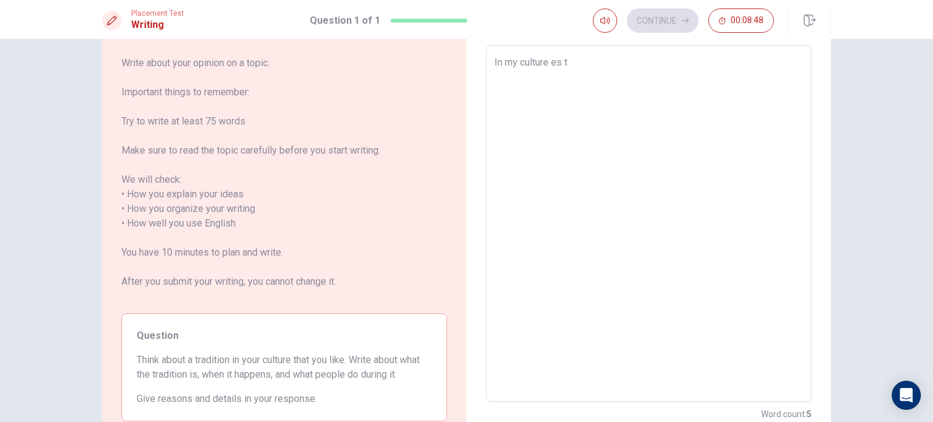
type textarea "In my culture es"
type textarea "x"
type textarea "In my culture es"
type textarea "x"
type textarea "In my culture e"
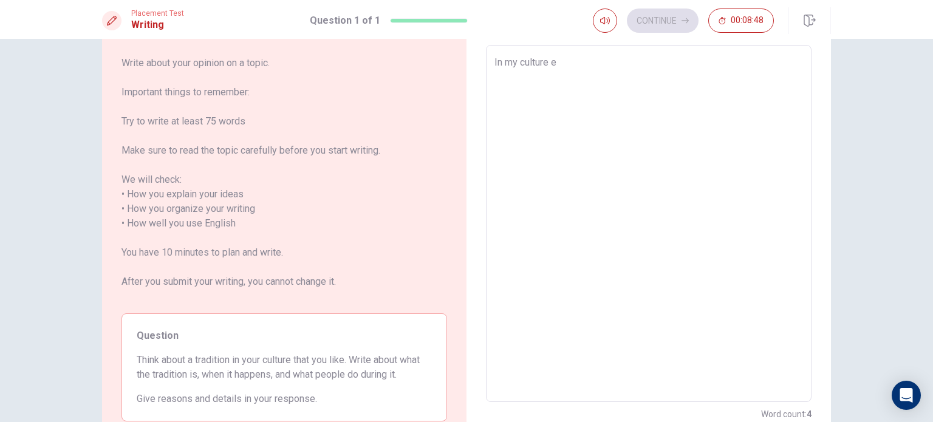
type textarea "x"
type textarea "In my culture"
type textarea "x"
type textarea "In my culture i"
type textarea "x"
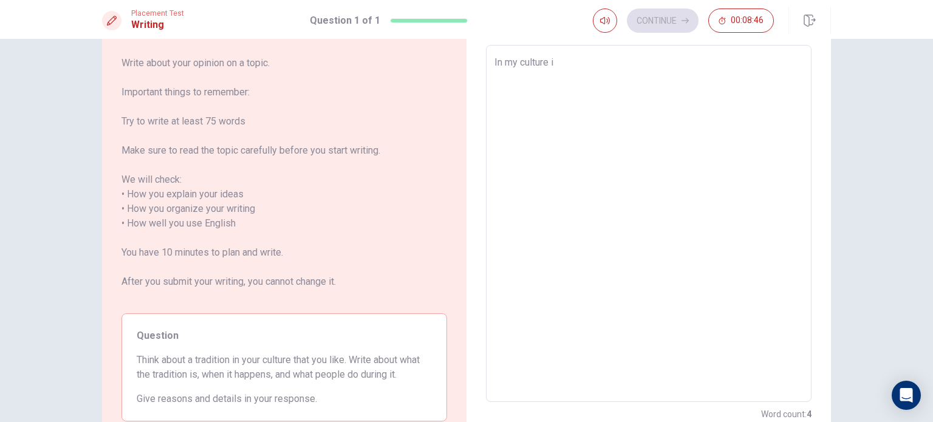
type textarea "In my culture is"
type textarea "x"
type textarea "In my culture is"
type textarea "x"
type textarea "In my culture is t"
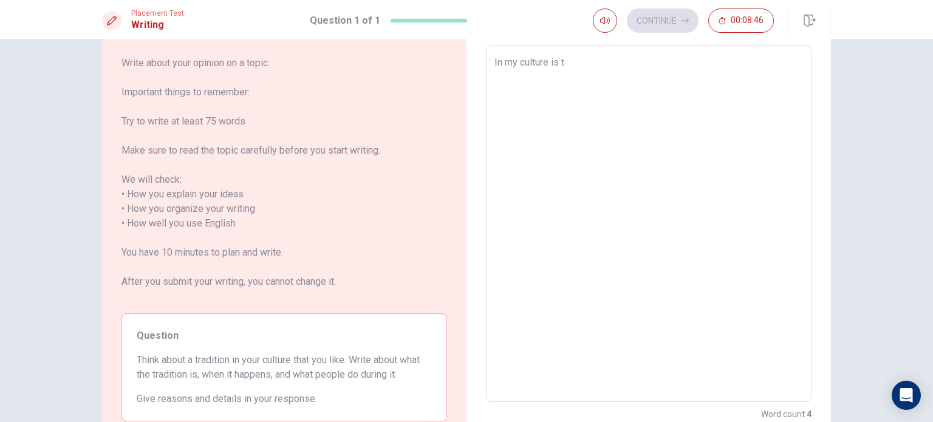
type textarea "x"
type textarea "In my culture is tr"
type textarea "x"
type textarea "In my culture is tra"
type textarea "x"
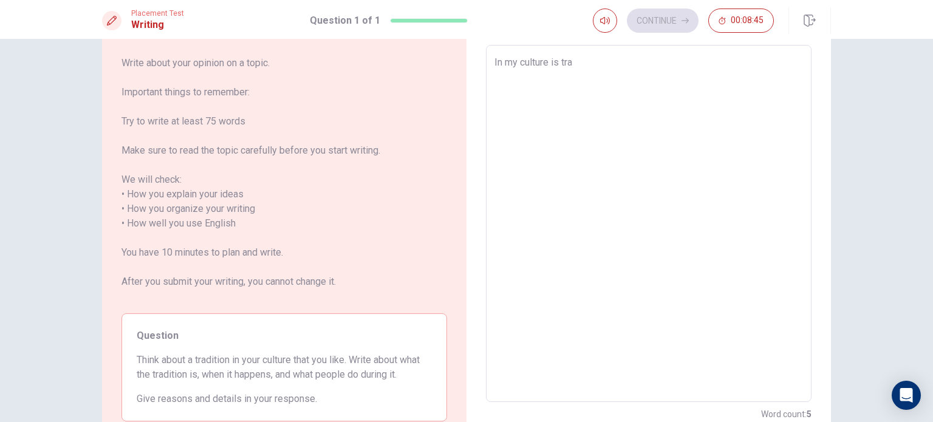
type textarea "In my culture is trad"
type textarea "x"
type textarea "In my culture is tradi"
type textarea "x"
type textarea "In my culture is tradit"
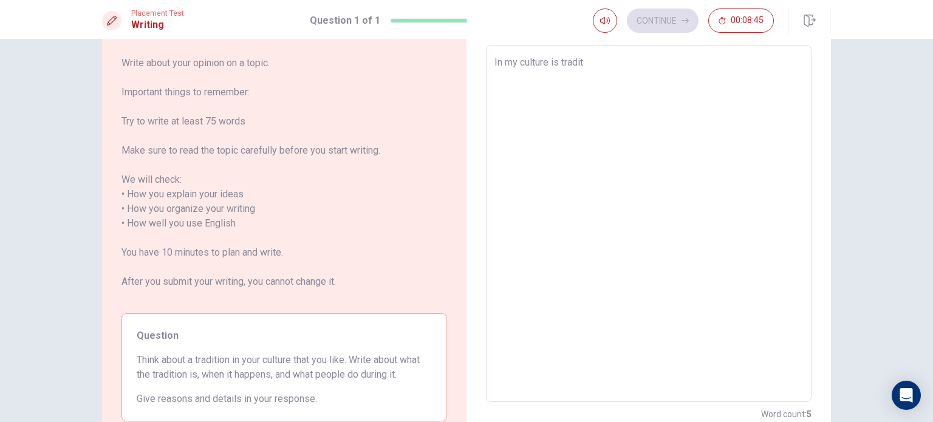
type textarea "x"
type textarea "In my culture is traditi"
type textarea "x"
type textarea "In my culture is traditio"
type textarea "x"
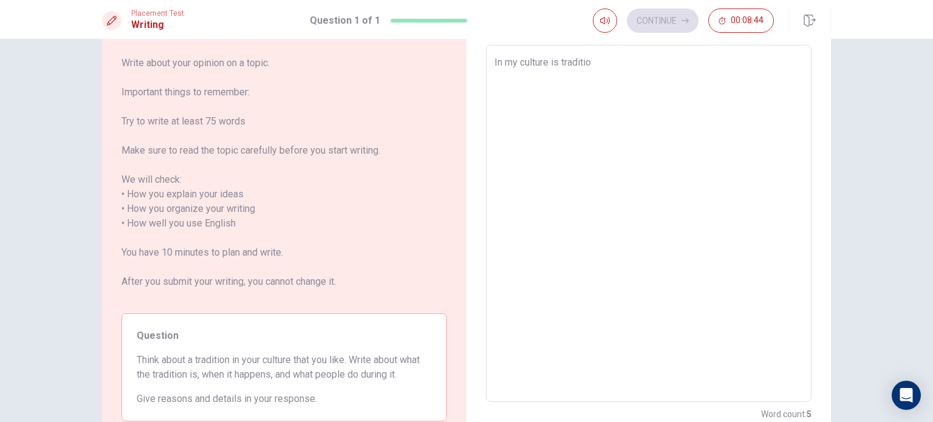
type textarea "In my culture is tradition"
type textarea "x"
type textarea "In my culture is traditiona"
type textarea "x"
type textarea "In my culture is traditional"
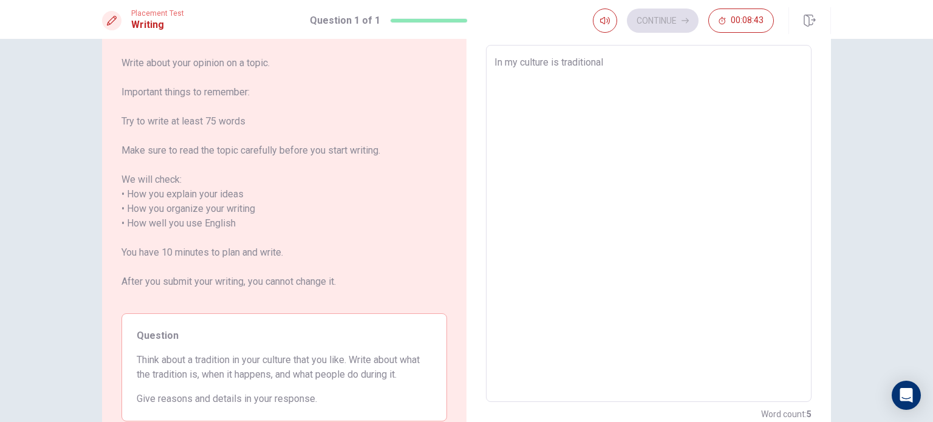
type textarea "x"
type textarea "In my culture is traditional"
type textarea "x"
type textarea "In my culture is traditional t"
type textarea "x"
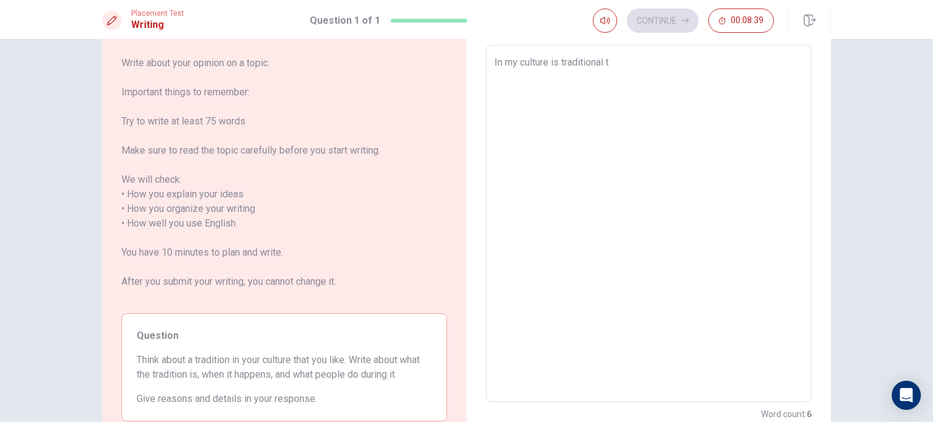
type textarea "In my culture is traditional th"
type textarea "x"
type textarea "In my culture is traditional the"
type textarea "x"
type textarea "In my culture is traditional the"
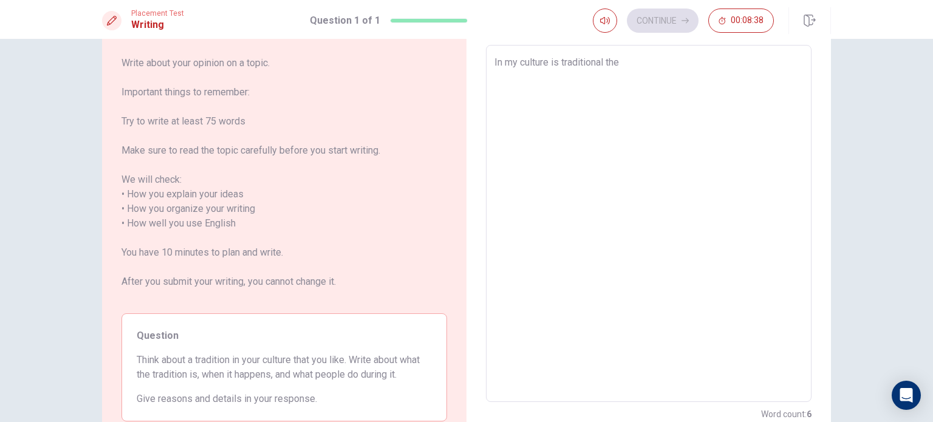
type textarea "x"
type textarea "In my culture is traditional the d"
type textarea "x"
type textarea "In my culture is traditional the da"
type textarea "x"
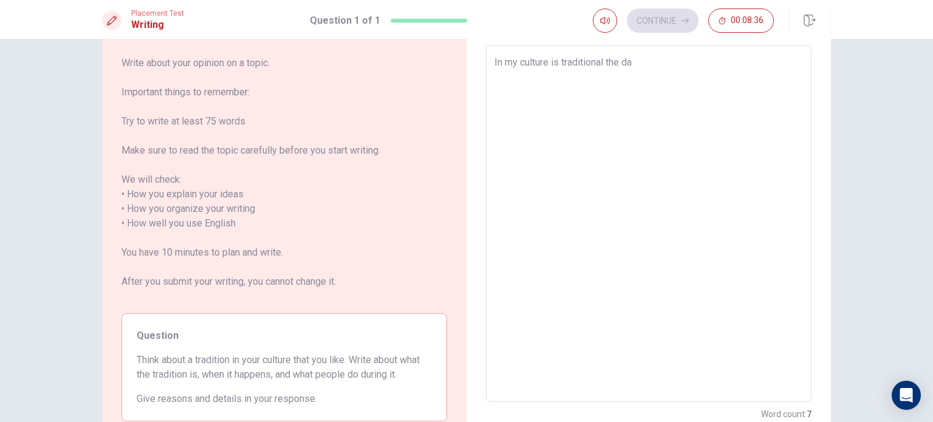
type textarea "In my culture is traditional the [PERSON_NAME]"
type textarea "x"
type textarea "In my culture is traditional the danc"
type textarea "x"
type textarea "In my culture is traditional the dance"
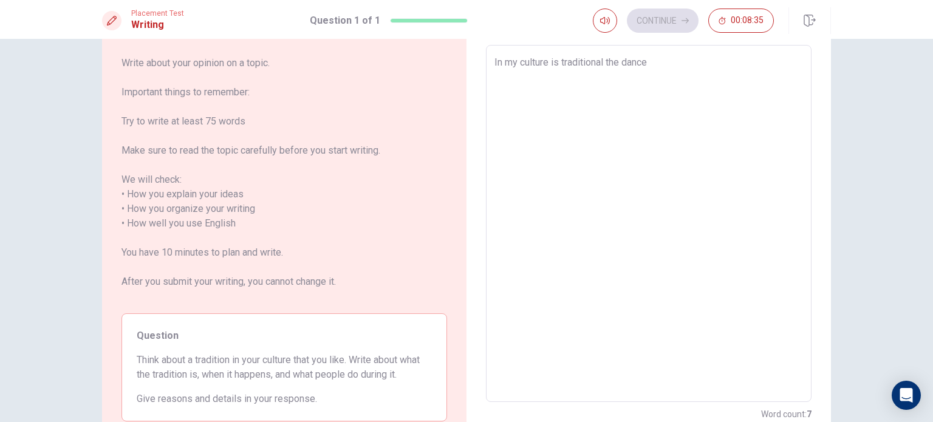
type textarea "x"
type textarea "In my culture is traditional the dance"
type textarea "x"
type textarea "In my culture is traditional the dance a"
type textarea "x"
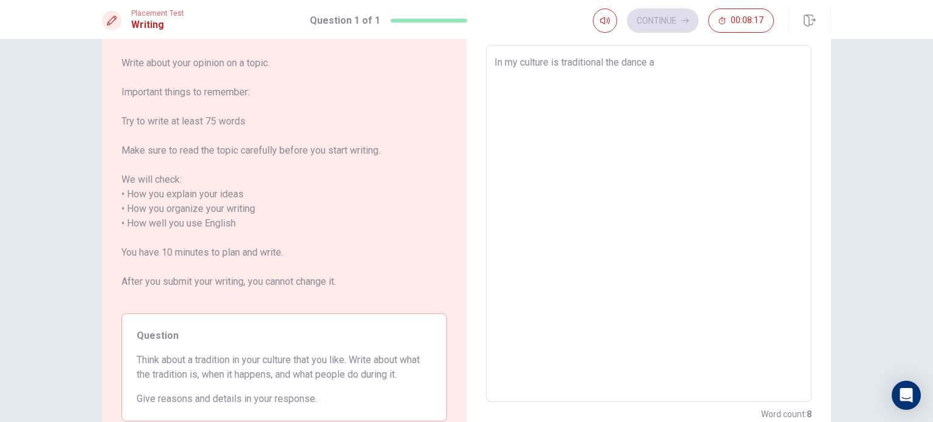
type textarea "In my culture is traditional the dance an"
type textarea "x"
type textarea "In my culture is traditional the dance and"
type textarea "x"
type textarea "In my culture is traditional the dance and"
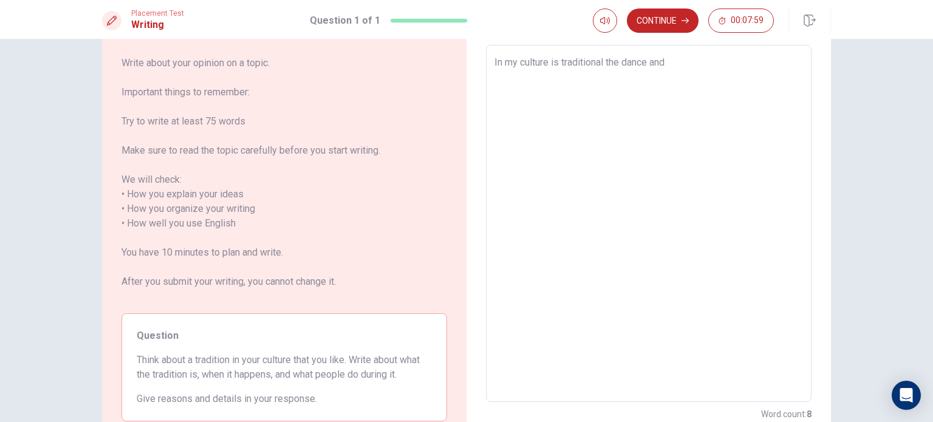
type textarea "x"
type textarea "In my culture is traditional the dance and t"
type textarea "x"
type textarea "In my culture is traditional the dance and th"
type textarea "x"
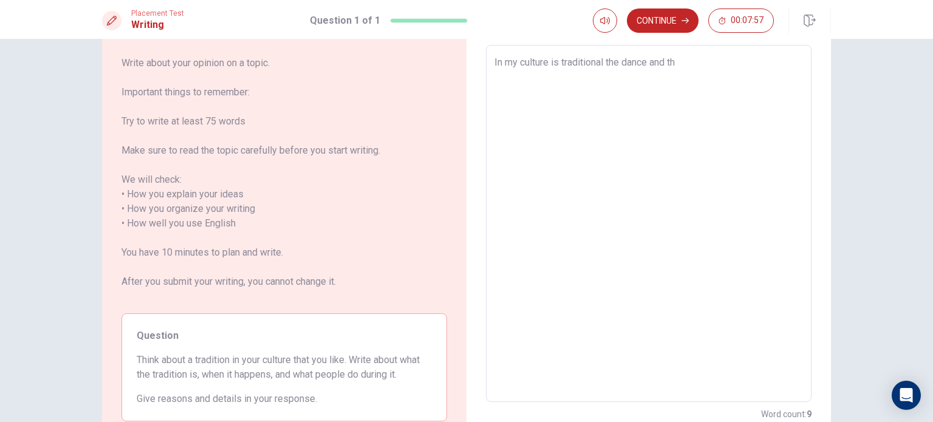
type textarea "In my culture is traditional the dance and the"
type textarea "x"
type textarea "In my culture is traditional the dance and the"
type textarea "x"
type textarea "In my culture is traditional the dance and the f"
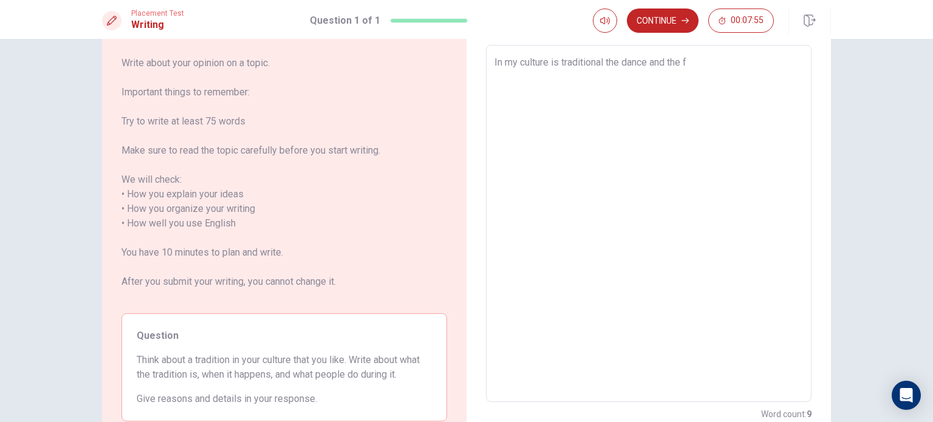
type textarea "x"
type textarea "In my culture is traditional the dance and the fo"
type textarea "x"
type textarea "In my culture is traditional the dance and the foo"
type textarea "x"
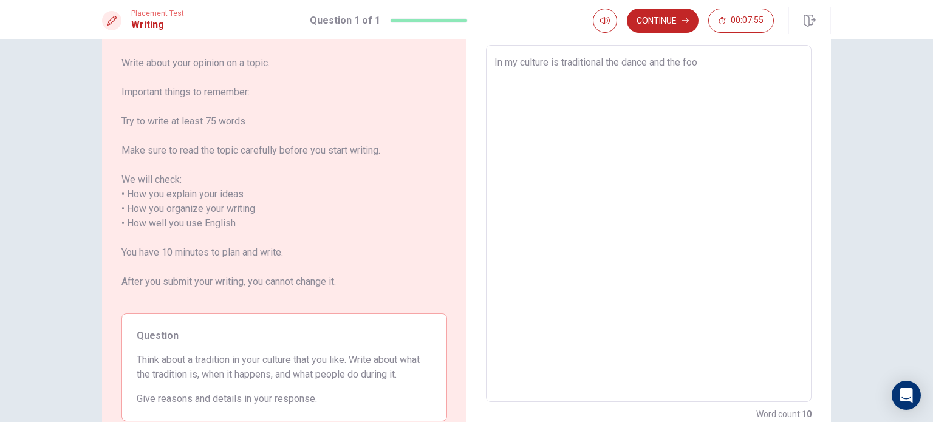
type textarea "In my culture is traditional the dance and the food"
type textarea "x"
type textarea "In my culture is traditional the dance and the food"
type textarea "x"
type textarea "In my culture is traditional the dance and the food"
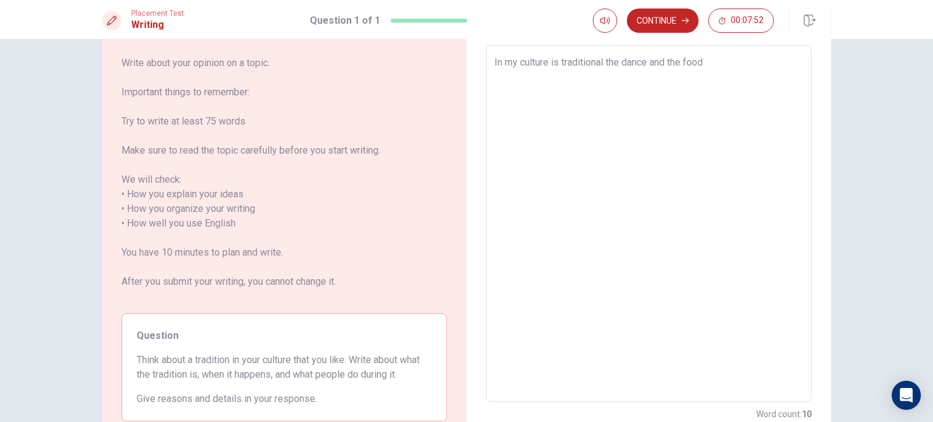
type textarea "x"
type textarea "In my culture is traditional the dance and the food,"
type textarea "x"
type textarea "In my culture is traditional the dance and the food,"
type textarea "x"
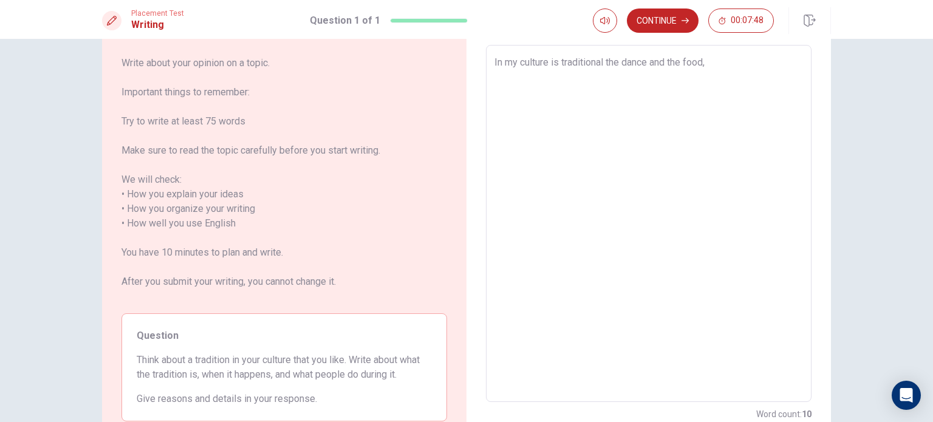
type textarea "In my culture is traditional the dance and the food, i"
type textarea "x"
type textarea "In my culture is traditional the dance and the food, in"
type textarea "x"
type textarea "In my culture is traditional the dance and the food, in"
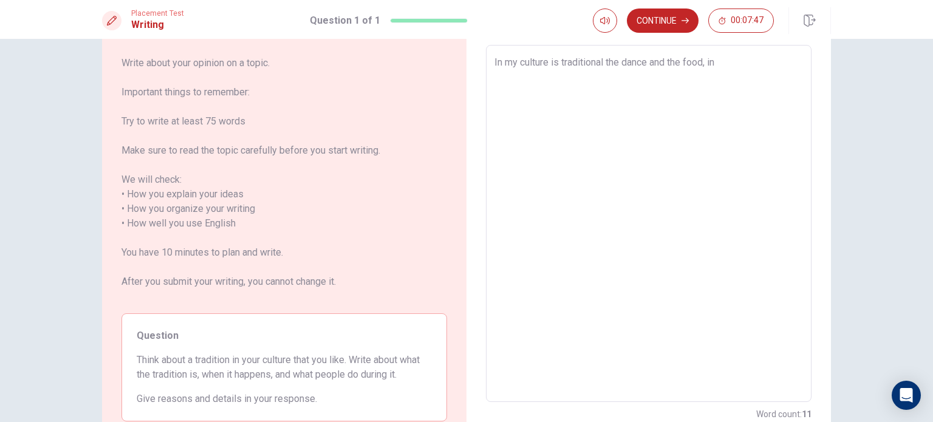
type textarea "x"
type textarea "In my culture is traditional the dance and the food, in e"
type textarea "x"
type textarea "In my culture is traditional the dance and the food, in ea"
type textarea "x"
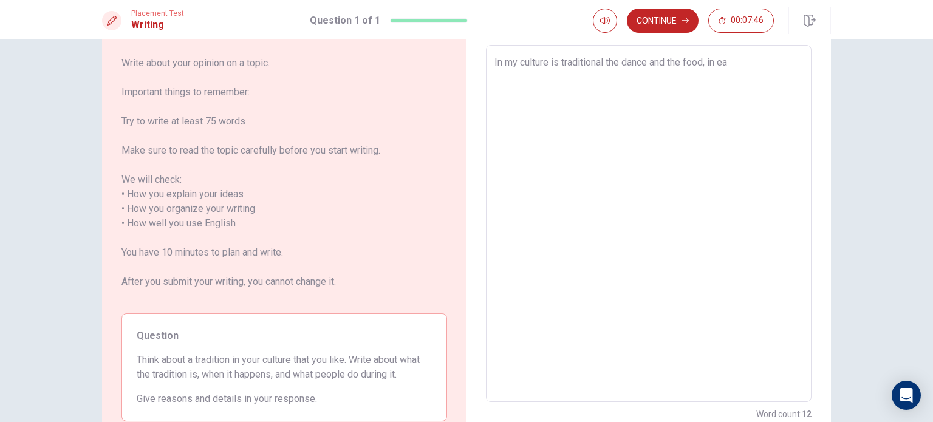
type textarea "In my culture is traditional the dance and the food, in eac"
type textarea "x"
type textarea "In my culture is traditional the dance and the food, in each"
type textarea "x"
type textarea "In my culture is traditional the dance and the food, in each"
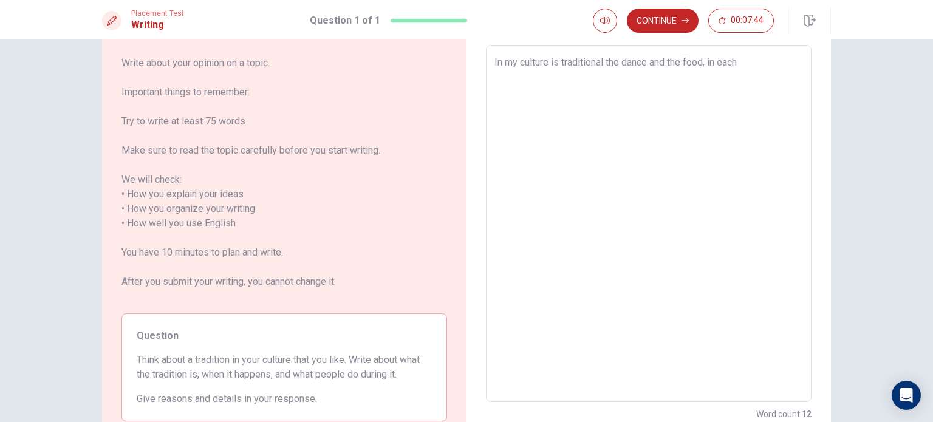
type textarea "x"
type textarea "In my culture is traditional the dance and the food, in each r"
type textarea "x"
type textarea "In my culture is traditional the dance and the food, in each re"
type textarea "x"
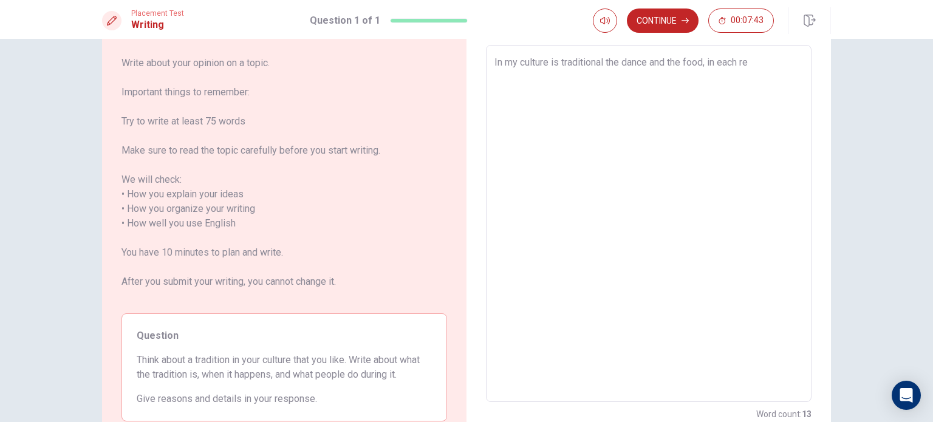
type textarea "In my culture is traditional the dance and the food, in each reg"
type textarea "x"
type textarea "In my culture is traditional the dance and the food, in each regi"
type textarea "x"
type textarea "In my culture is traditional the dance and the food, in each regio"
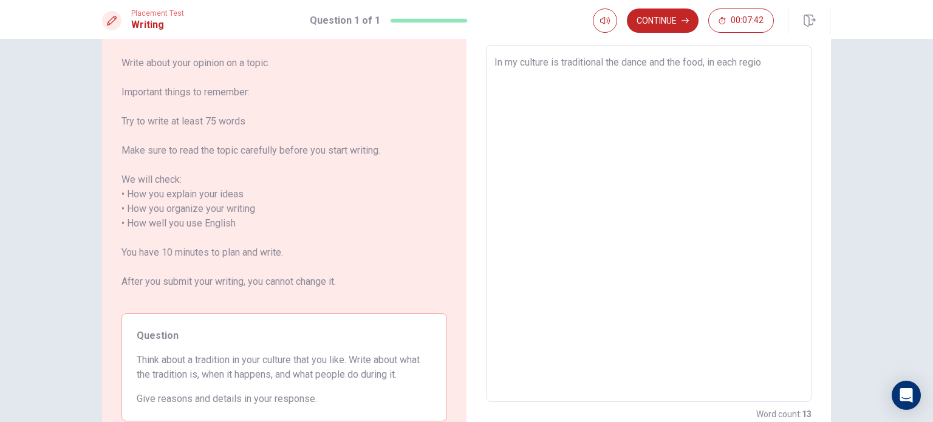
type textarea "x"
type textarea "In my culture is traditional the dance and the food, in each region"
type textarea "x"
type textarea "In my culture is traditional the dance and the food, in each region"
type textarea "x"
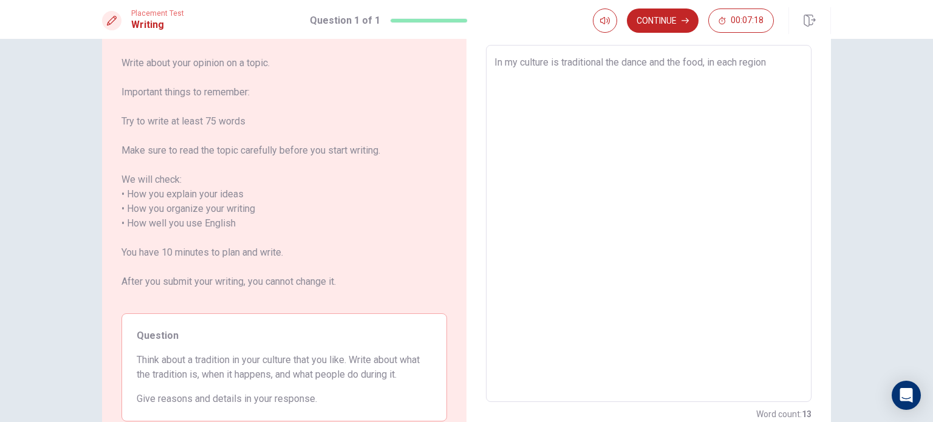
type textarea "In my culture is traditional the dance and the food, in each region c"
type textarea "x"
type textarea "In my culture is traditional the dance and the food, in each region ce"
type textarea "x"
type textarea "In my culture is traditional the dance and the food, in each region cel"
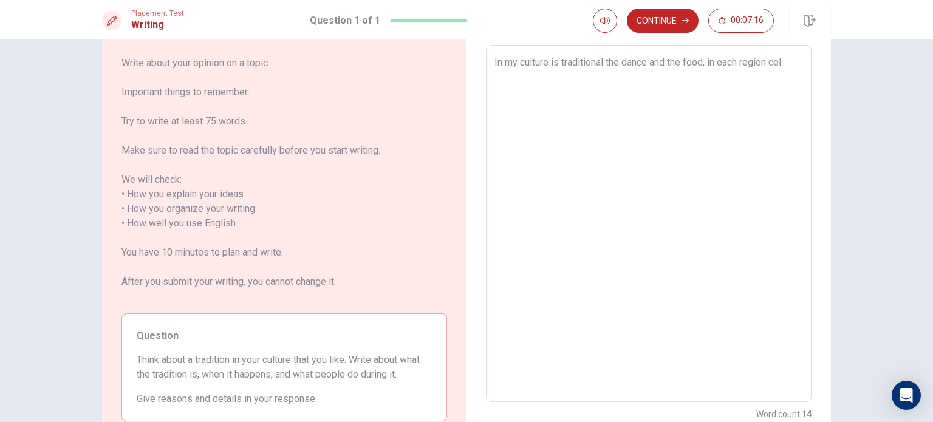
type textarea "x"
type textarea "In my culture is traditional the dance and the food, in each region cele"
type textarea "x"
type textarea "In my culture is traditional the dance and the food, in each region cel"
type textarea "x"
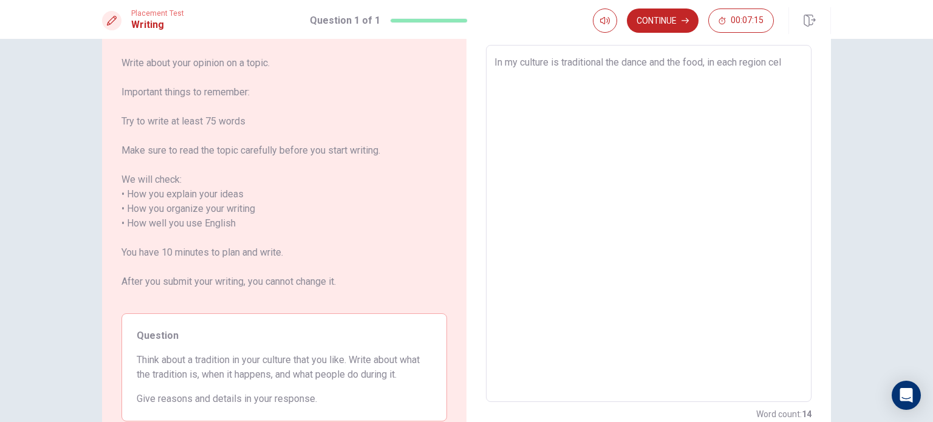
type textarea "In my culture is traditional the dance and the food, in each region ce"
type textarea "x"
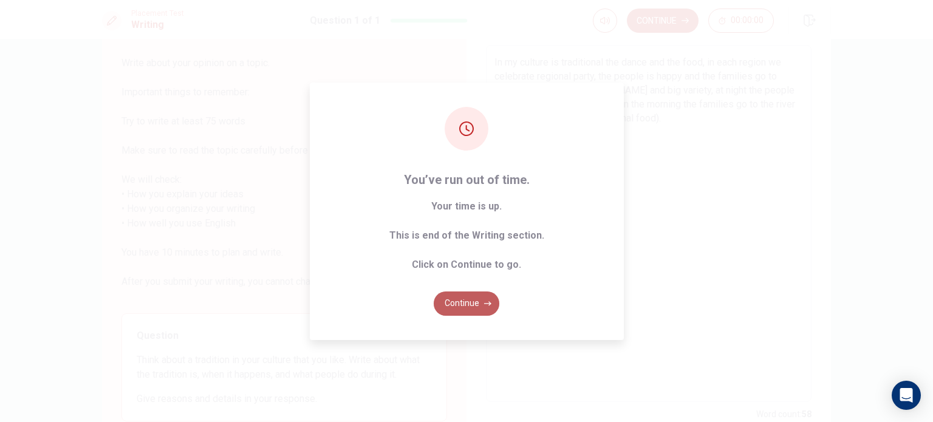
click at [474, 307] on button "Continue" at bounding box center [467, 304] width 66 height 24
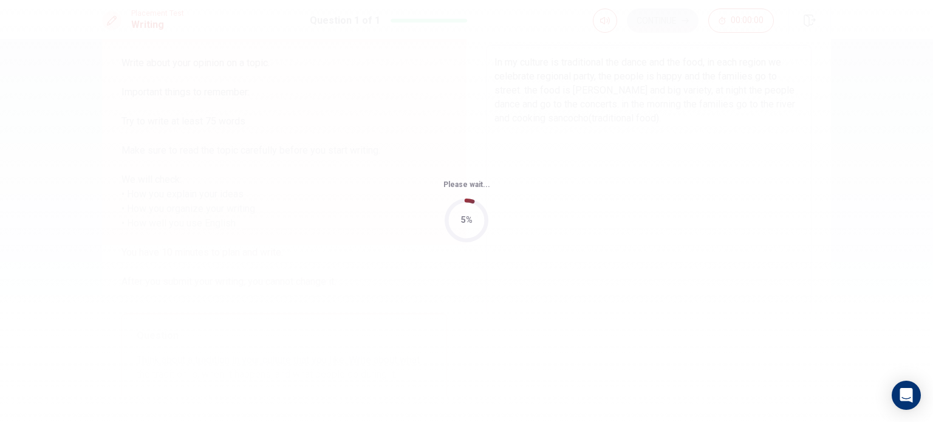
scroll to position [0, 0]
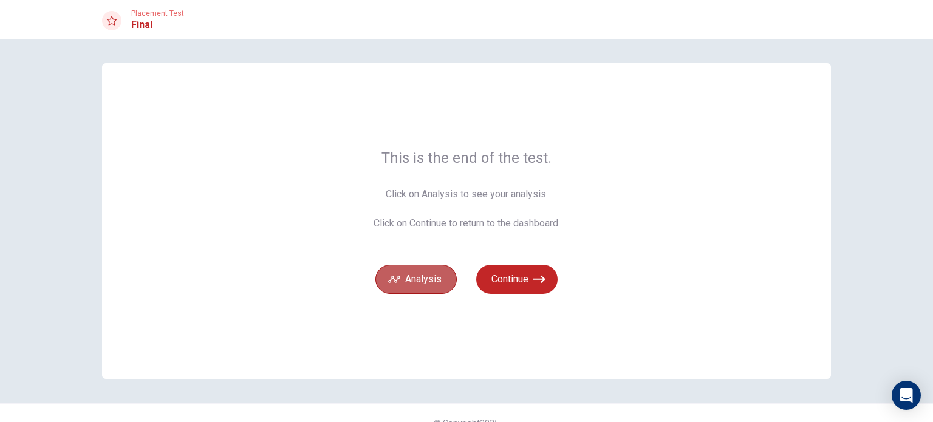
click at [413, 280] on button "Analysis" at bounding box center [416, 279] width 81 height 29
